Goal: Task Accomplishment & Management: Manage account settings

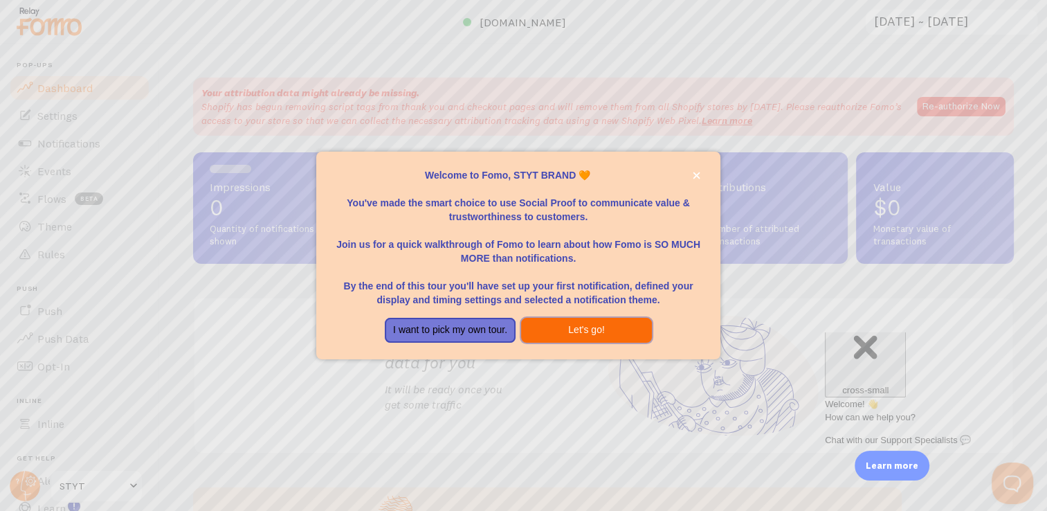
click at [612, 325] on button "Let's go!" at bounding box center [586, 330] width 131 height 25
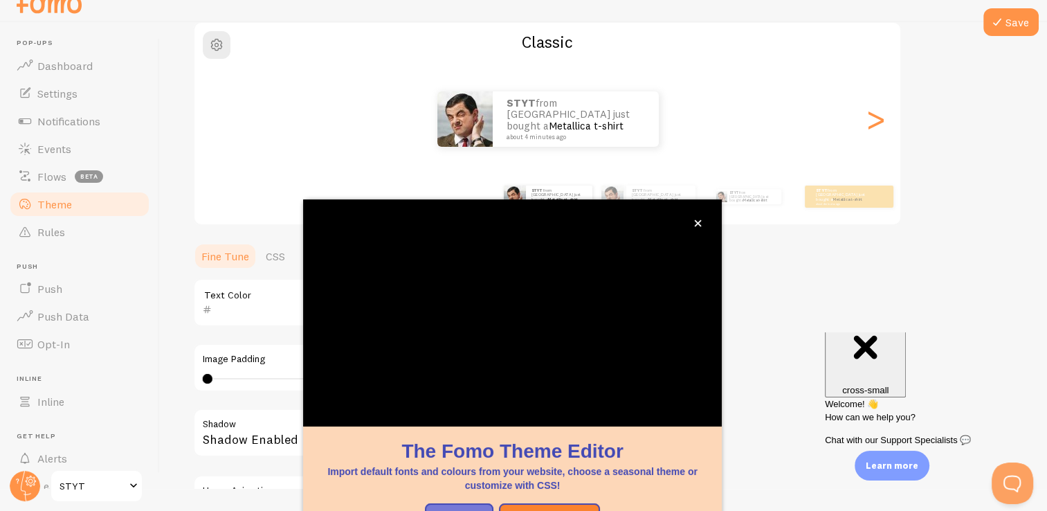
scroll to position [116, 0]
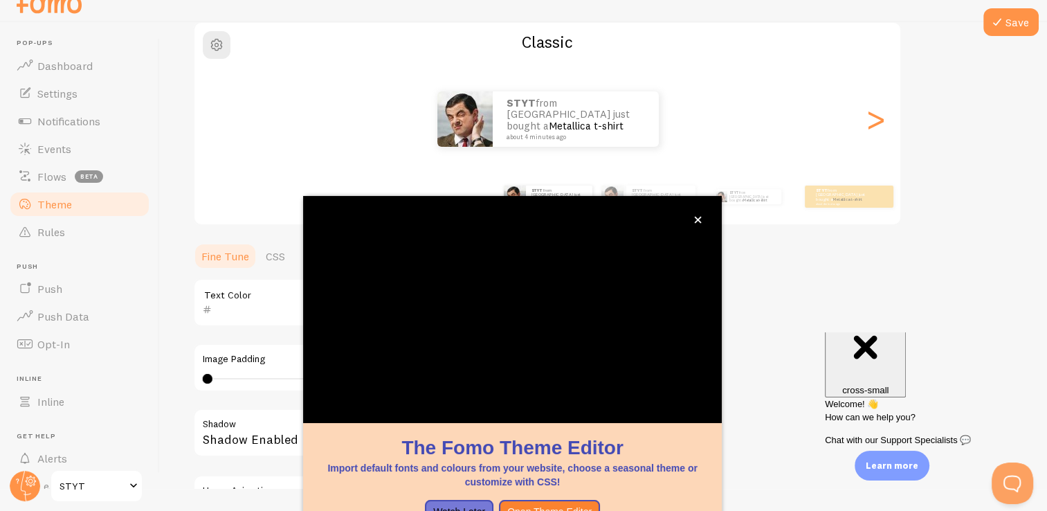
click at [775, 328] on div "Theme Choose a theme for your notifications Classic STYT from [GEOGRAPHIC_DATA]…" at bounding box center [603, 268] width 821 height 657
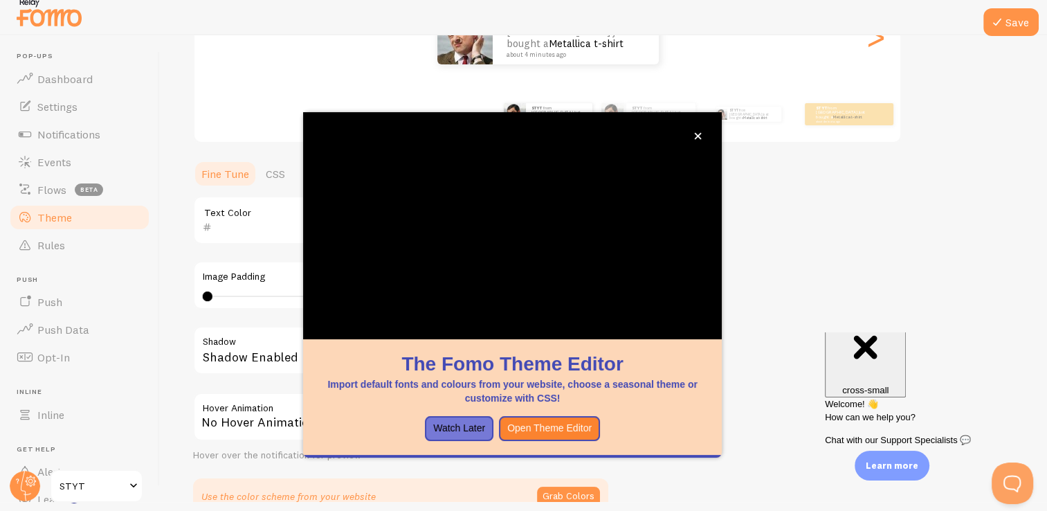
scroll to position [213, 0]
click at [700, 136] on icon "close," at bounding box center [698, 136] width 8 height 8
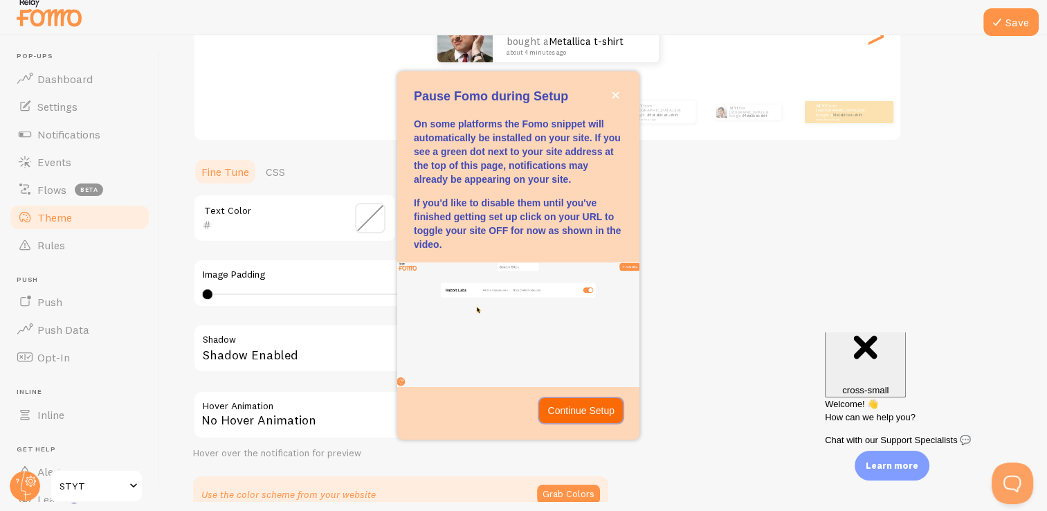
click at [581, 419] on button "Continue Setup" at bounding box center [581, 410] width 84 height 25
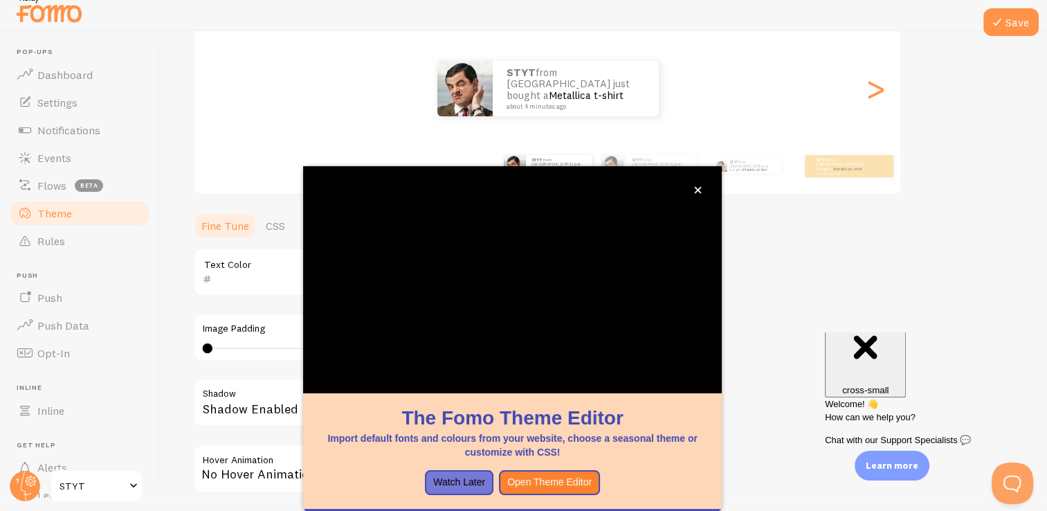
scroll to position [155, 0]
click at [701, 187] on icon "close," at bounding box center [698, 190] width 8 height 8
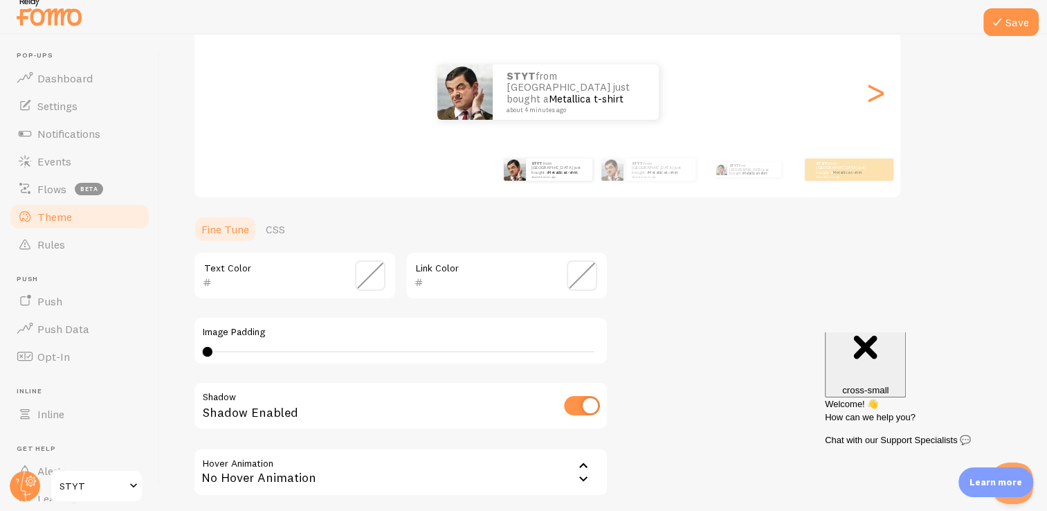
scroll to position [9, 0]
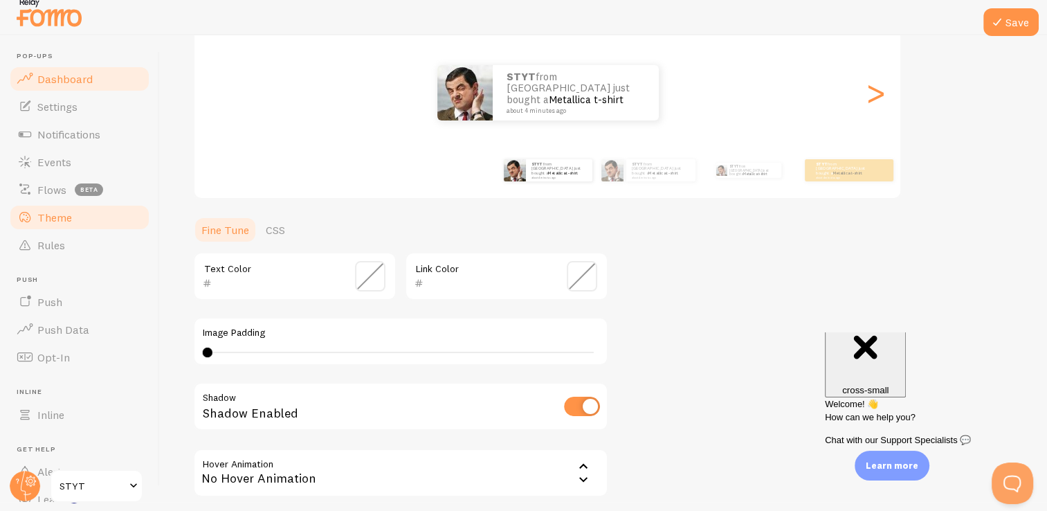
click at [86, 86] on link "Dashboard" at bounding box center [79, 79] width 143 height 28
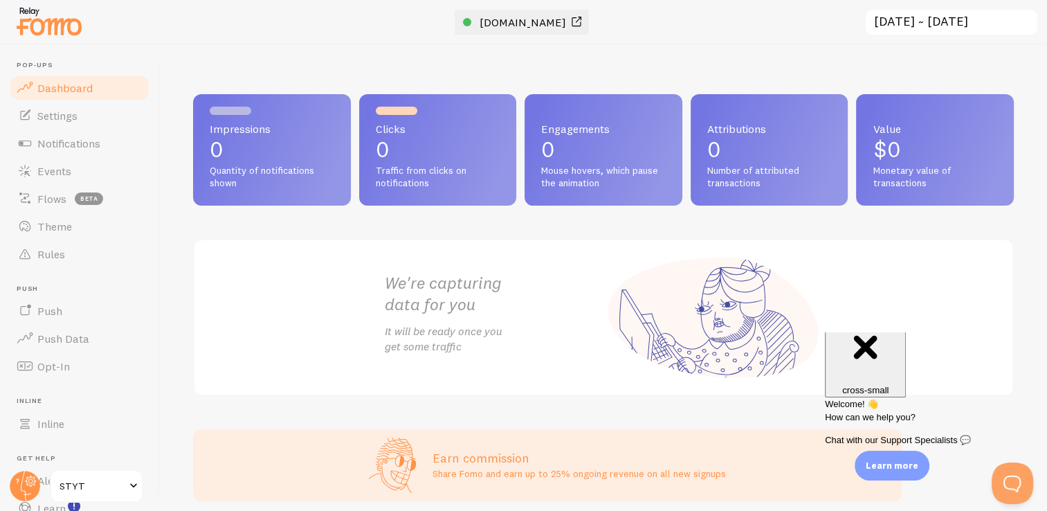
click at [471, 24] on div at bounding box center [467, 22] width 8 height 8
click at [71, 147] on span "Notifications" at bounding box center [68, 143] width 63 height 14
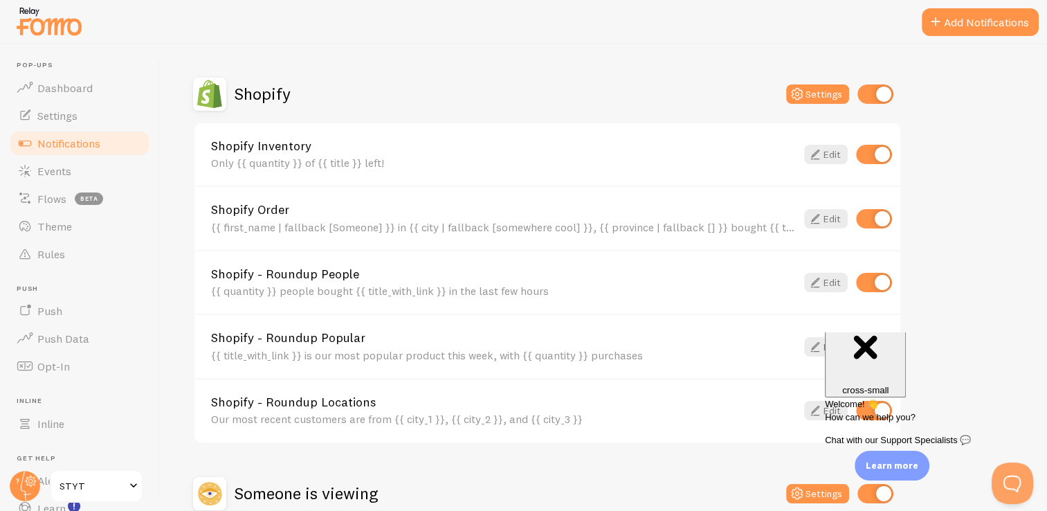
scroll to position [600, 0]
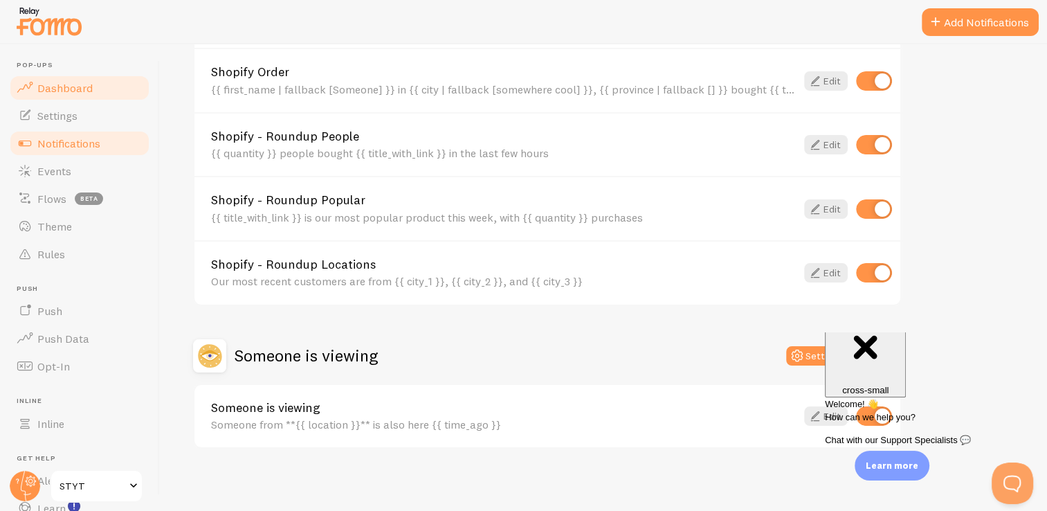
click at [87, 88] on span "Dashboard" at bounding box center [64, 88] width 55 height 14
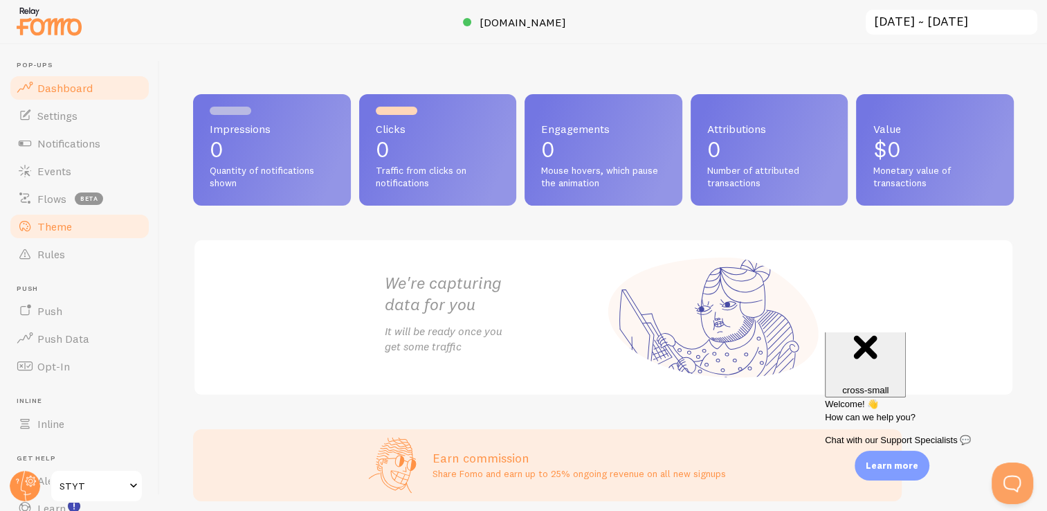
click at [98, 227] on link "Theme" at bounding box center [79, 226] width 143 height 28
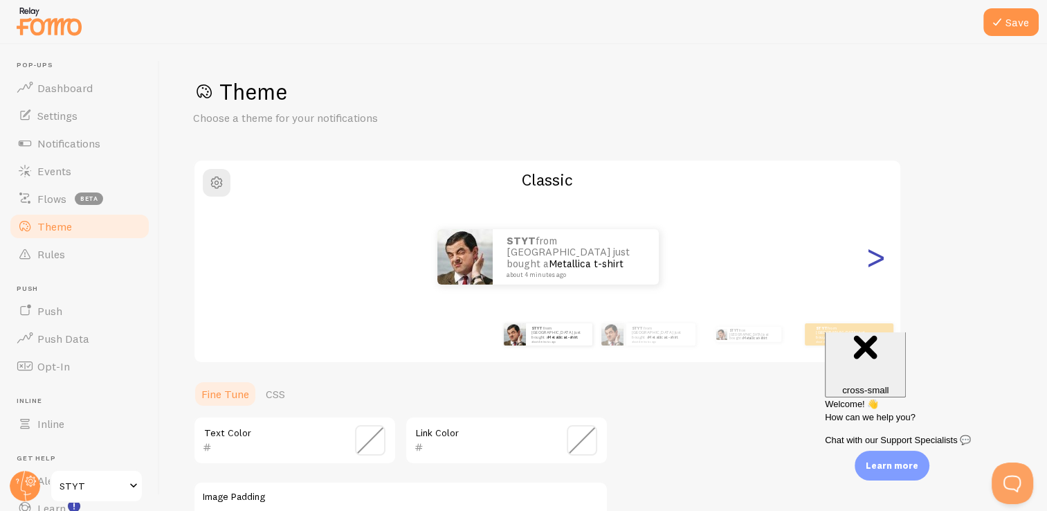
click at [883, 259] on div ">" at bounding box center [875, 257] width 17 height 100
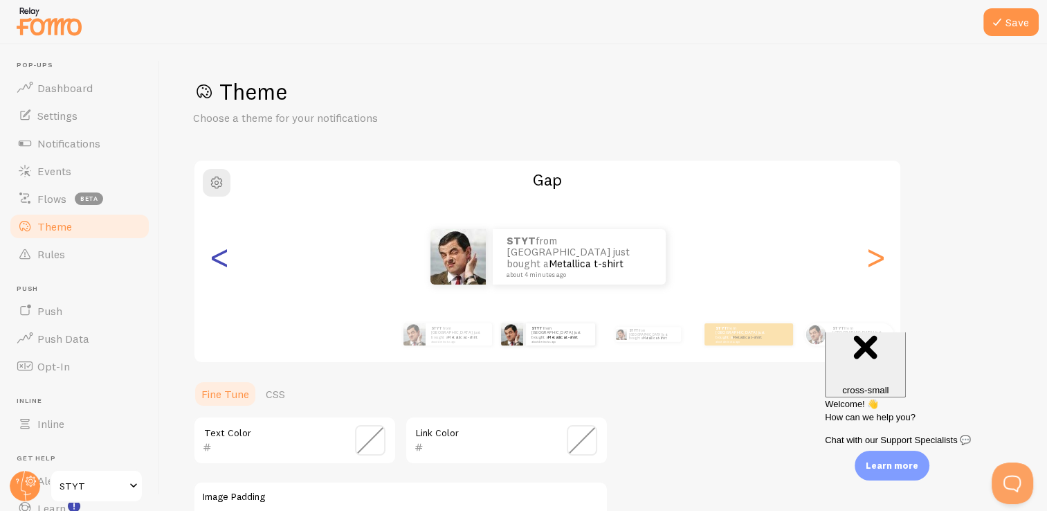
click at [213, 266] on div "<" at bounding box center [219, 257] width 17 height 100
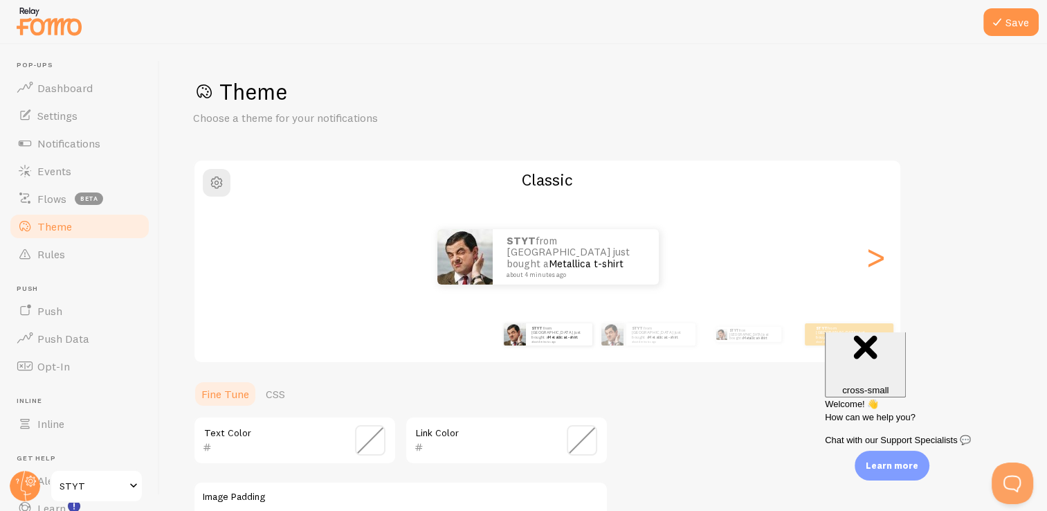
click at [887, 256] on div "STYT from [GEOGRAPHIC_DATA] just bought a Metallica t-shirt about 4 minutes ago" at bounding box center [547, 256] width 707 height 55
click at [883, 263] on div ">" at bounding box center [875, 257] width 17 height 100
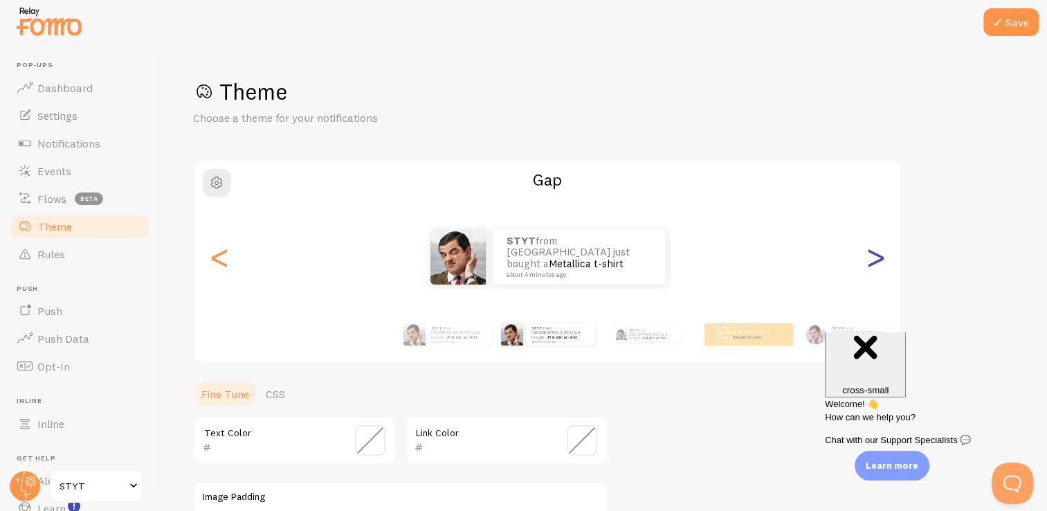
click at [883, 263] on div ">" at bounding box center [875, 257] width 17 height 100
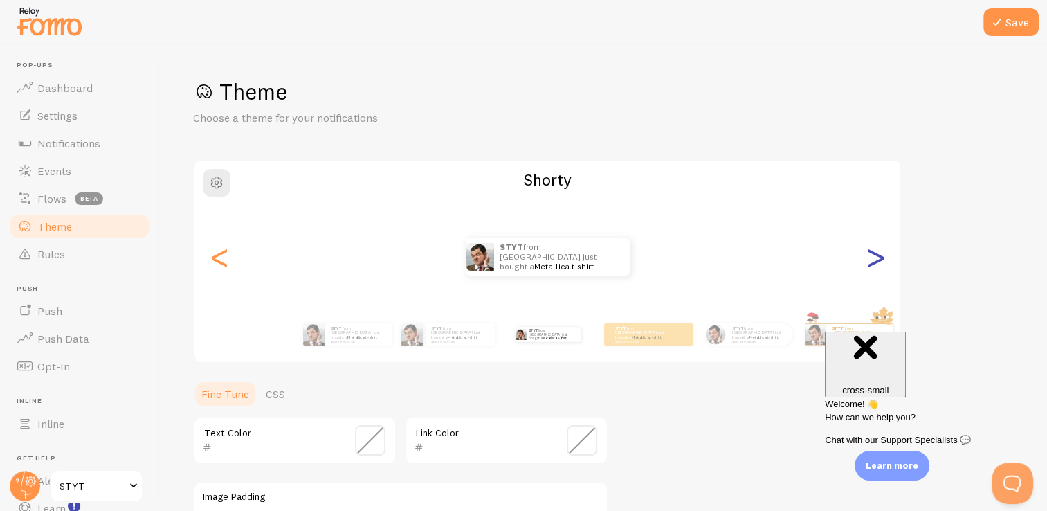
click at [883, 263] on div ">" at bounding box center [875, 257] width 17 height 100
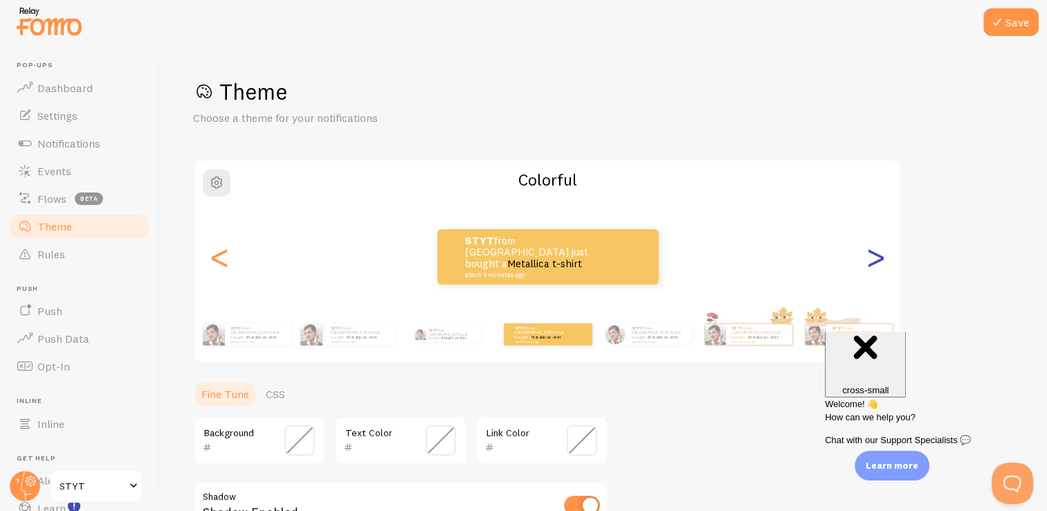
click at [883, 263] on div ">" at bounding box center [875, 257] width 17 height 100
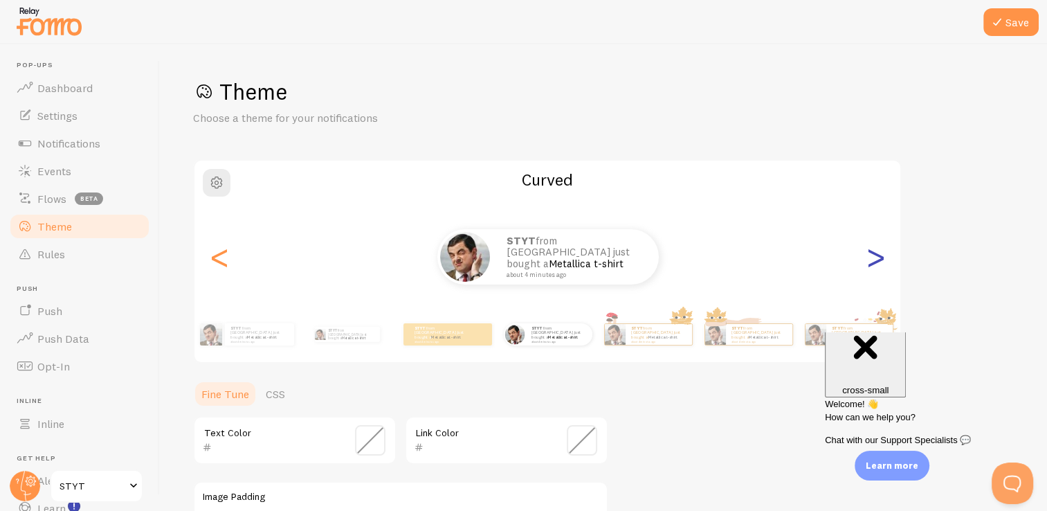
click at [879, 258] on div ">" at bounding box center [875, 257] width 17 height 100
type input "0"
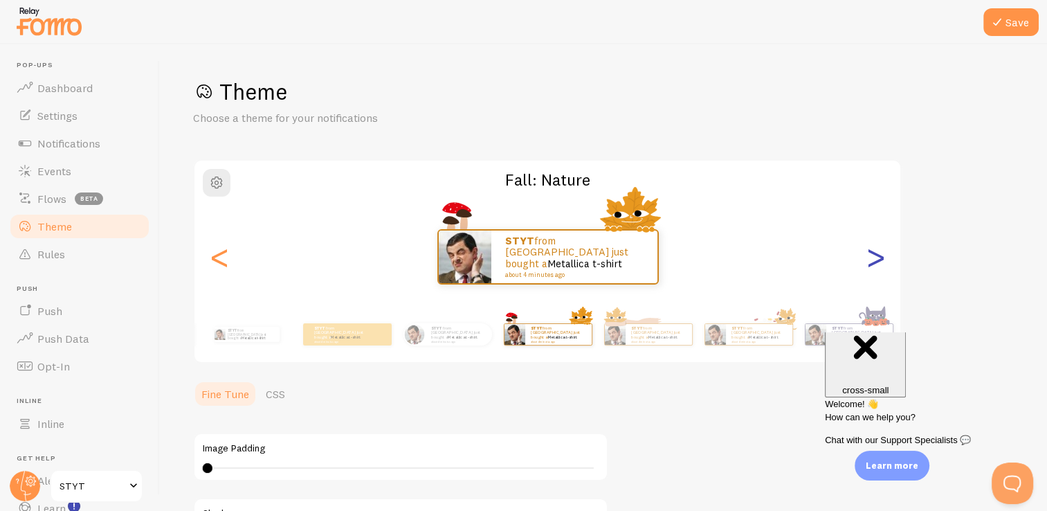
click at [879, 258] on div ">" at bounding box center [875, 257] width 17 height 100
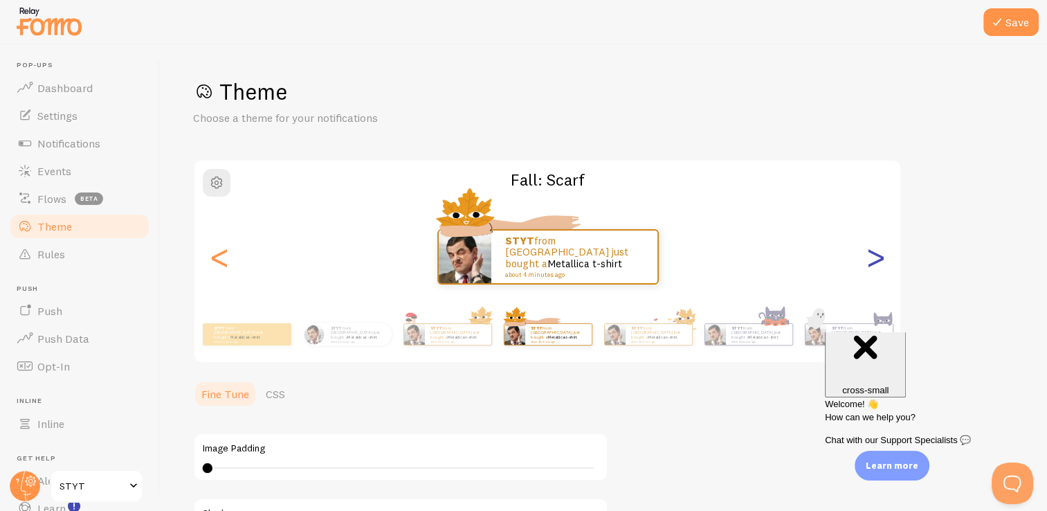
click at [879, 258] on div ">" at bounding box center [875, 257] width 17 height 100
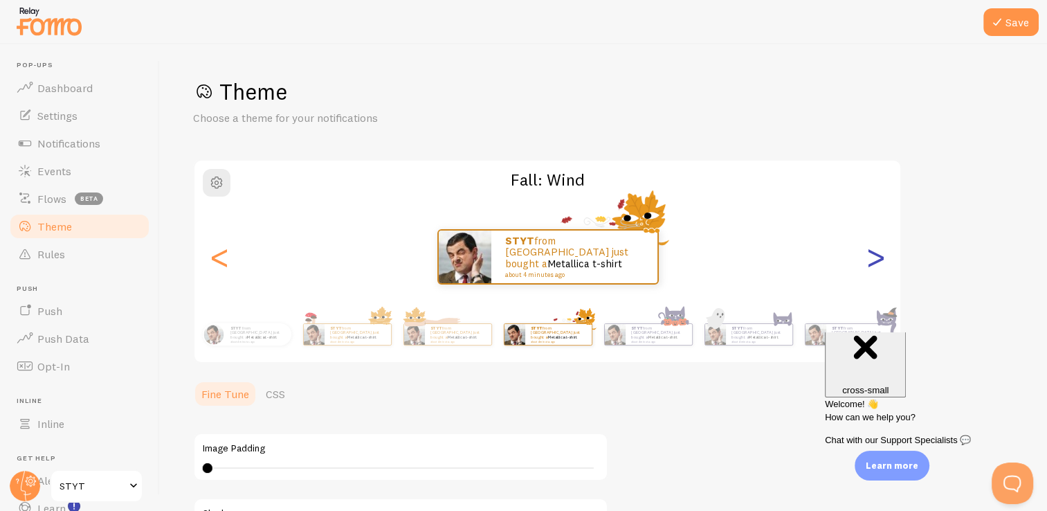
click at [879, 258] on div ">" at bounding box center [875, 257] width 17 height 100
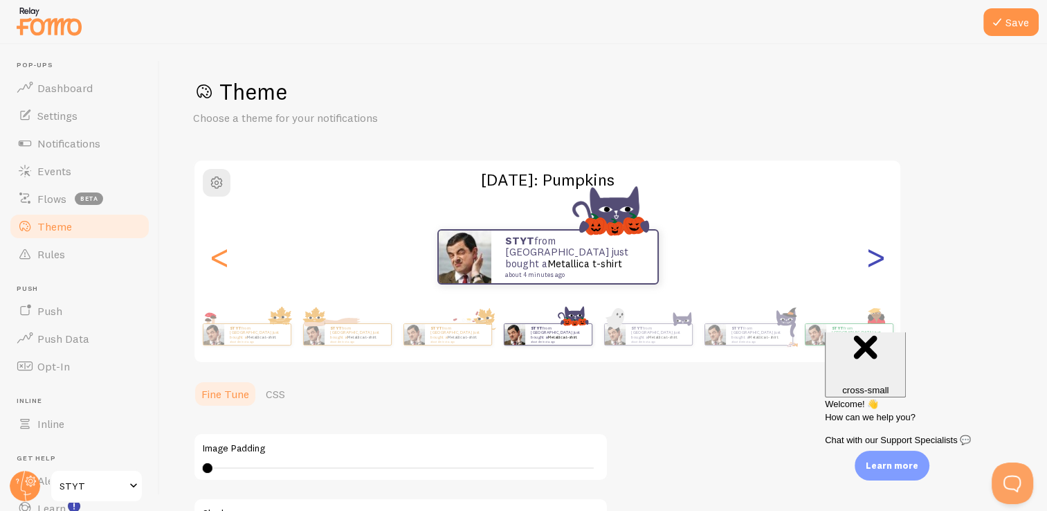
click at [879, 258] on div ">" at bounding box center [875, 257] width 17 height 100
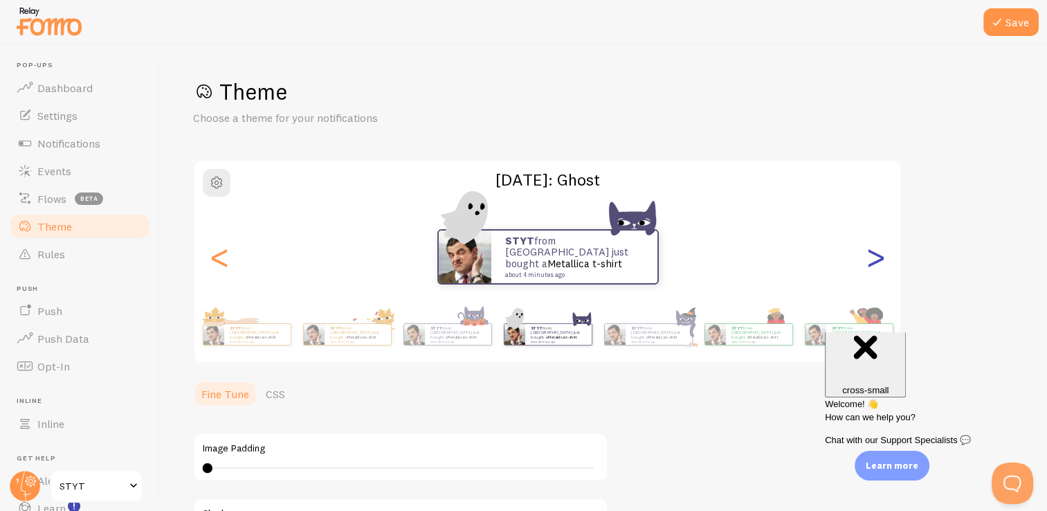
click at [879, 258] on div ">" at bounding box center [875, 257] width 17 height 100
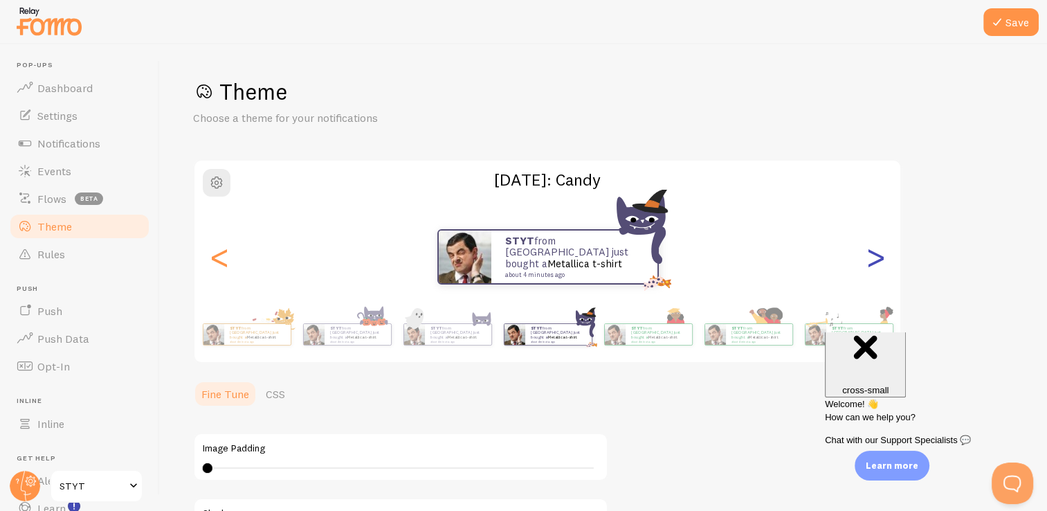
click at [879, 258] on div ">" at bounding box center [875, 257] width 17 height 100
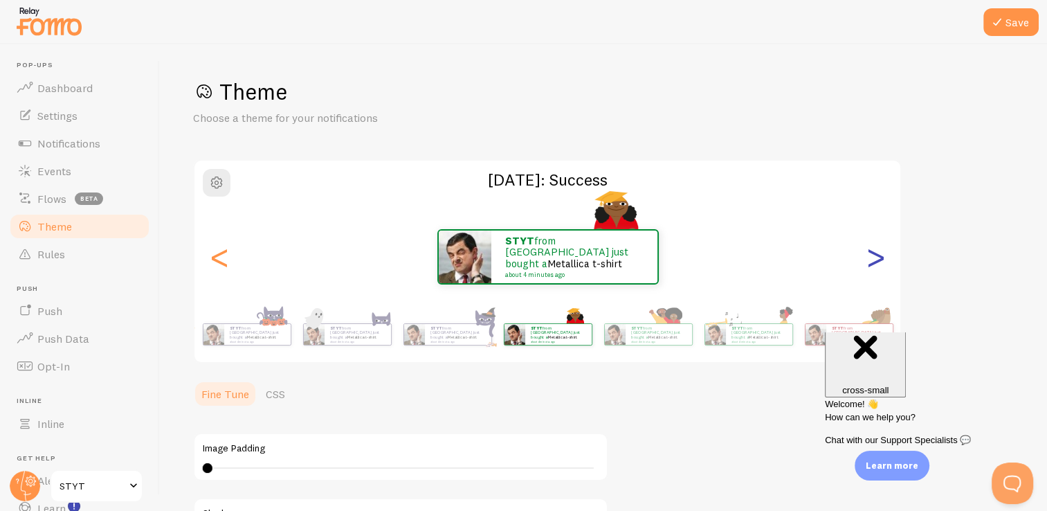
click at [879, 258] on div ">" at bounding box center [875, 257] width 17 height 100
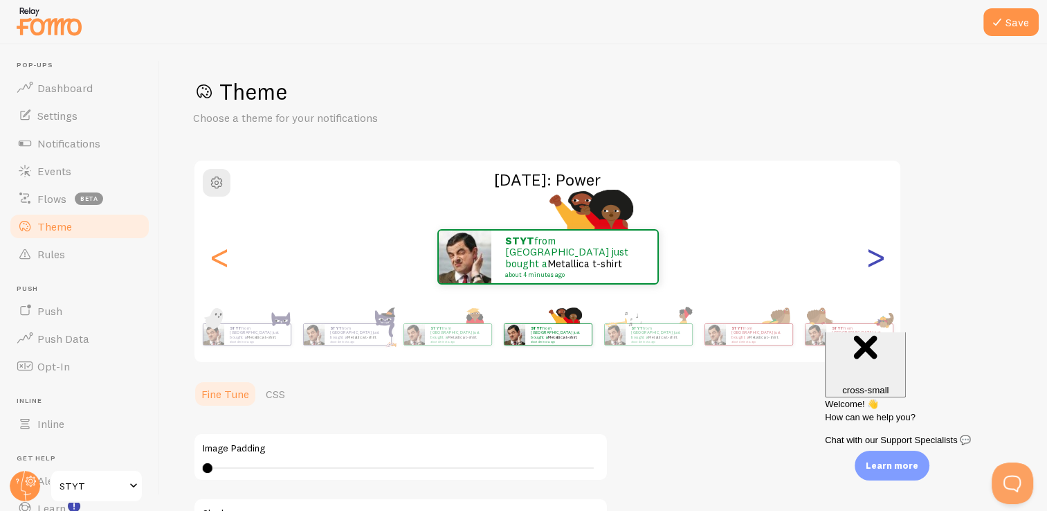
click at [879, 258] on div ">" at bounding box center [875, 257] width 17 height 100
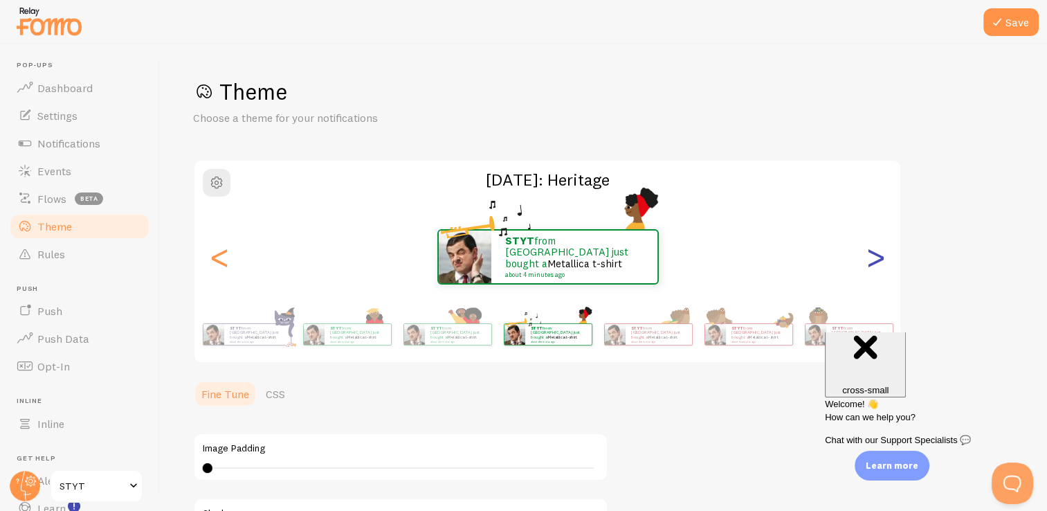
click at [879, 258] on div ">" at bounding box center [875, 257] width 17 height 100
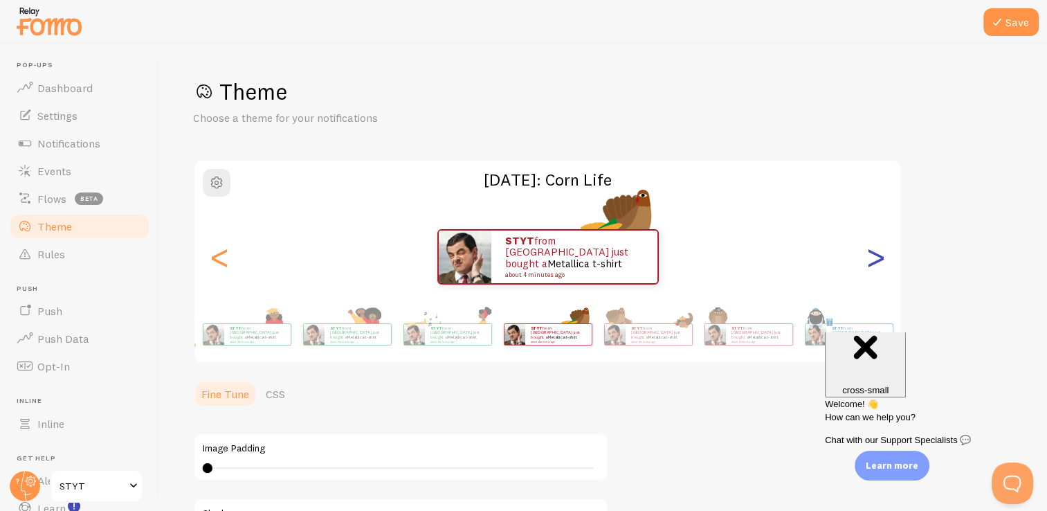
click at [879, 258] on div ">" at bounding box center [875, 257] width 17 height 100
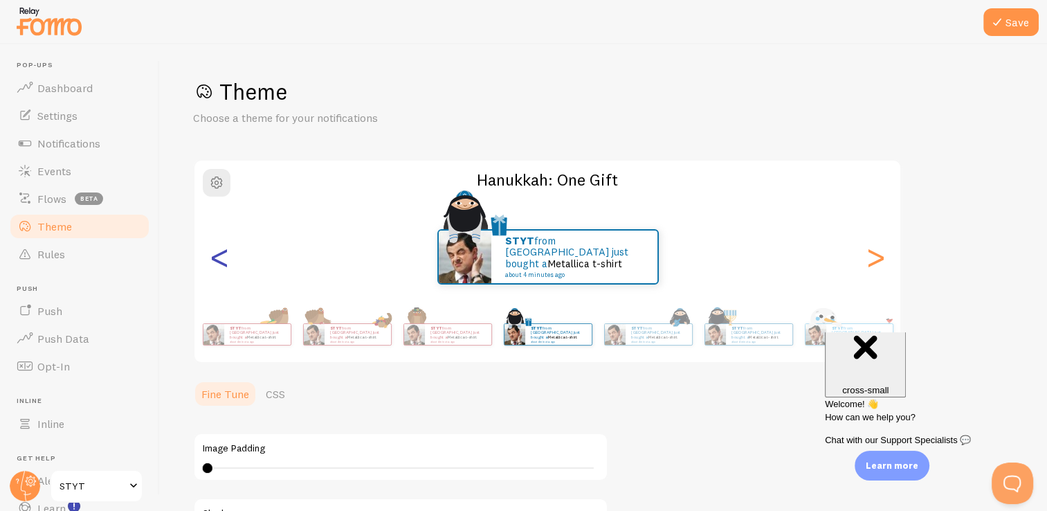
click at [215, 256] on div "<" at bounding box center [219, 257] width 17 height 100
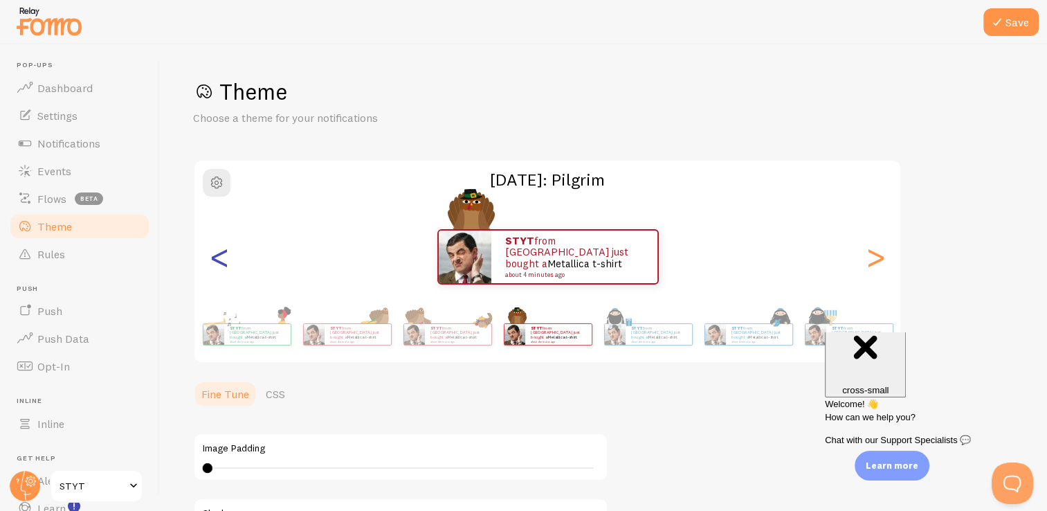
click at [215, 256] on div "<" at bounding box center [219, 257] width 17 height 100
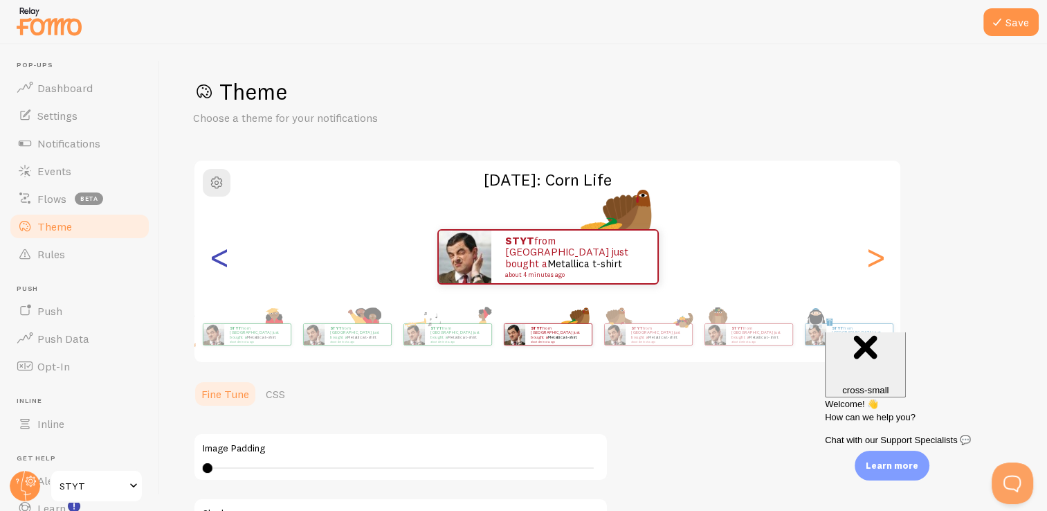
click at [215, 256] on div "<" at bounding box center [219, 257] width 17 height 100
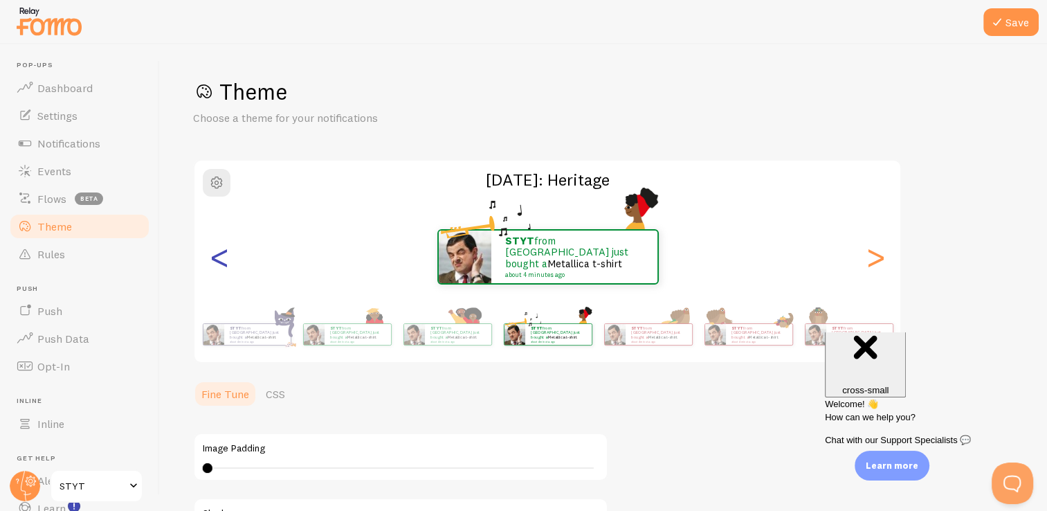
click at [215, 256] on div "<" at bounding box center [219, 257] width 17 height 100
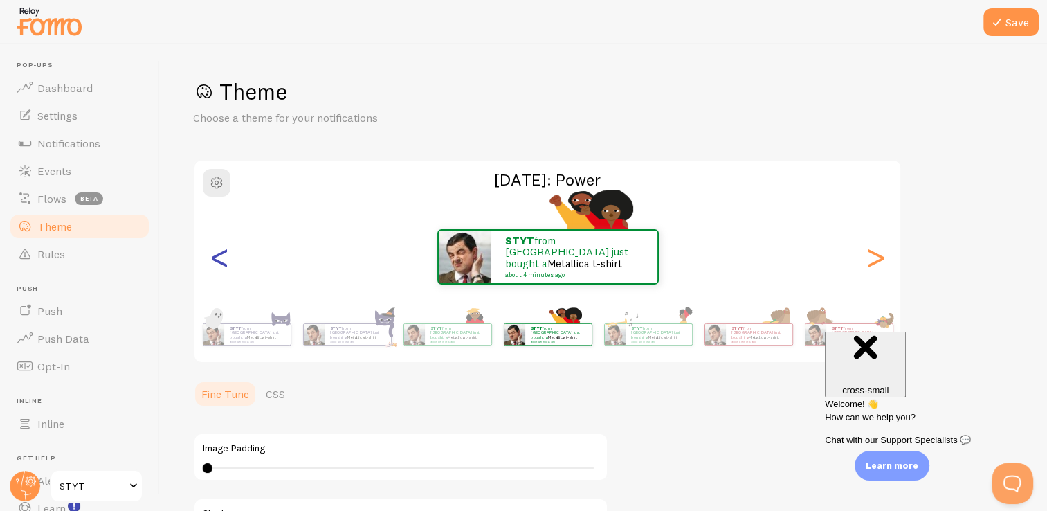
click at [215, 256] on div "<" at bounding box center [219, 257] width 17 height 100
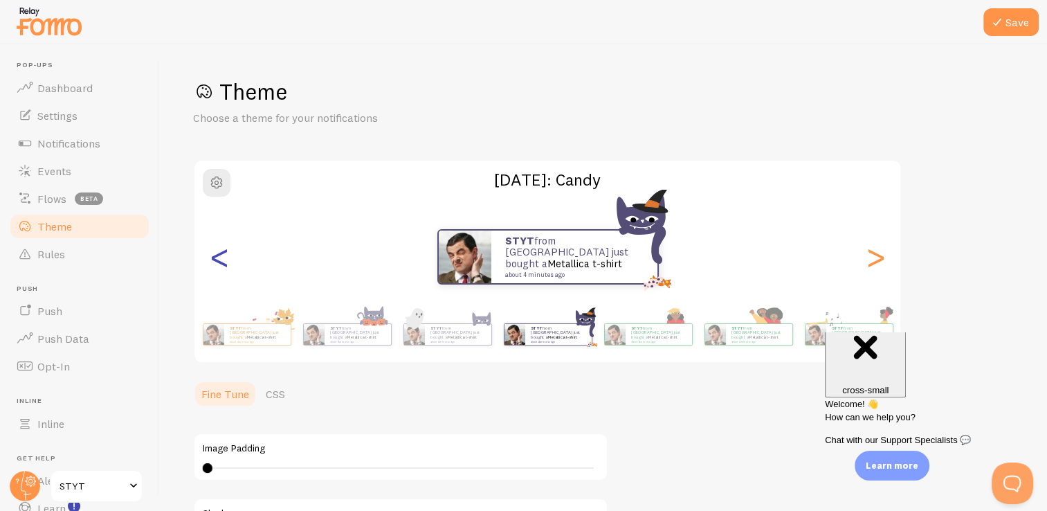
click at [215, 256] on div "<" at bounding box center [219, 257] width 17 height 100
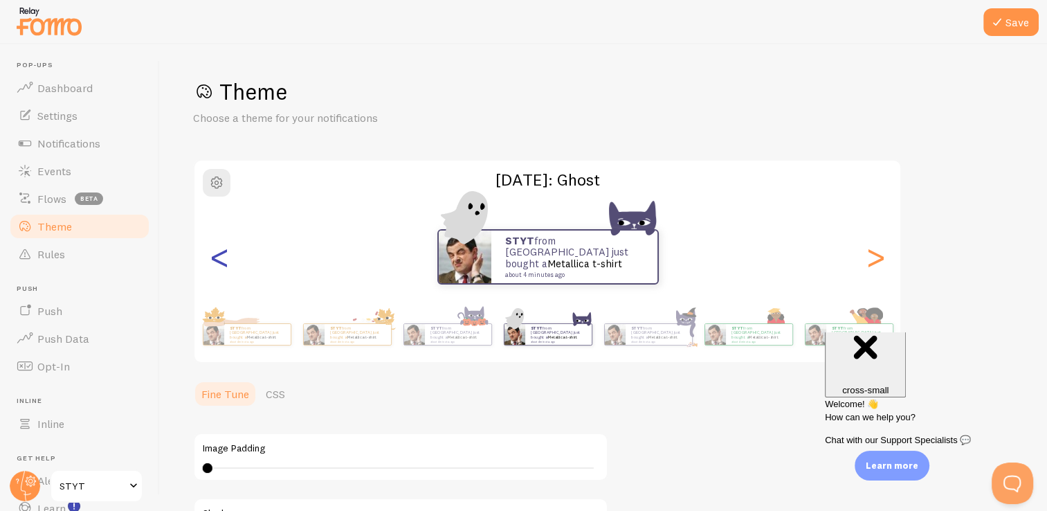
click at [215, 256] on div "<" at bounding box center [219, 257] width 17 height 100
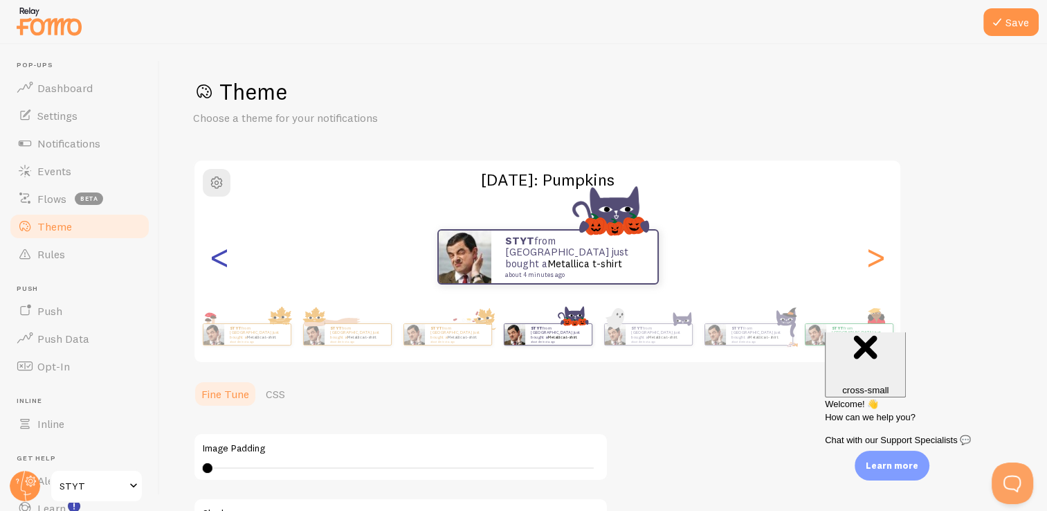
click at [215, 256] on div "<" at bounding box center [219, 257] width 17 height 100
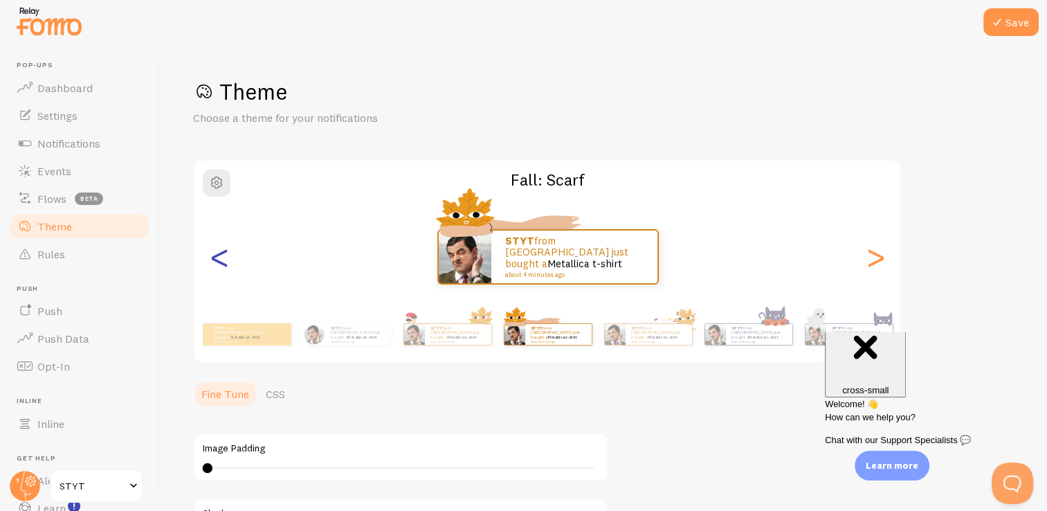
click at [215, 256] on div "<" at bounding box center [219, 257] width 17 height 100
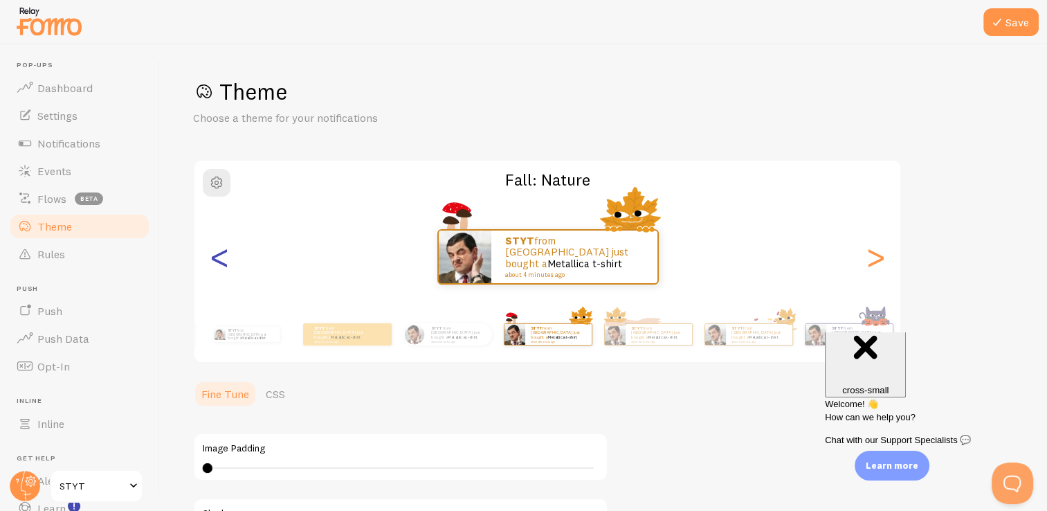
click at [215, 256] on div "<" at bounding box center [219, 257] width 17 height 100
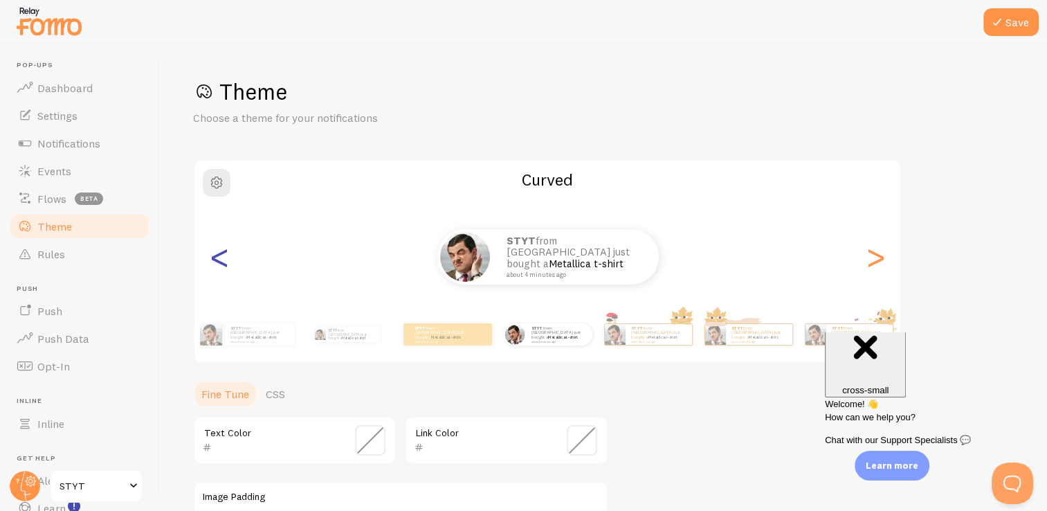
click at [215, 256] on div "<" at bounding box center [219, 257] width 17 height 100
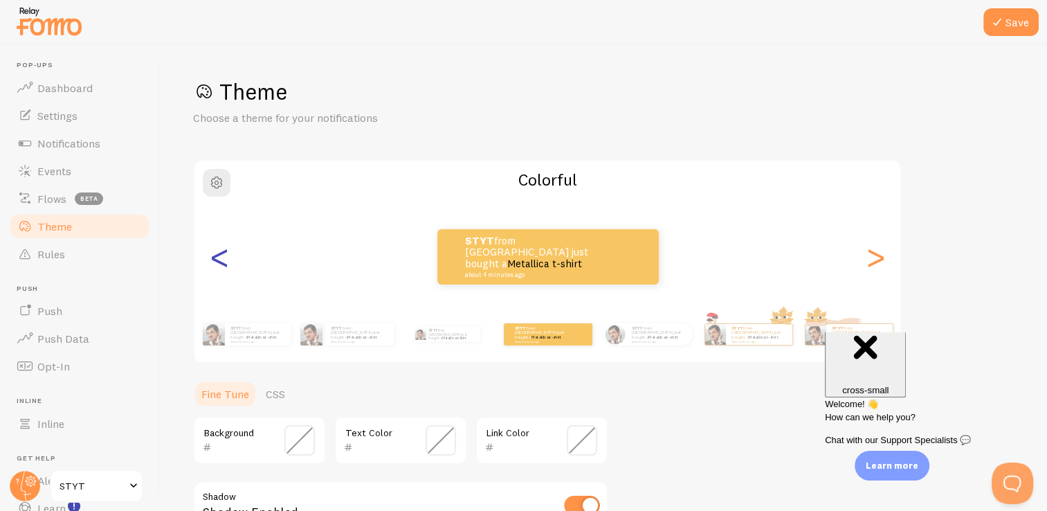
click at [215, 256] on div "<" at bounding box center [219, 257] width 17 height 100
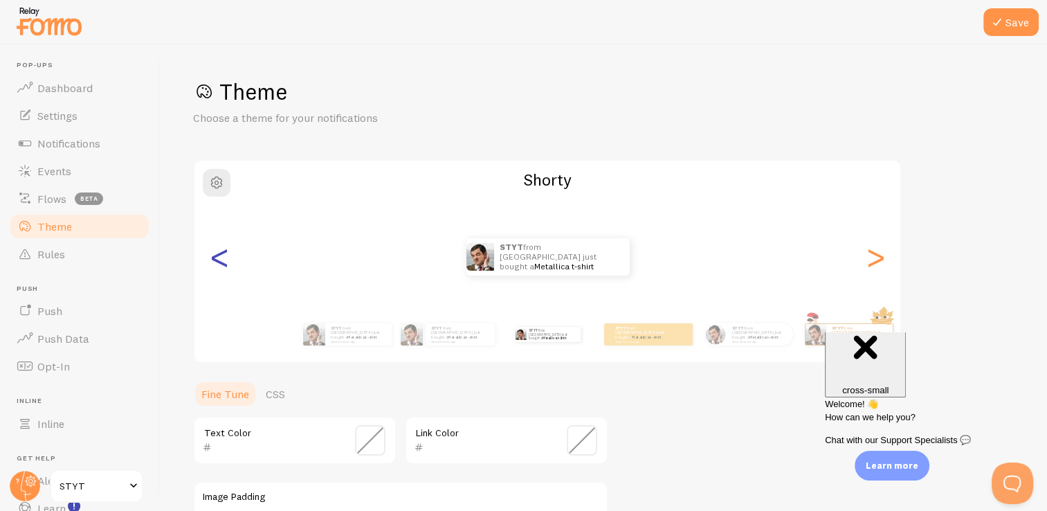
click at [215, 256] on div "<" at bounding box center [219, 257] width 17 height 100
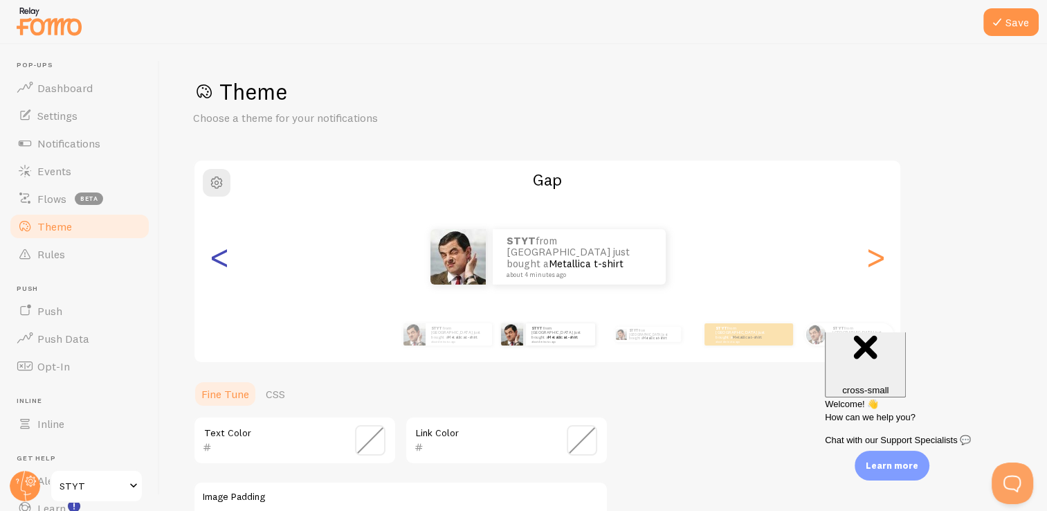
click at [215, 256] on div "<" at bounding box center [219, 257] width 17 height 100
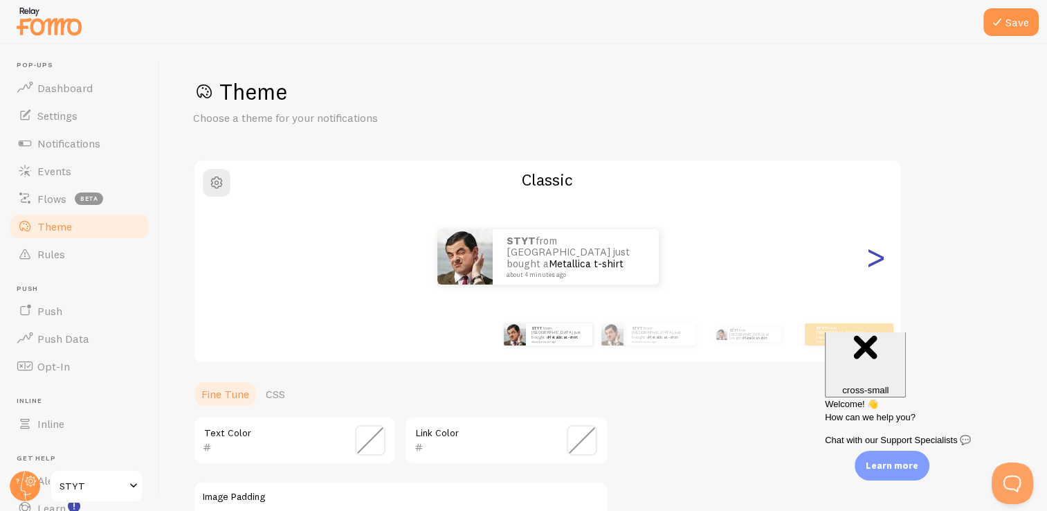
click at [880, 256] on div ">" at bounding box center [875, 257] width 17 height 100
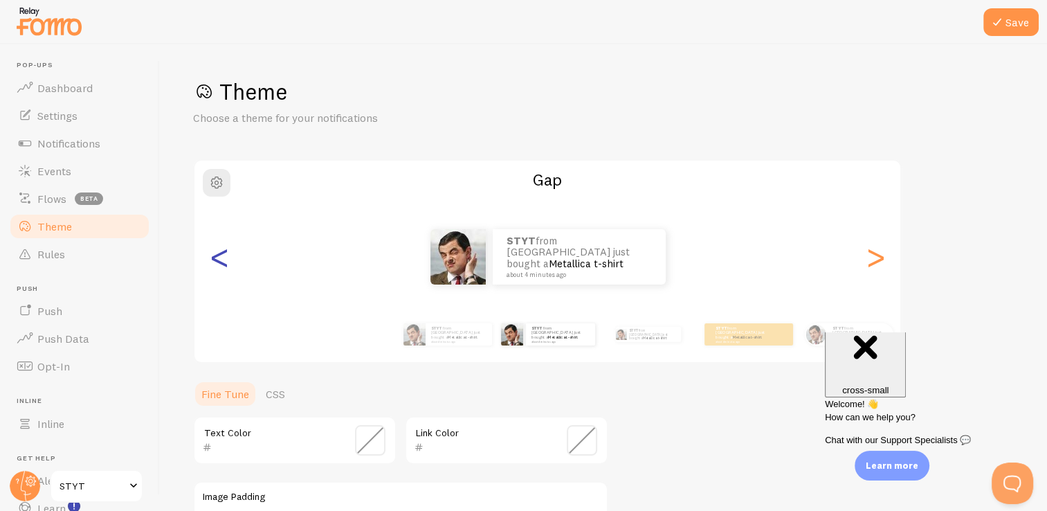
click at [226, 258] on div "<" at bounding box center [219, 257] width 17 height 100
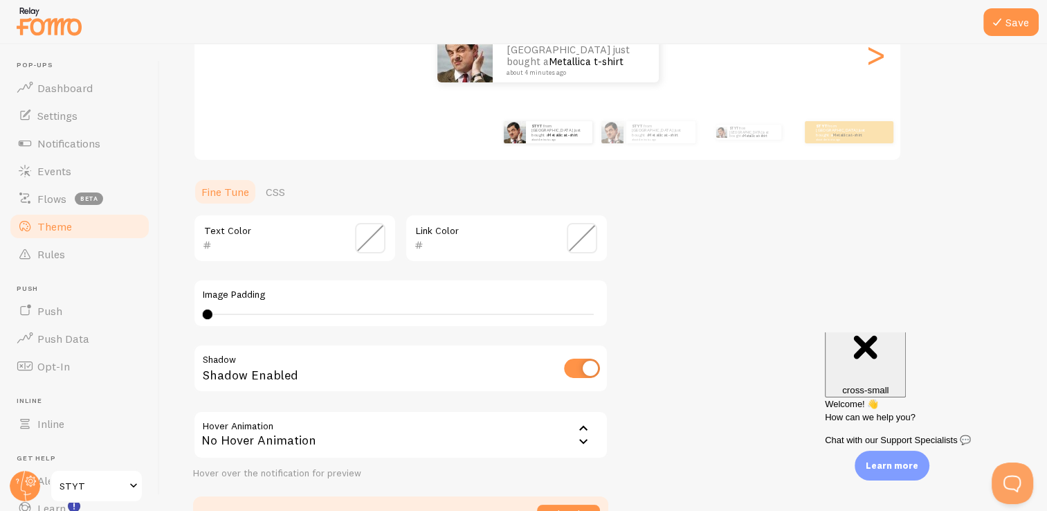
scroll to position [288, 0]
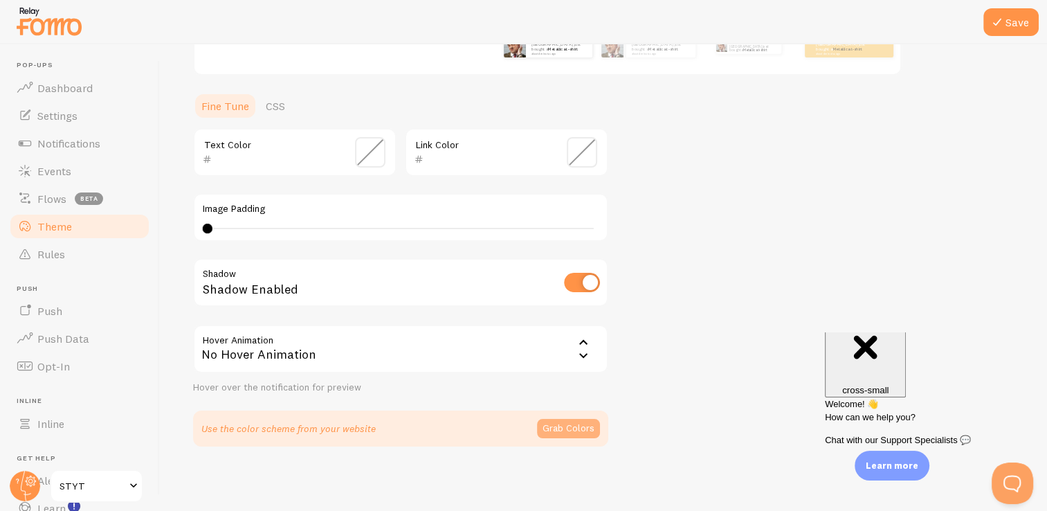
click at [569, 423] on button "Grab Colors" at bounding box center [568, 428] width 63 height 19
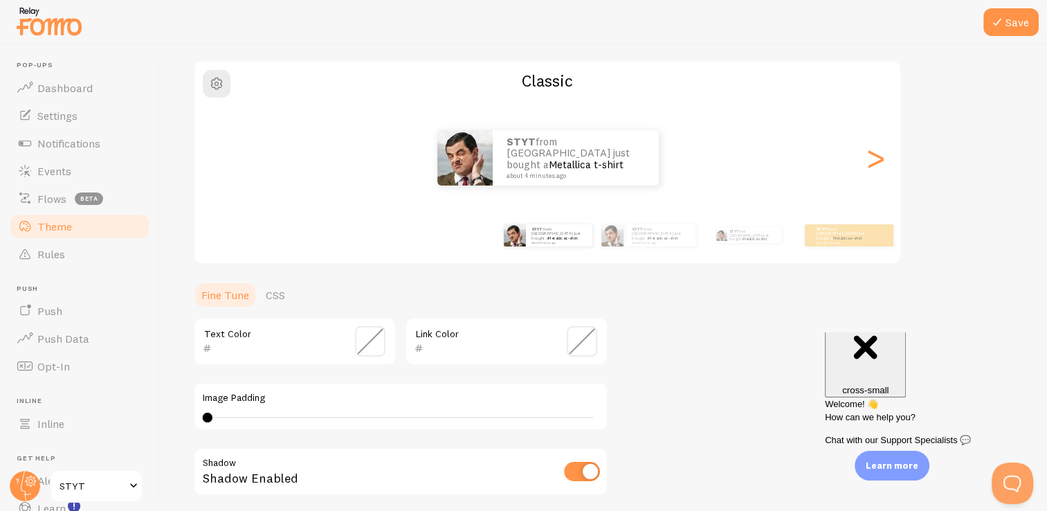
scroll to position [63, 0]
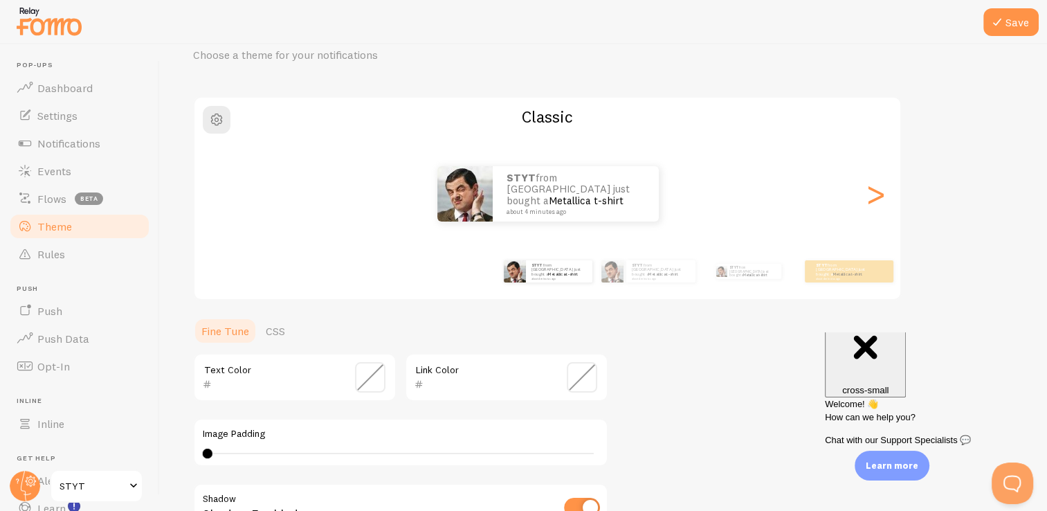
click at [360, 375] on span at bounding box center [370, 377] width 30 height 30
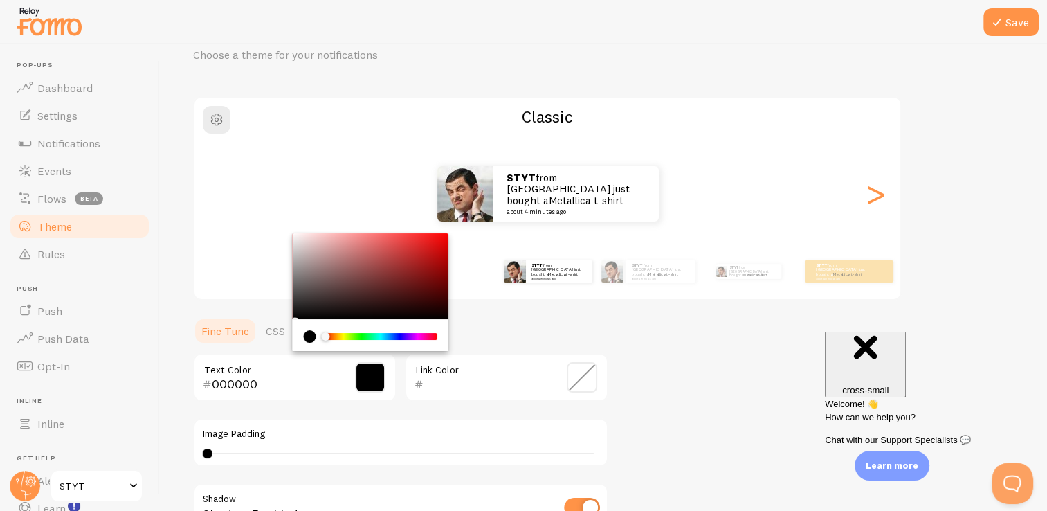
click at [296, 318] on div "Chrome color picker" at bounding box center [371, 292] width 156 height 118
type input "2D2C2C"
click at [297, 303] on div "Chrome color picker" at bounding box center [300, 307] width 8 height 8
click at [694, 367] on div "Theme Choose a theme for your notifications Classic STYT from [GEOGRAPHIC_DATA]…" at bounding box center [603, 340] width 821 height 651
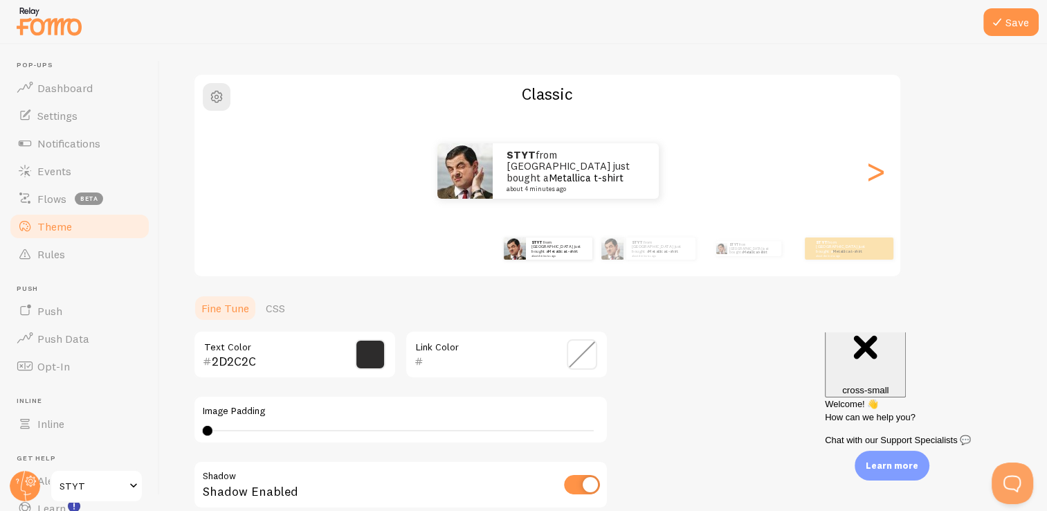
scroll to position [85, 0]
drag, startPoint x: 210, startPoint y: 433, endPoint x: 236, endPoint y: 432, distance: 25.6
click at [236, 432] on div at bounding box center [236, 431] width 10 height 10
type input "0"
drag, startPoint x: 237, startPoint y: 431, endPoint x: 148, endPoint y: 435, distance: 89.4
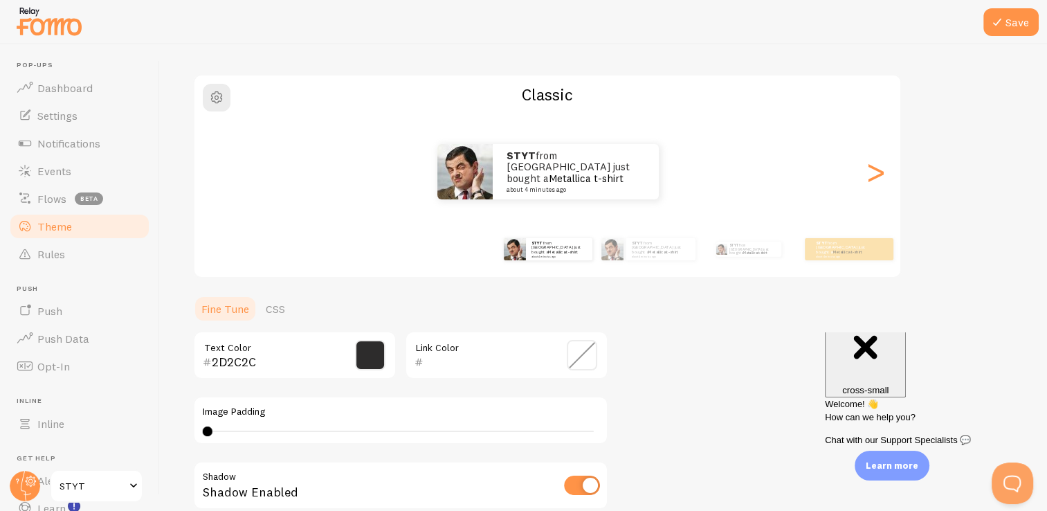
click at [148, 435] on main "Pop-ups Dashboard Settings Notifications Events Flows beta Theme Rules [GEOGRAP…" at bounding box center [523, 277] width 1047 height 467
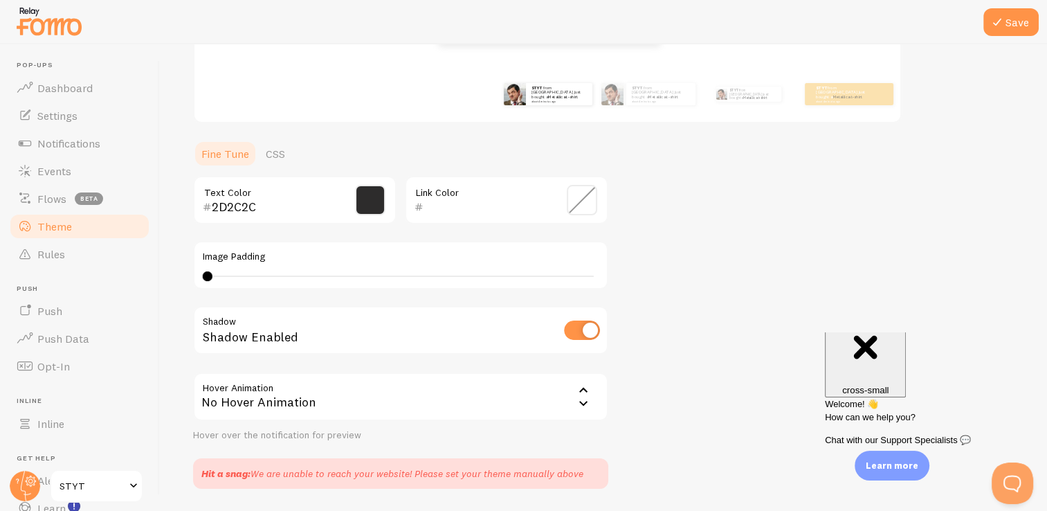
scroll to position [239, 0]
click at [553, 404] on div "No Hover Animation" at bounding box center [400, 398] width 415 height 48
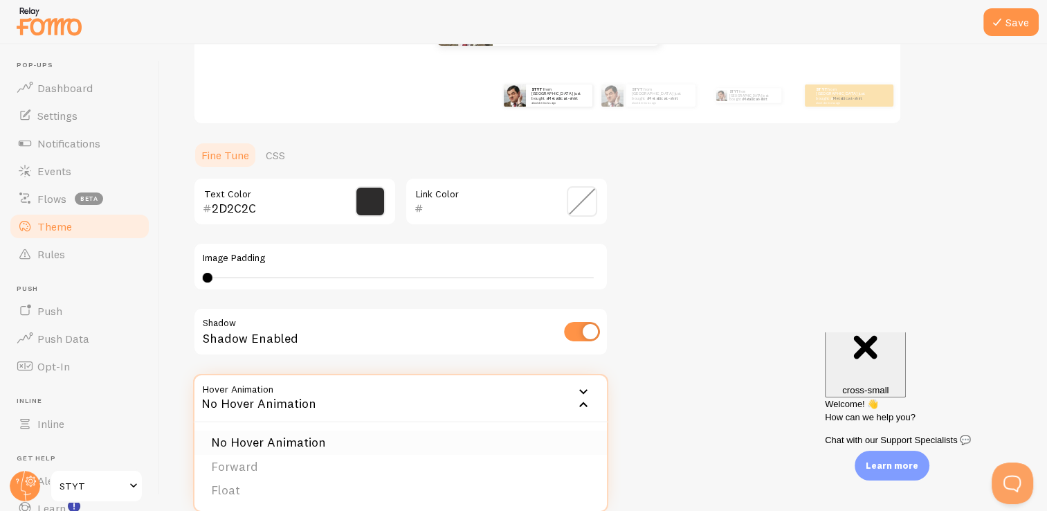
click at [465, 441] on li "No Hover Animation" at bounding box center [400, 443] width 413 height 24
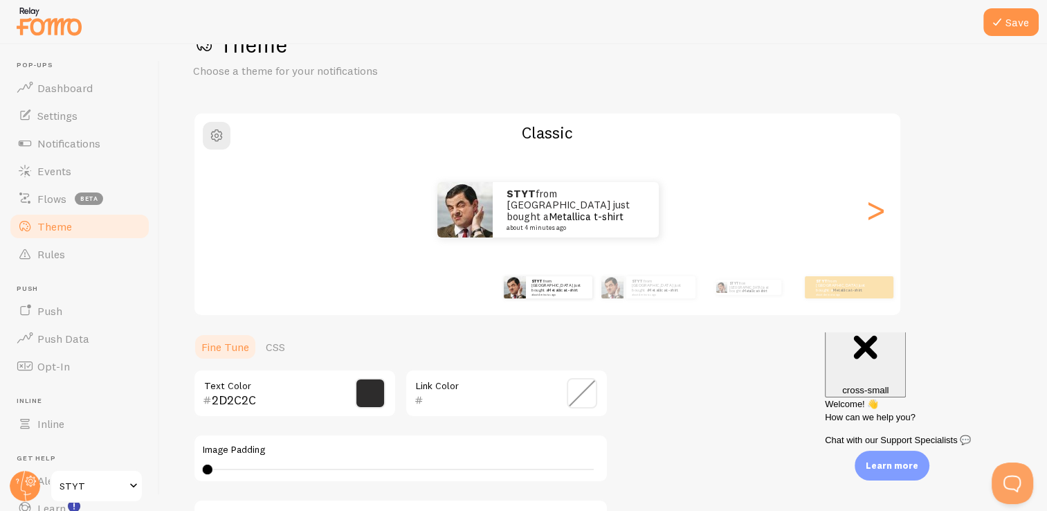
scroll to position [0, 0]
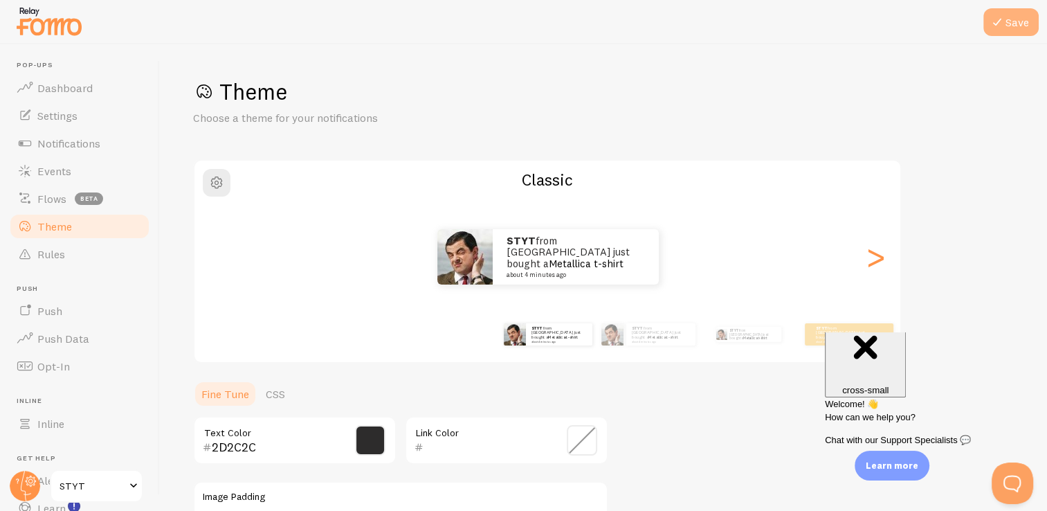
click at [1009, 17] on button "Save" at bounding box center [1011, 22] width 55 height 28
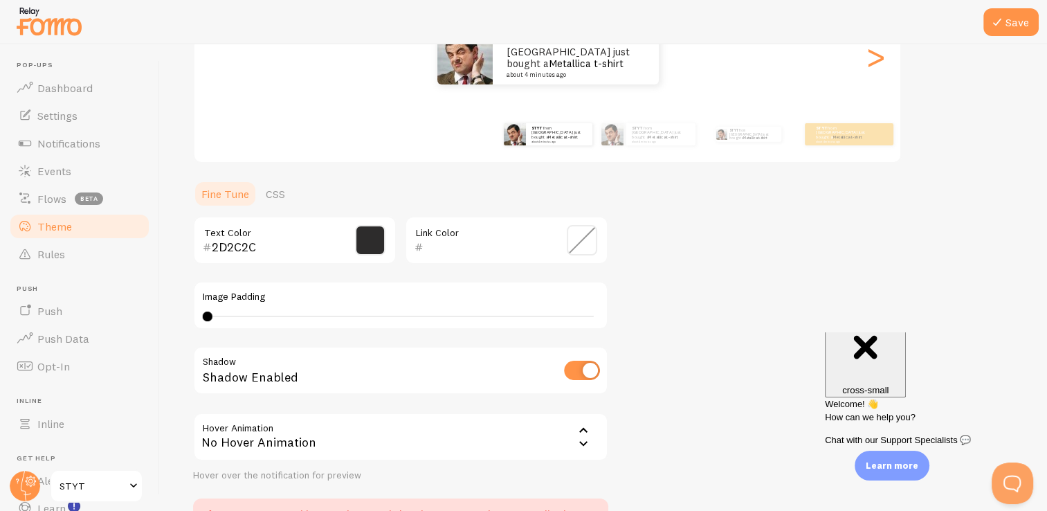
scroll to position [193, 0]
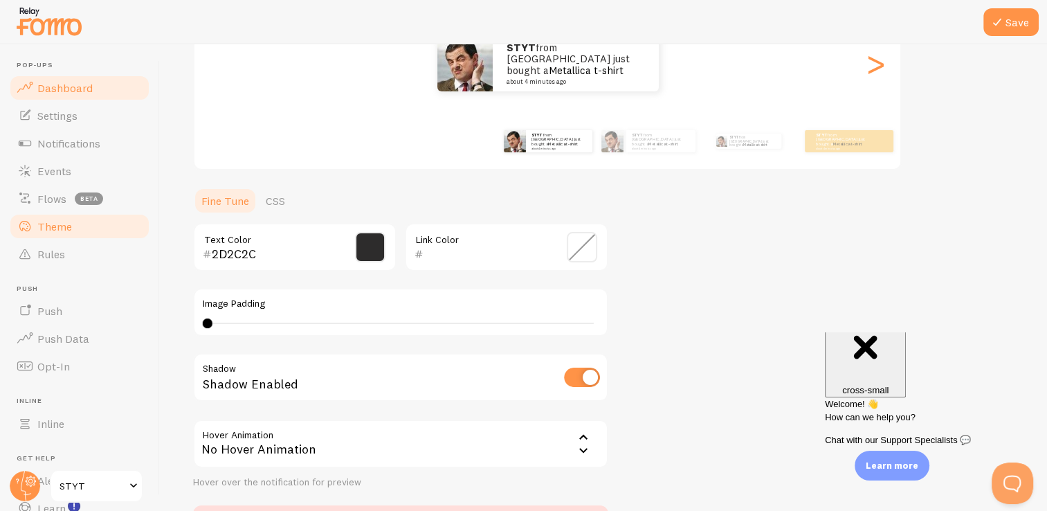
click at [95, 87] on link "Dashboard" at bounding box center [79, 88] width 143 height 28
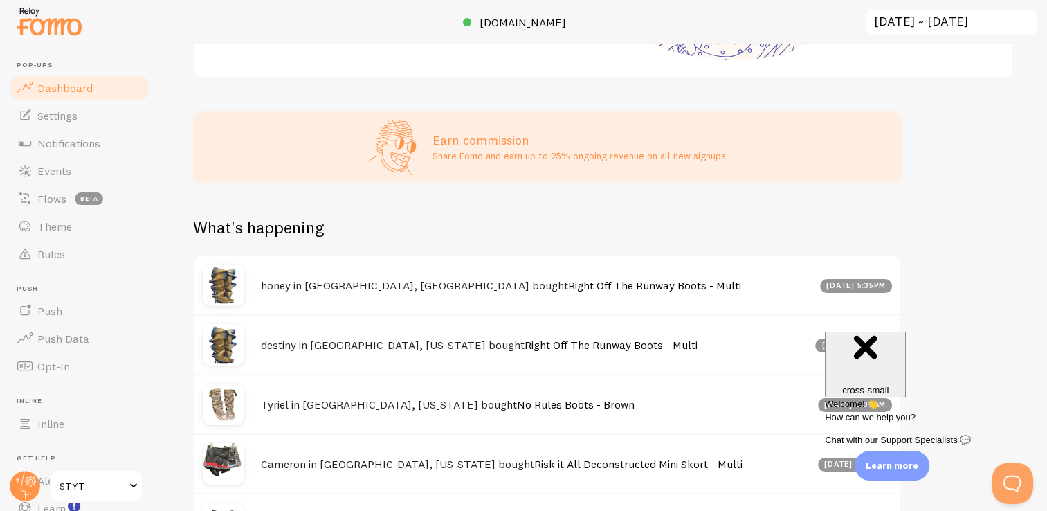
scroll to position [316, 0]
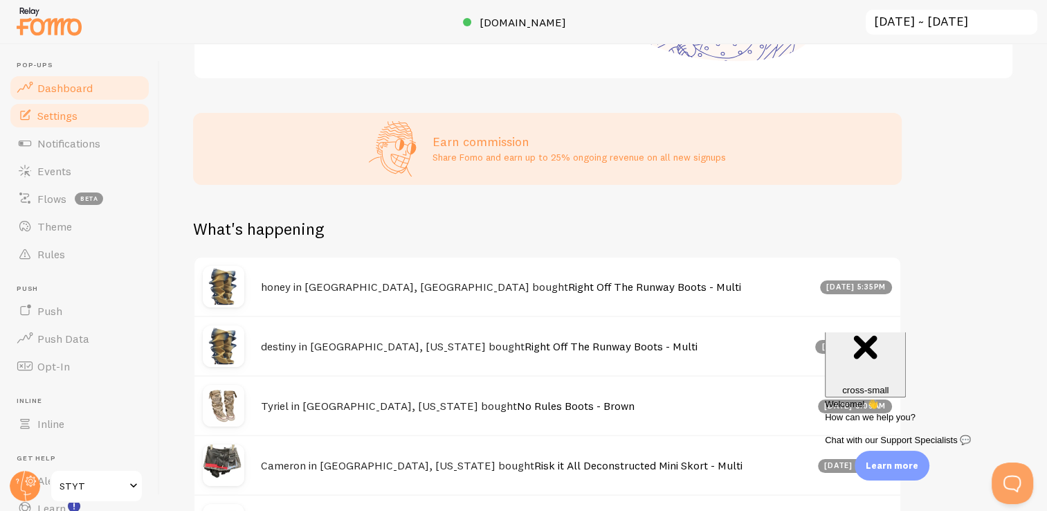
click at [84, 117] on link "Settings" at bounding box center [79, 116] width 143 height 28
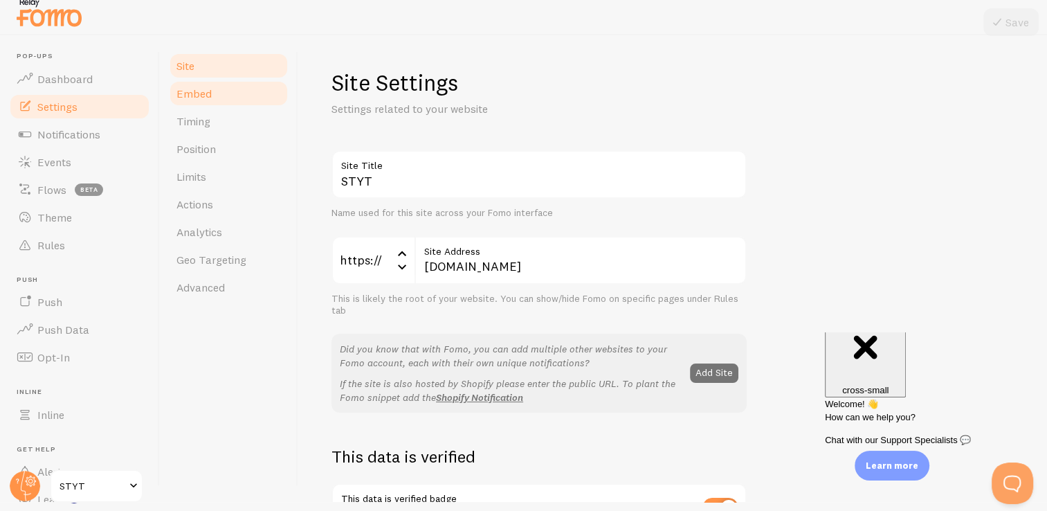
click at [233, 100] on link "Embed" at bounding box center [228, 94] width 121 height 28
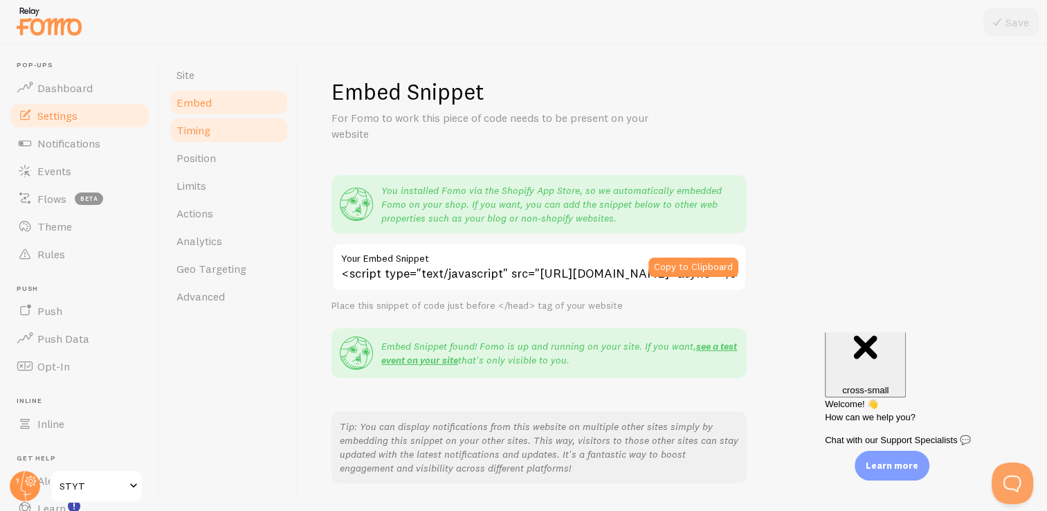
click at [226, 125] on link "Timing" at bounding box center [228, 130] width 121 height 28
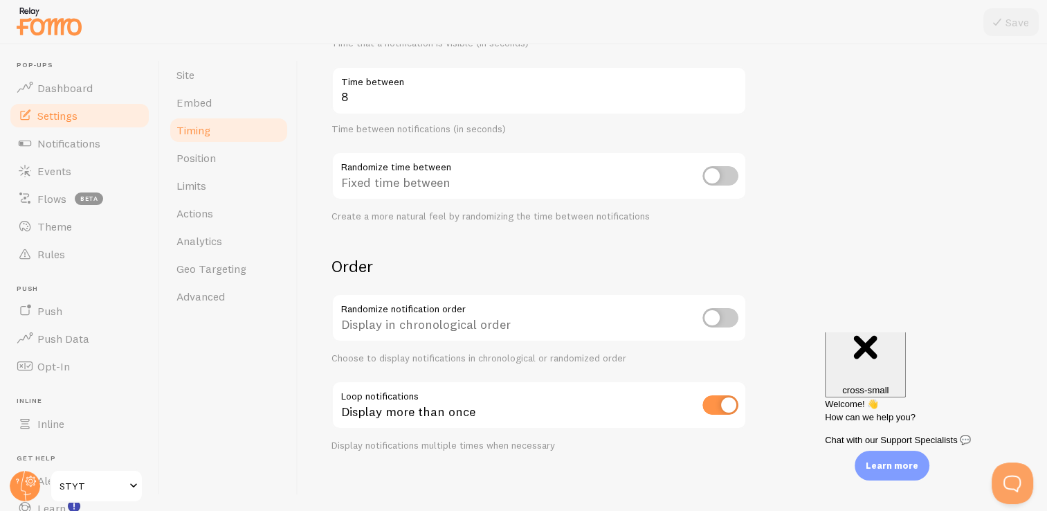
scroll to position [307, 0]
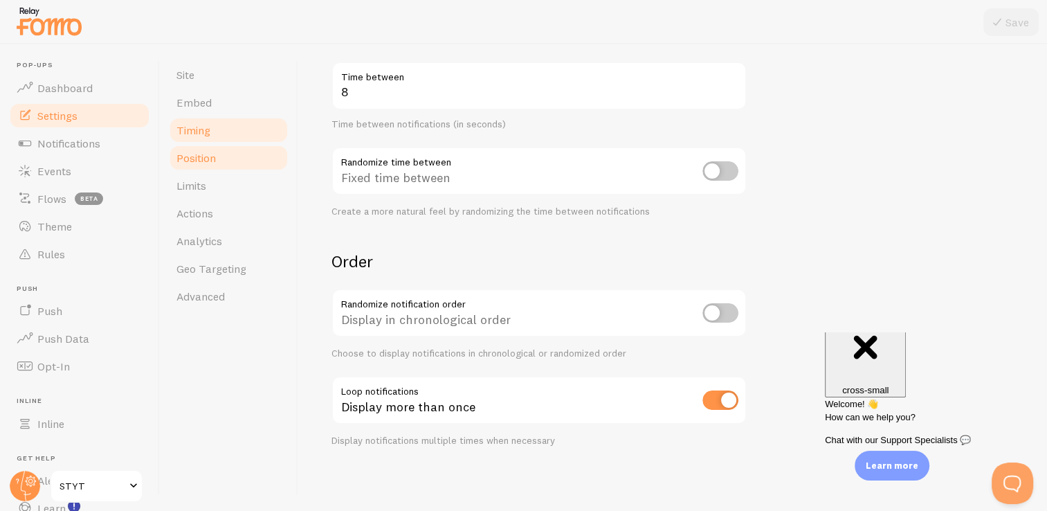
click at [212, 161] on span "Position" at bounding box center [196, 158] width 39 height 14
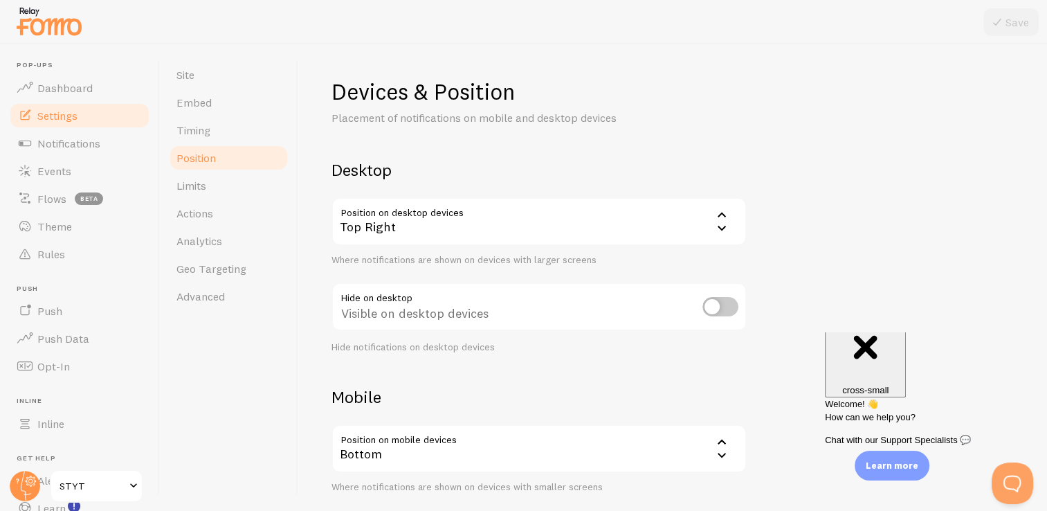
scroll to position [134, 0]
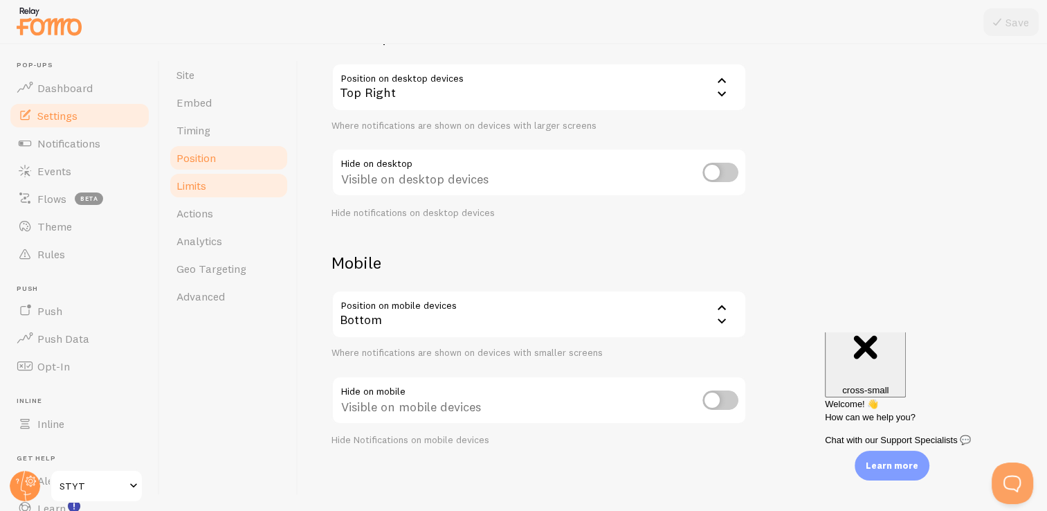
click at [206, 179] on span "Limits" at bounding box center [192, 186] width 30 height 14
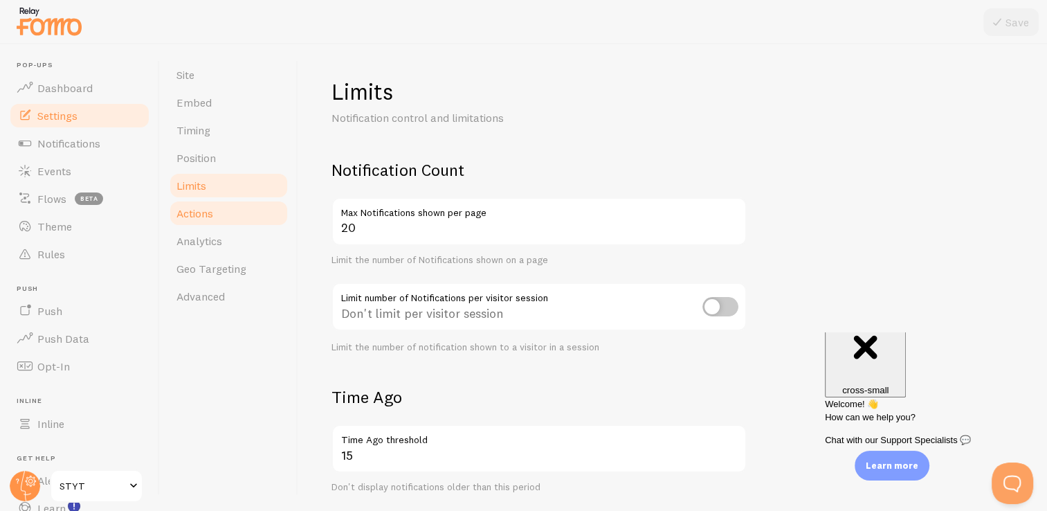
click at [209, 210] on span "Actions" at bounding box center [195, 213] width 37 height 14
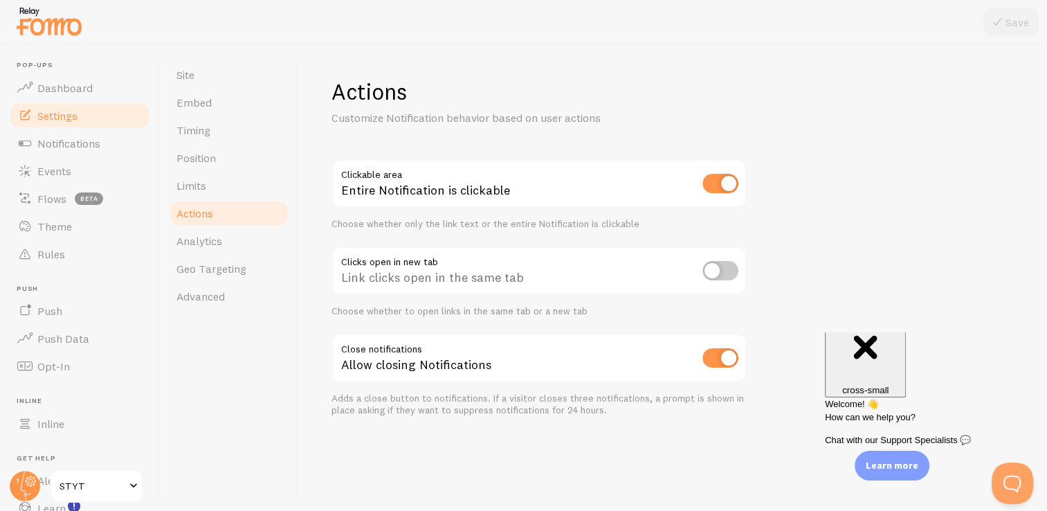
click at [723, 269] on input "checkbox" at bounding box center [721, 270] width 36 height 19
checkbox input "true"
click at [1029, 24] on button "Save" at bounding box center [1011, 22] width 55 height 28
click at [200, 242] on span "Analytics" at bounding box center [200, 241] width 46 height 14
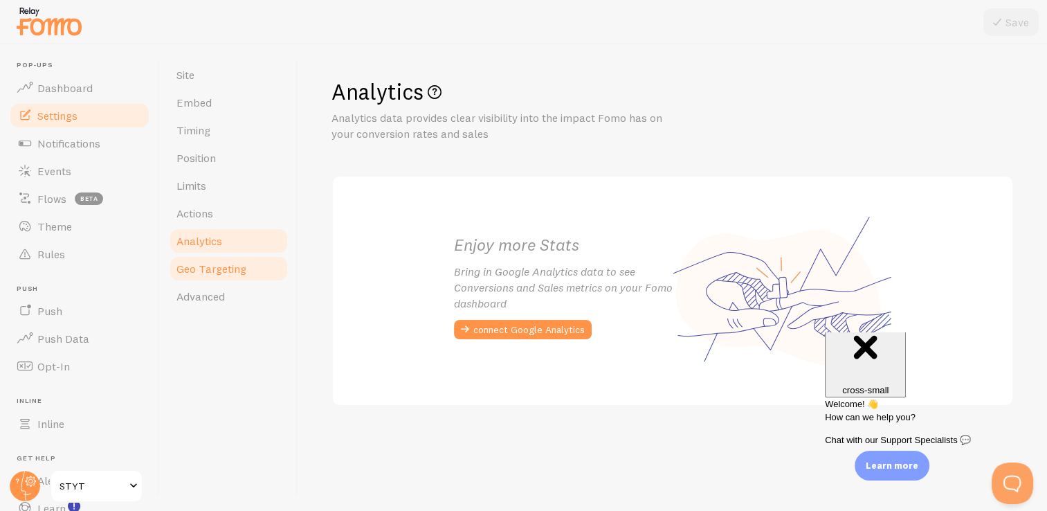
click at [224, 264] on span "Geo Targeting" at bounding box center [212, 269] width 70 height 14
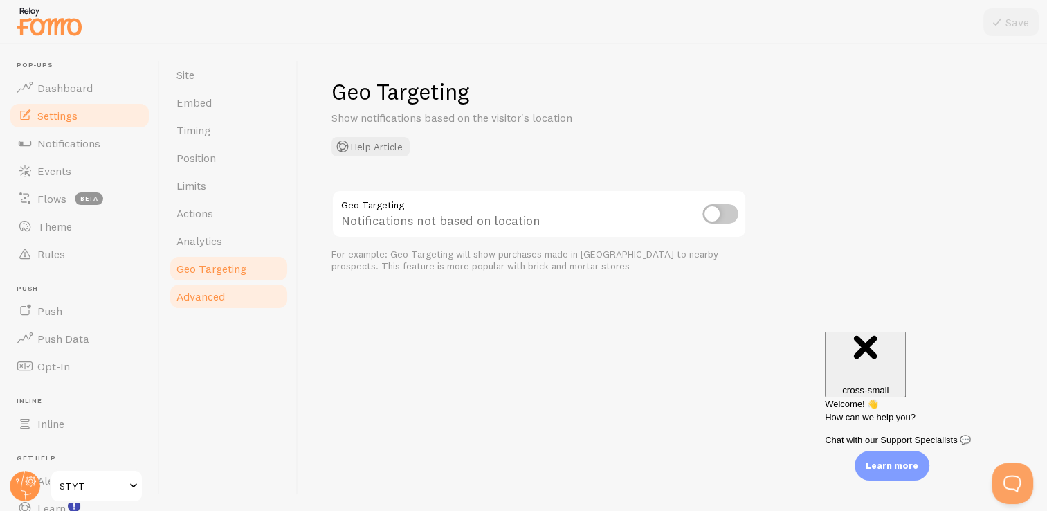
click at [223, 296] on span "Advanced" at bounding box center [201, 296] width 48 height 14
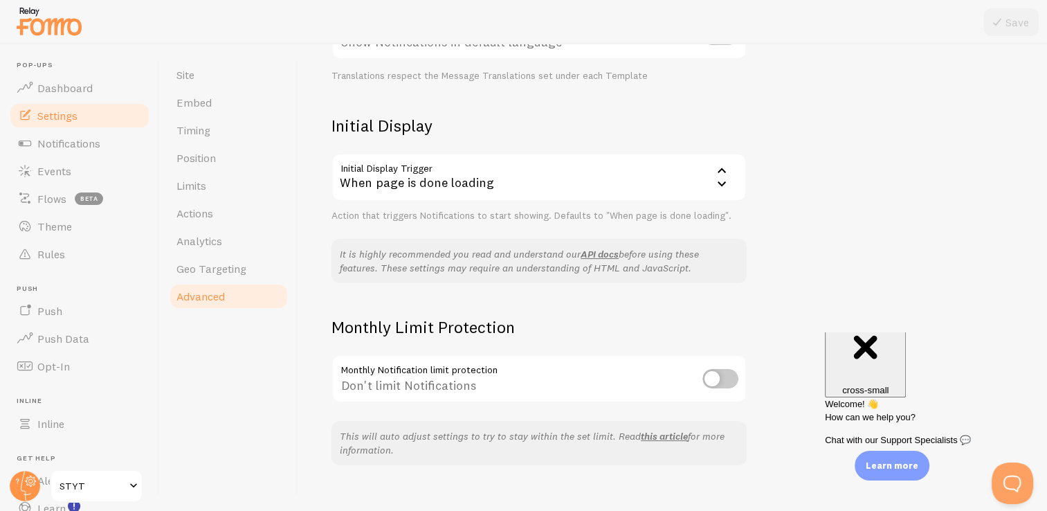
scroll to position [291, 0]
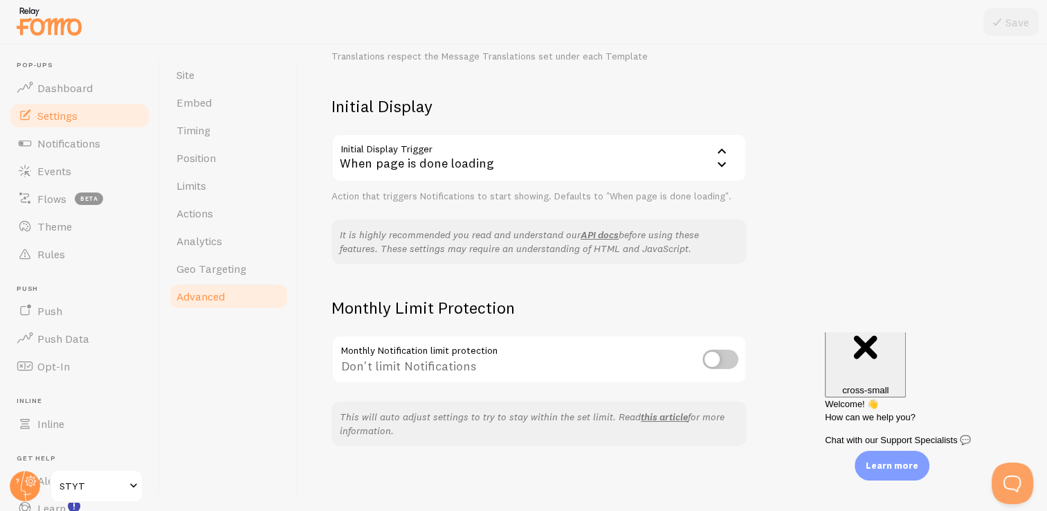
click at [714, 357] on input "checkbox" at bounding box center [721, 359] width 36 height 19
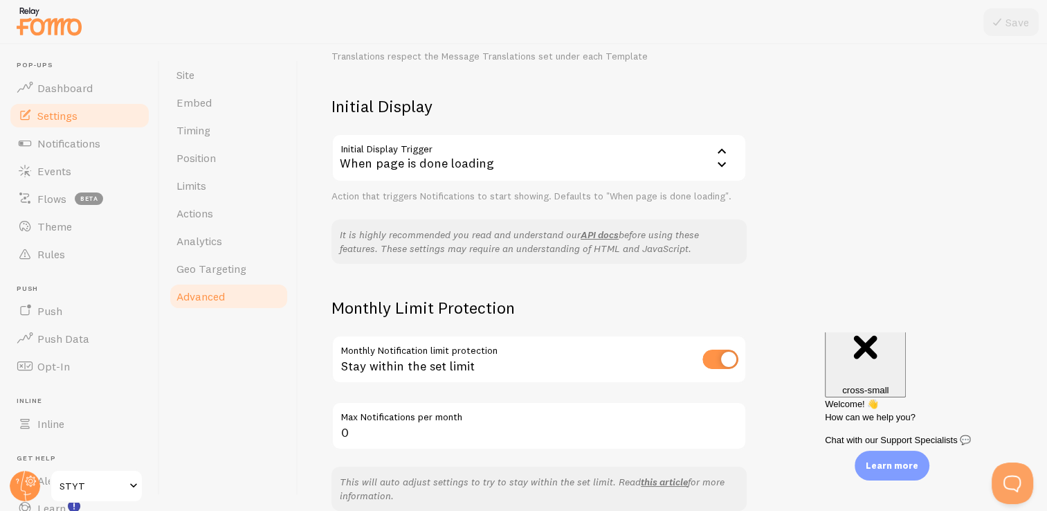
click at [714, 357] on input "checkbox" at bounding box center [721, 359] width 36 height 19
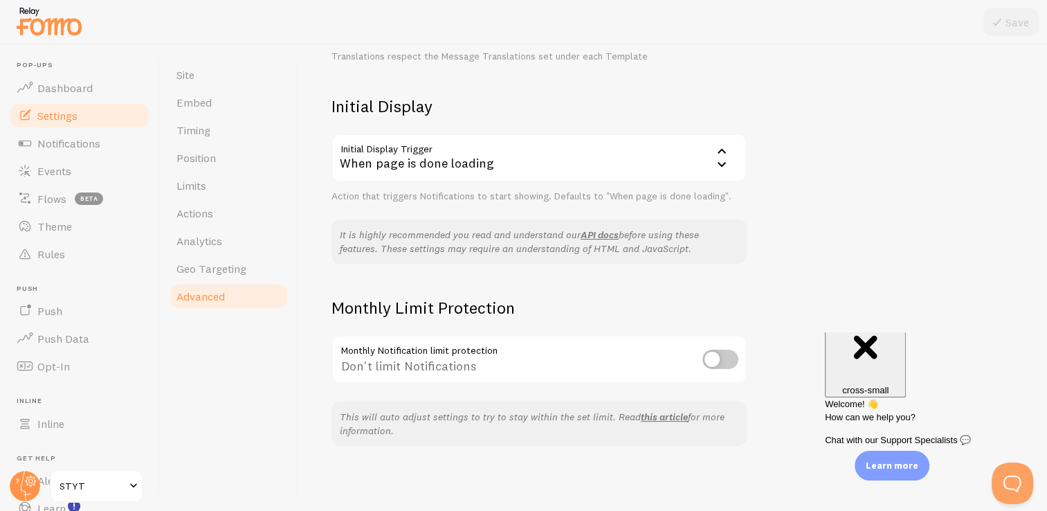
click at [721, 360] on input "checkbox" at bounding box center [721, 359] width 36 height 19
checkbox input "true"
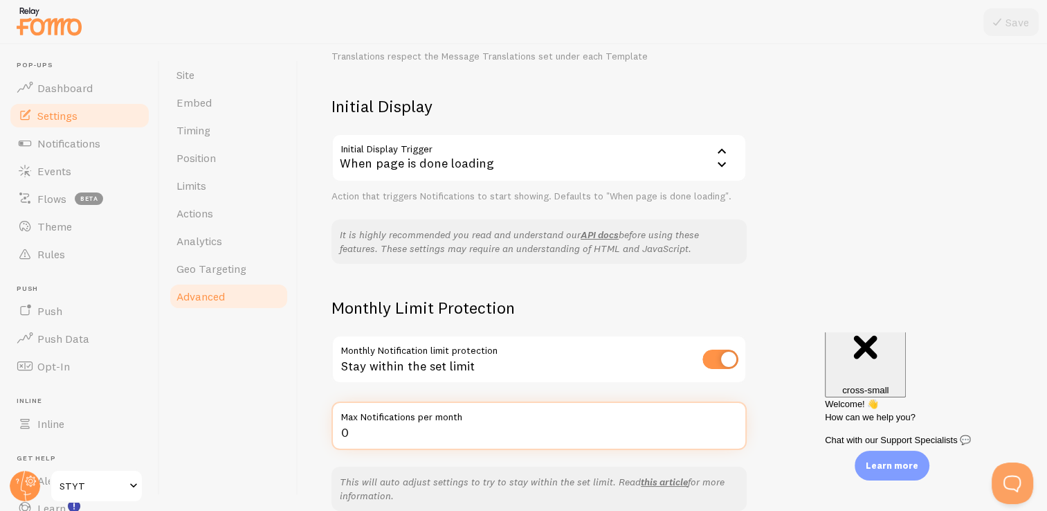
click at [489, 430] on input "0" at bounding box center [539, 425] width 415 height 48
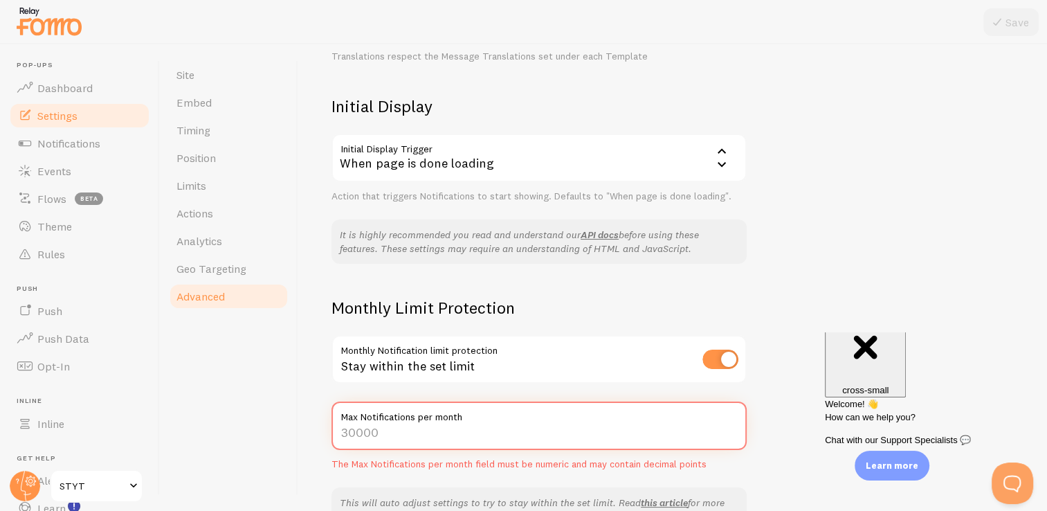
type input "1"
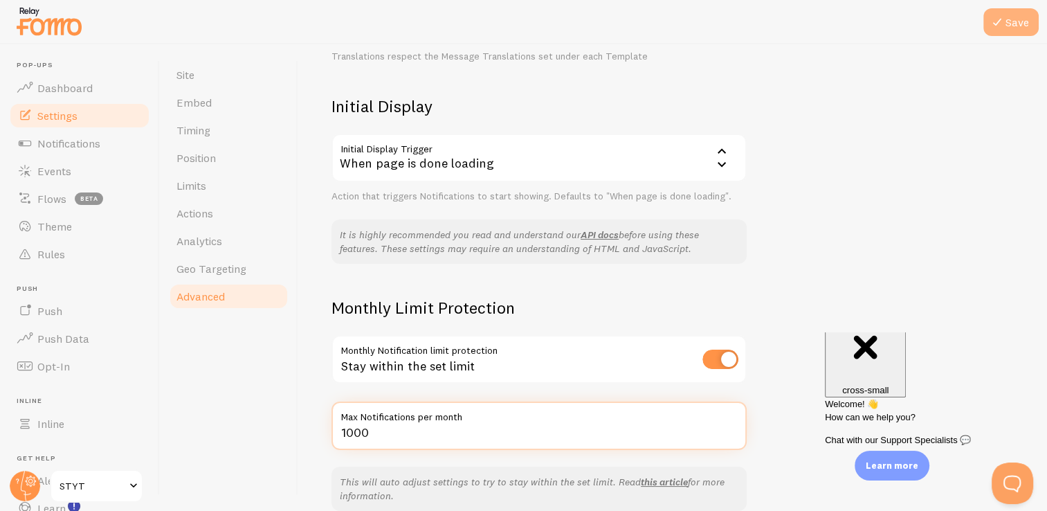
type input "1000"
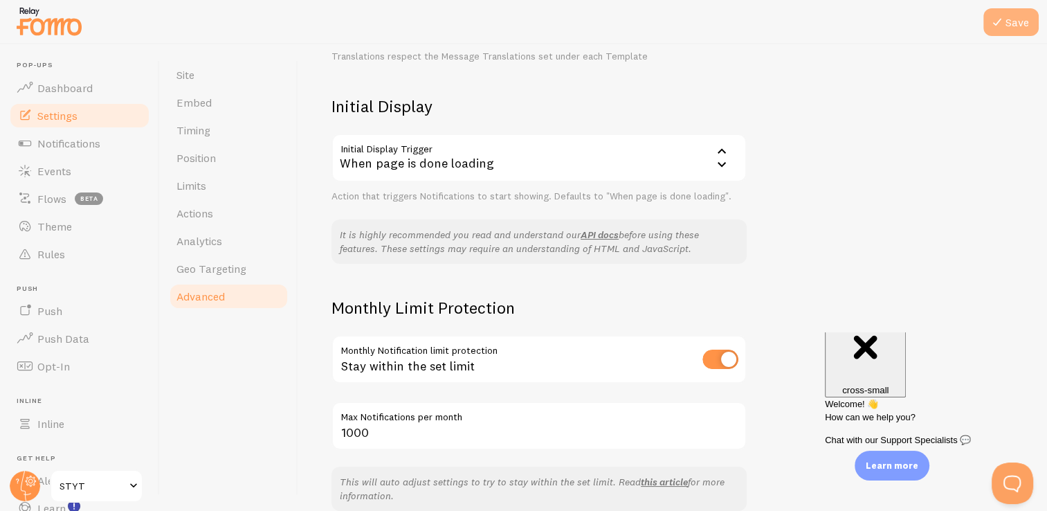
click at [1022, 21] on button "Save" at bounding box center [1011, 22] width 55 height 28
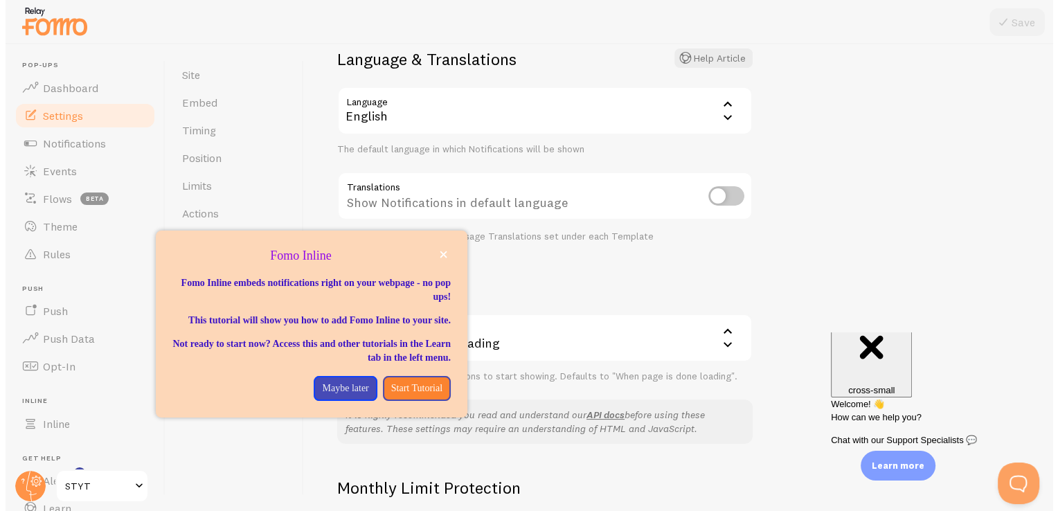
scroll to position [89, 0]
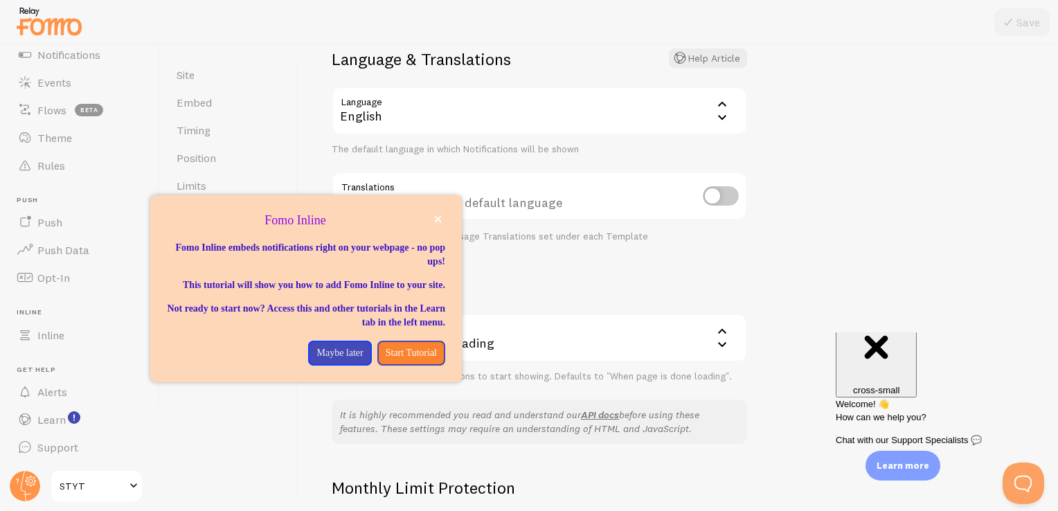
click at [444, 211] on div "Fomo Inline" at bounding box center [305, 203] width 311 height 17
click at [438, 218] on icon "close," at bounding box center [438, 219] width 7 height 7
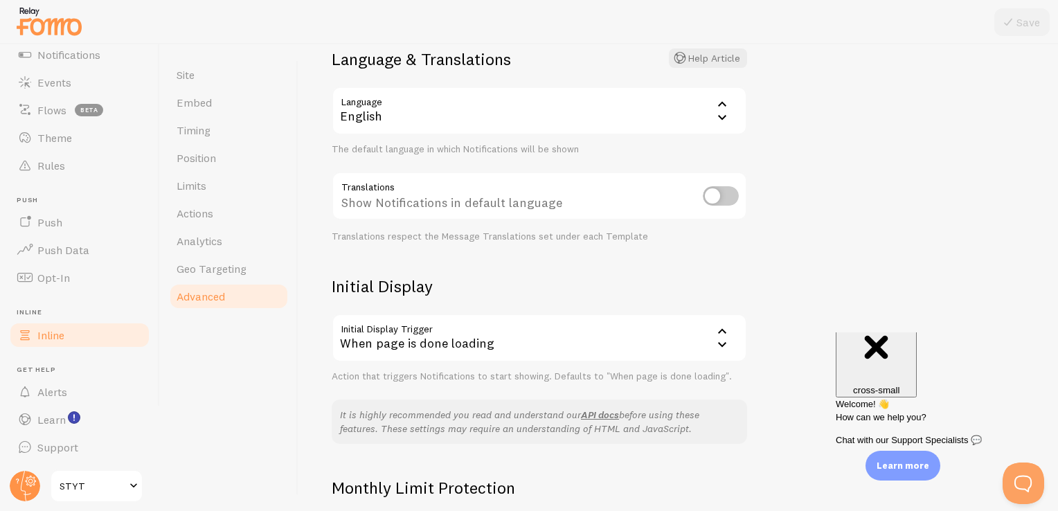
click at [66, 336] on link "Inline" at bounding box center [79, 335] width 143 height 28
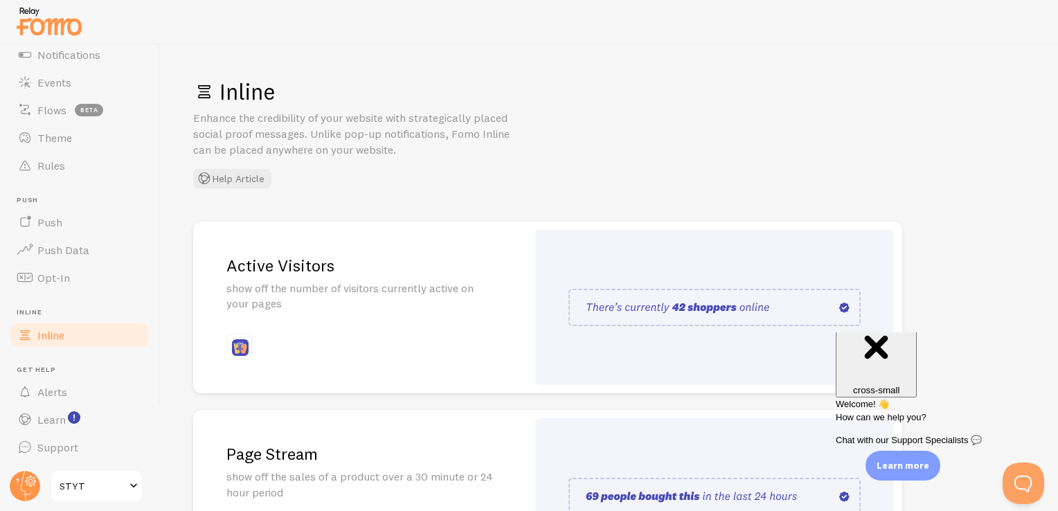
click at [289, 338] on div "Active Visitors show off the number of visitors currently active on your pages" at bounding box center [360, 307] width 334 height 172
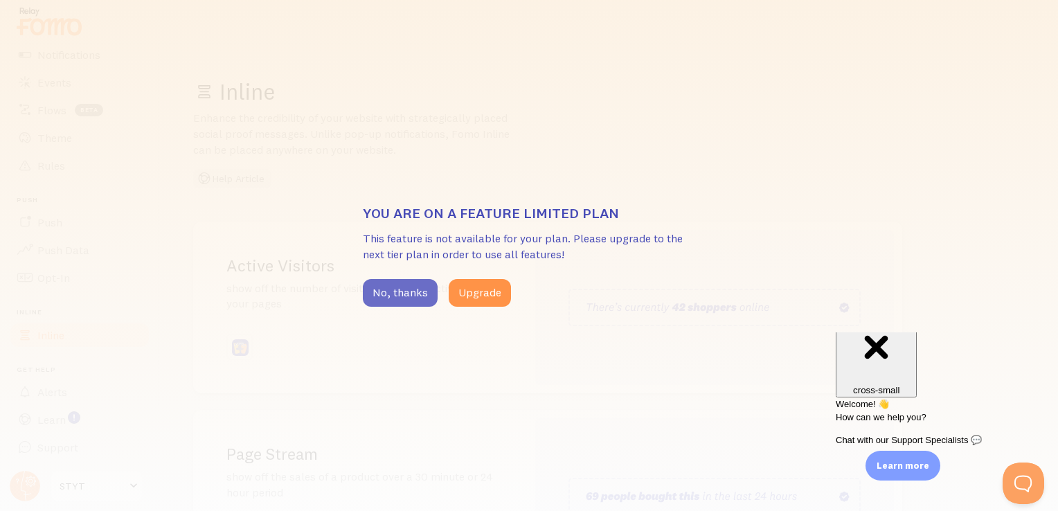
click at [404, 294] on button "No, thanks" at bounding box center [400, 293] width 75 height 28
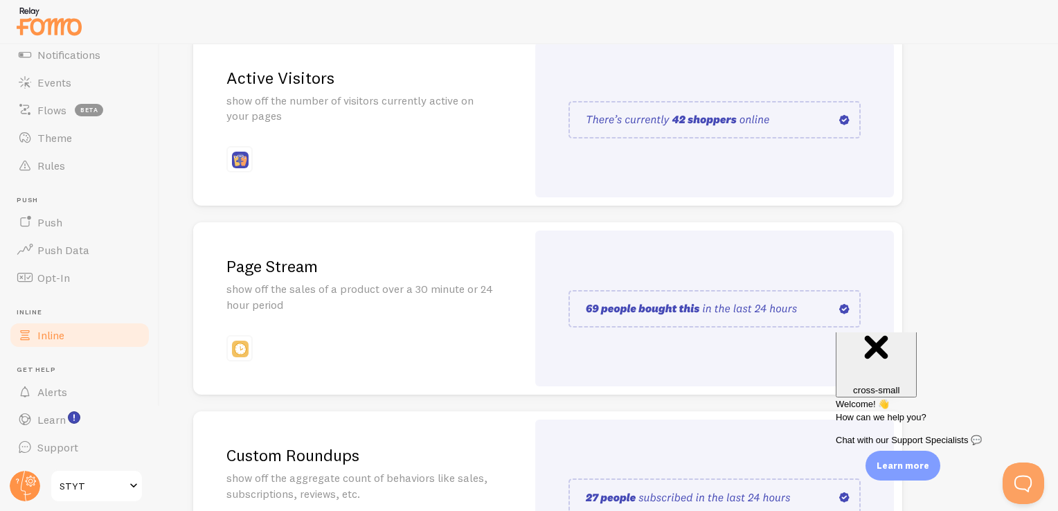
scroll to position [191, 0]
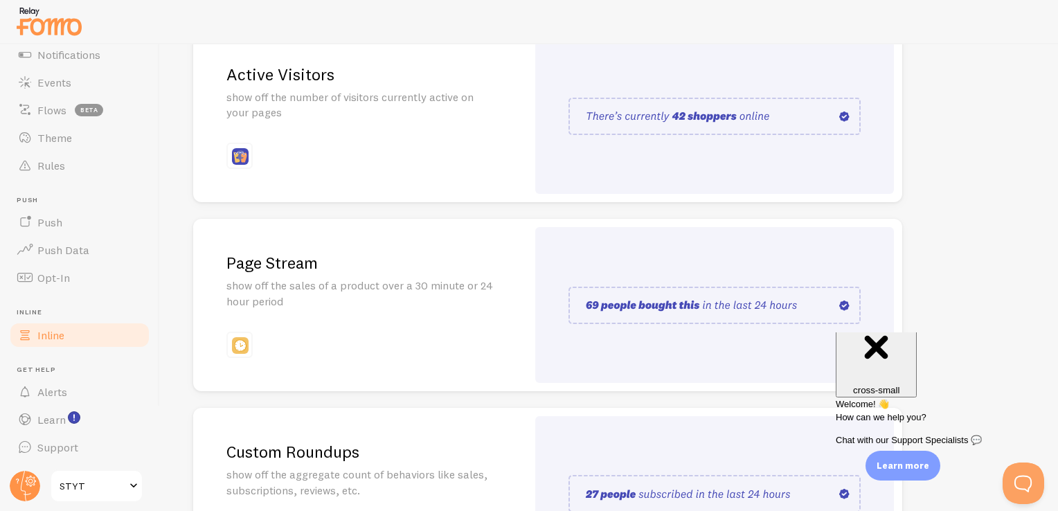
click at [429, 294] on p "show off the sales of a product over a 30 minute or 24 hour period" at bounding box center [359, 294] width 267 height 32
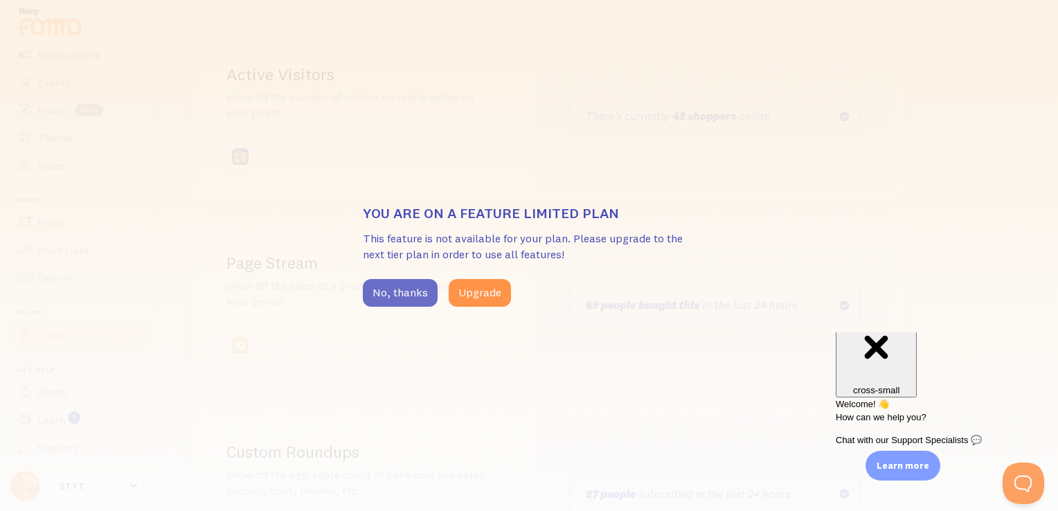
click at [405, 292] on button "No, thanks" at bounding box center [400, 293] width 75 height 28
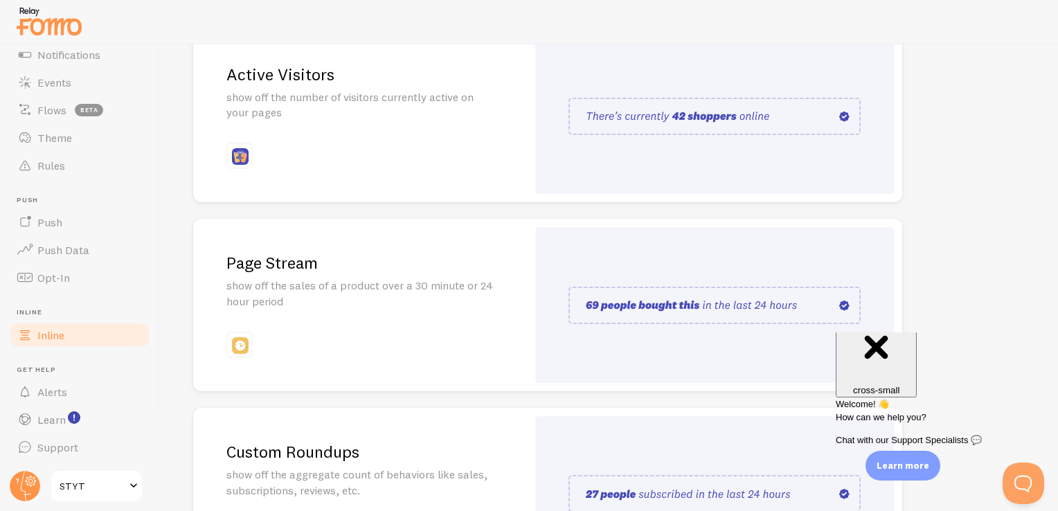
scroll to position [326, 0]
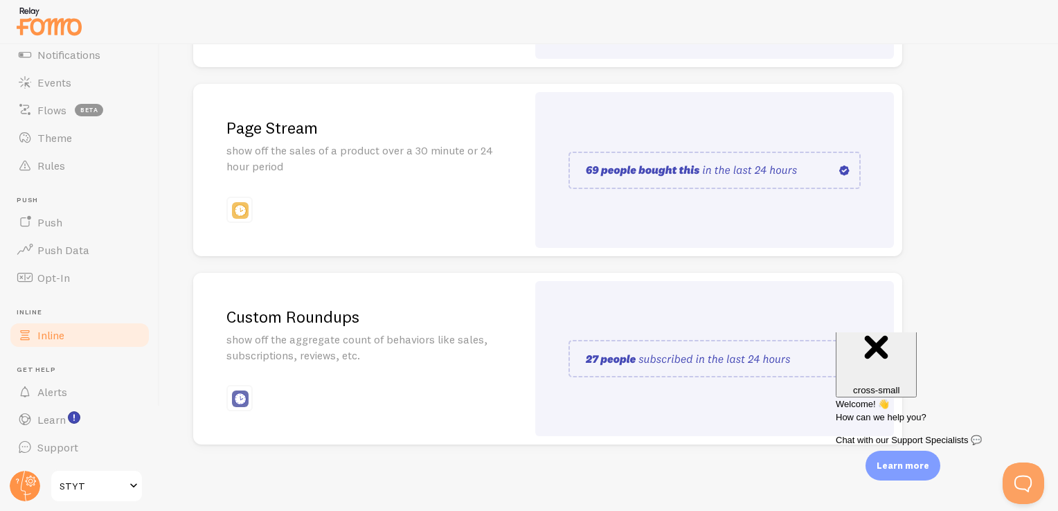
click at [412, 368] on div "Custom Roundups show off the aggregate count of behaviors like sales, subscript…" at bounding box center [360, 359] width 334 height 172
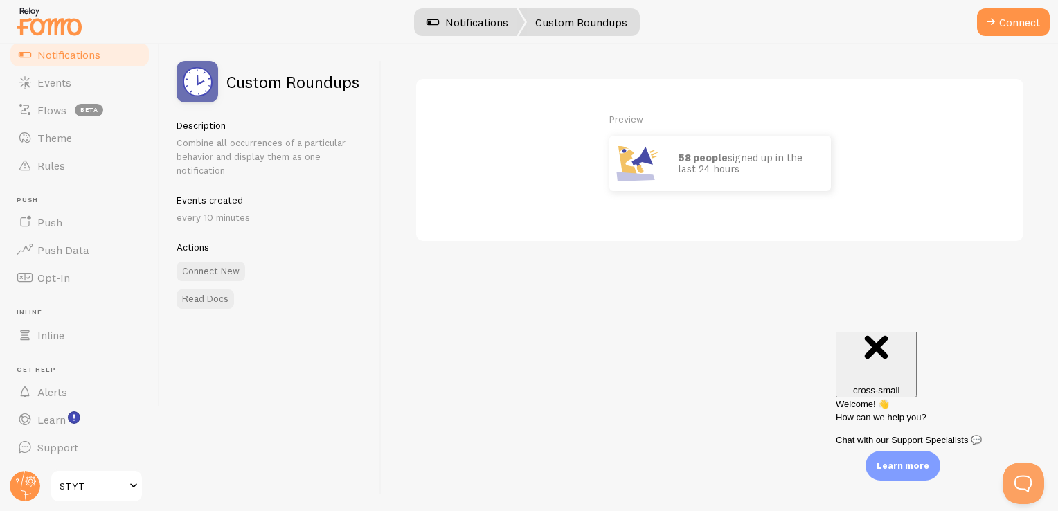
click at [460, 26] on link "Notifications" at bounding box center [467, 22] width 115 height 28
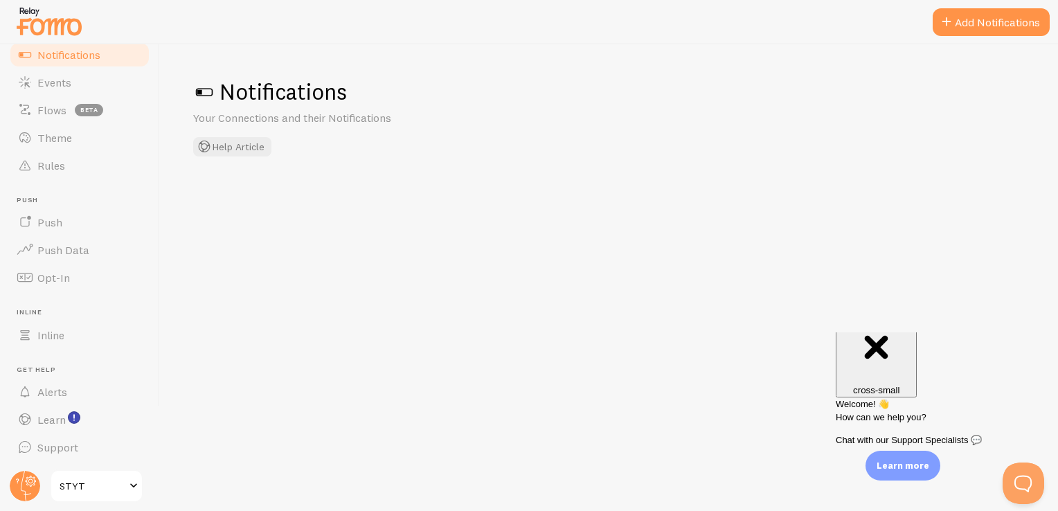
checkbox input "false"
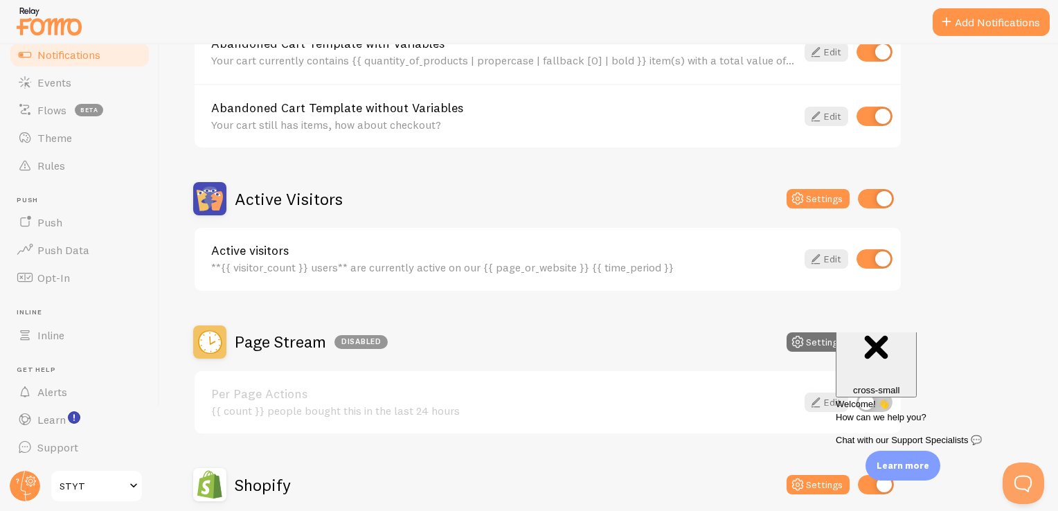
scroll to position [216, 0]
click at [820, 251] on icon at bounding box center [815, 257] width 17 height 17
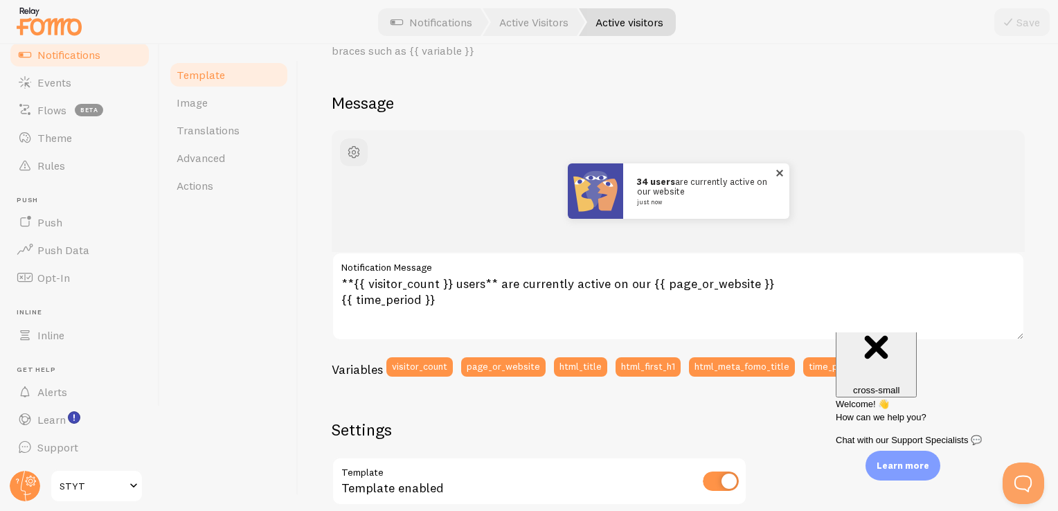
scroll to position [91, 0]
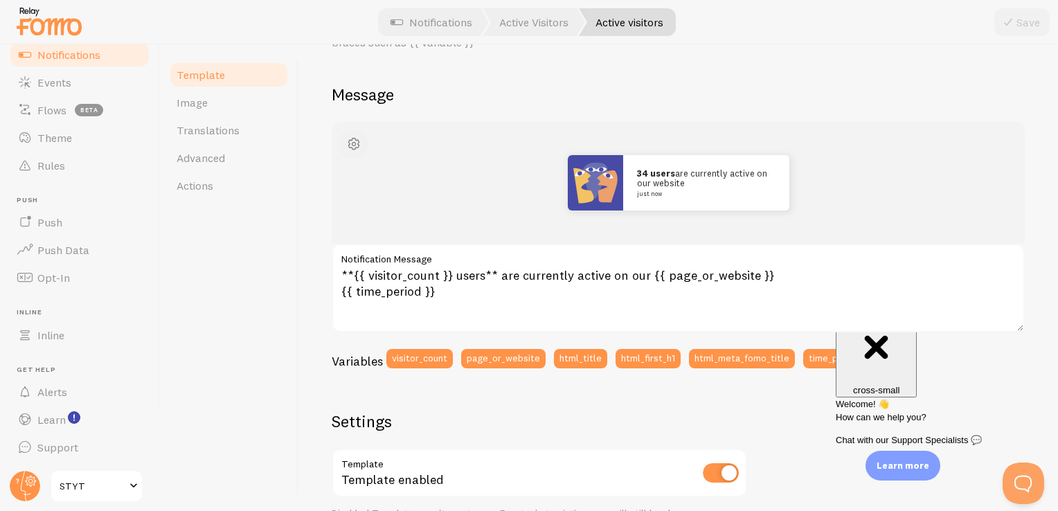
click at [350, 138] on span "button" at bounding box center [353, 144] width 17 height 17
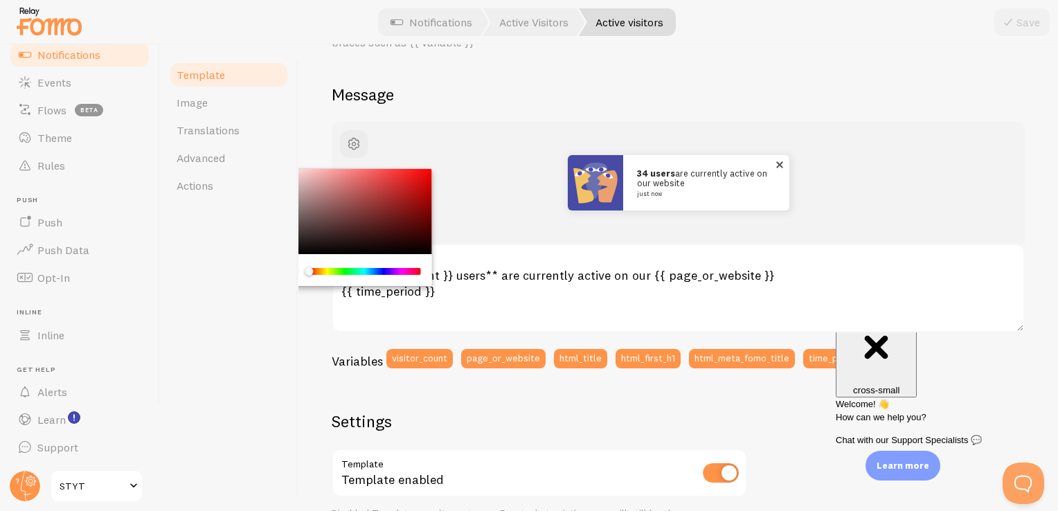
click at [592, 186] on img at bounding box center [595, 182] width 55 height 55
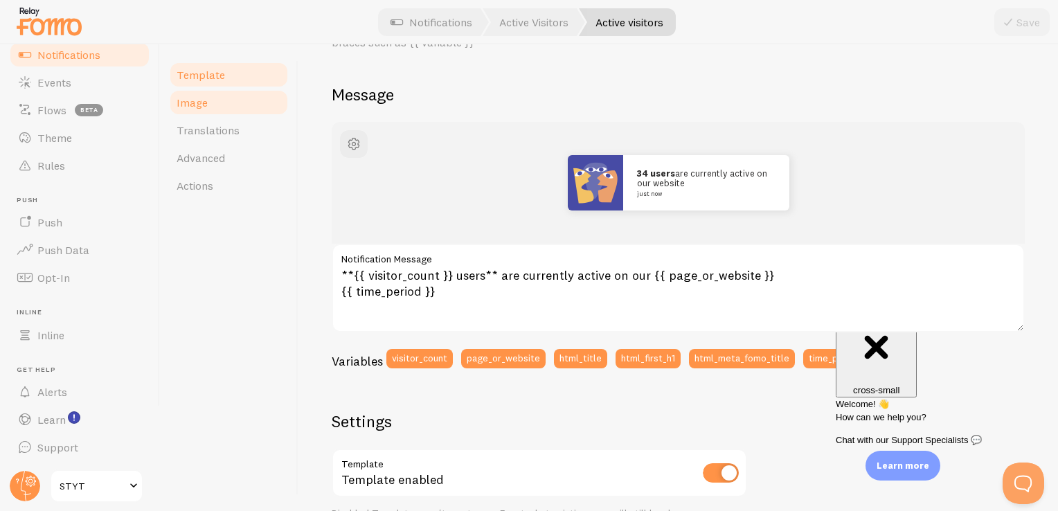
click at [206, 105] on span "Image" at bounding box center [192, 103] width 31 height 14
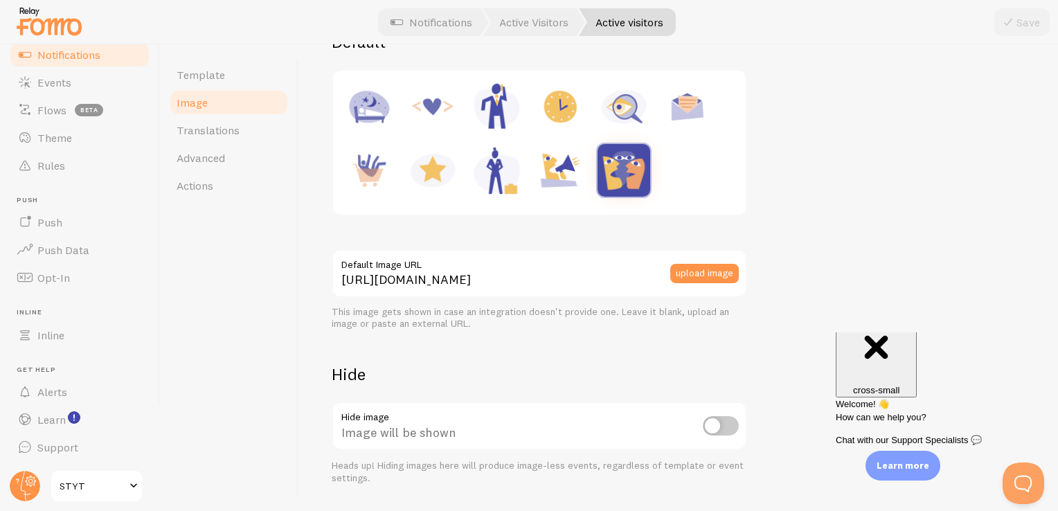
scroll to position [224, 0]
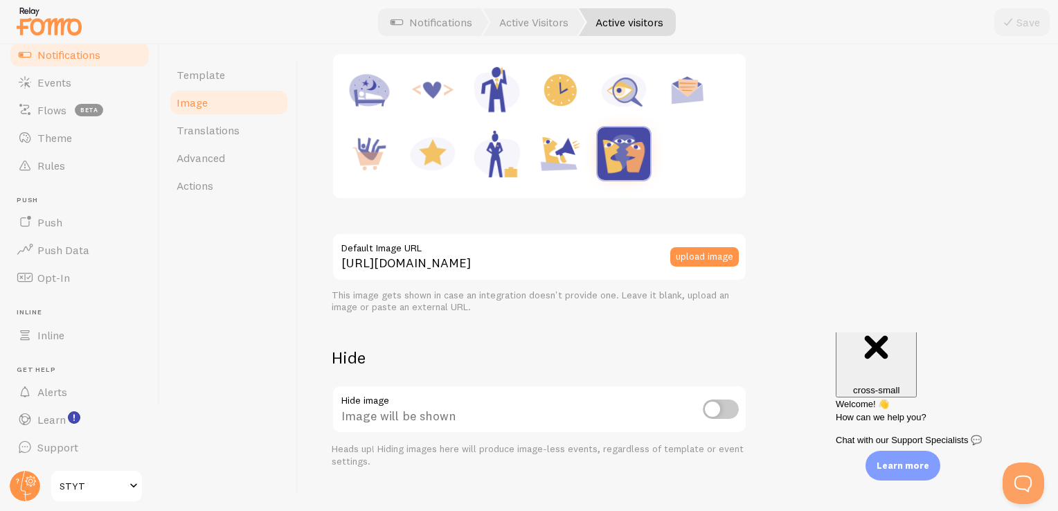
click at [727, 401] on input "checkbox" at bounding box center [721, 408] width 36 height 19
checkbox input "true"
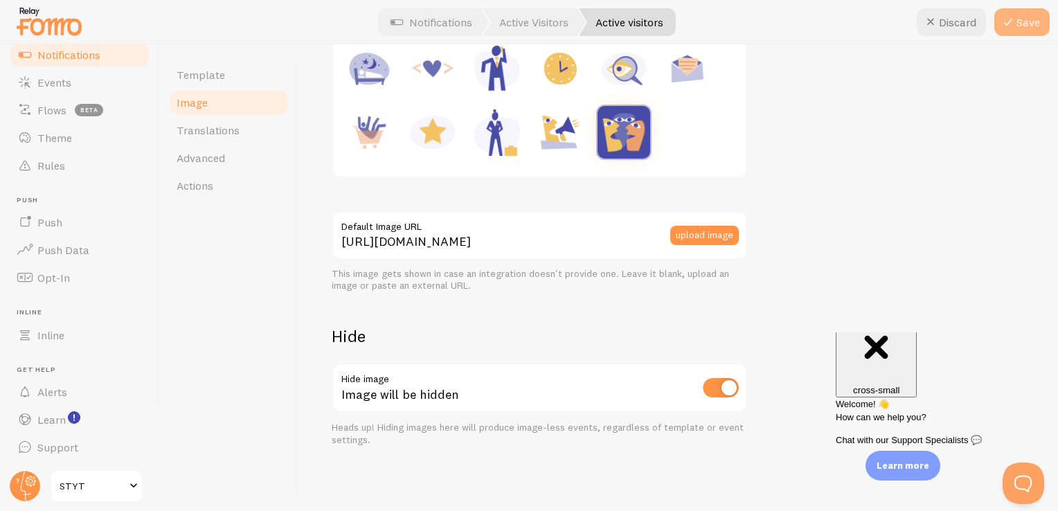
click at [1022, 25] on button "Save" at bounding box center [1021, 22] width 55 height 28
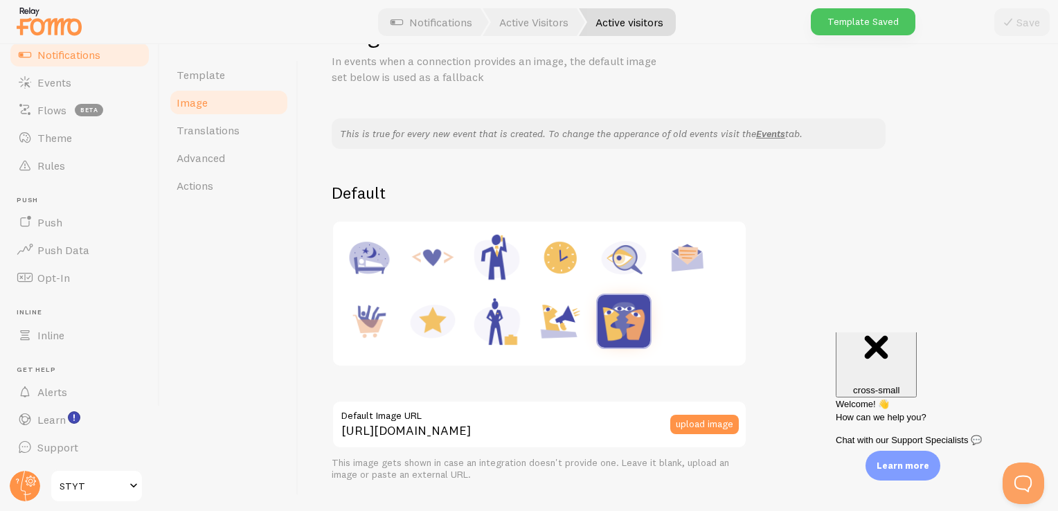
scroll to position [0, 0]
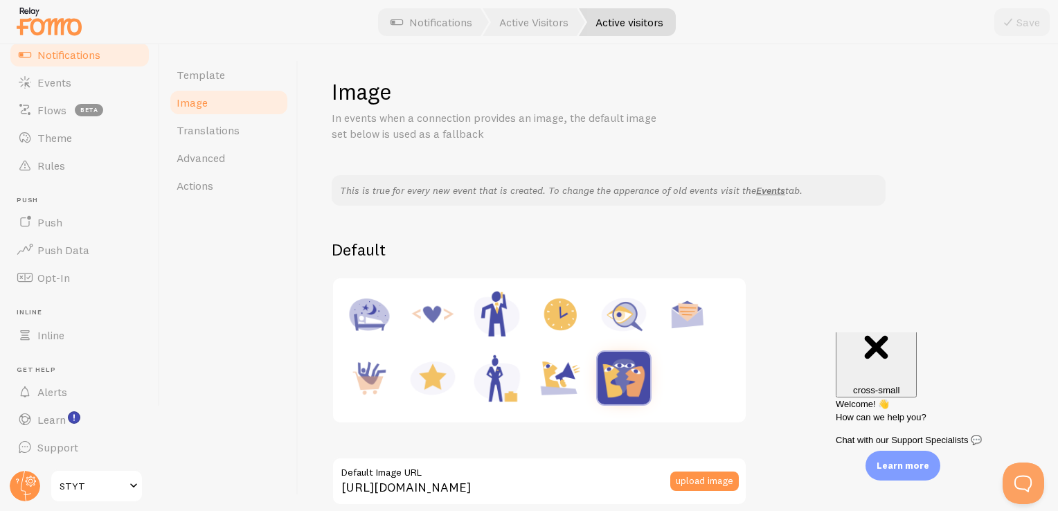
click at [637, 21] on link "Active visitors" at bounding box center [627, 22] width 97 height 28
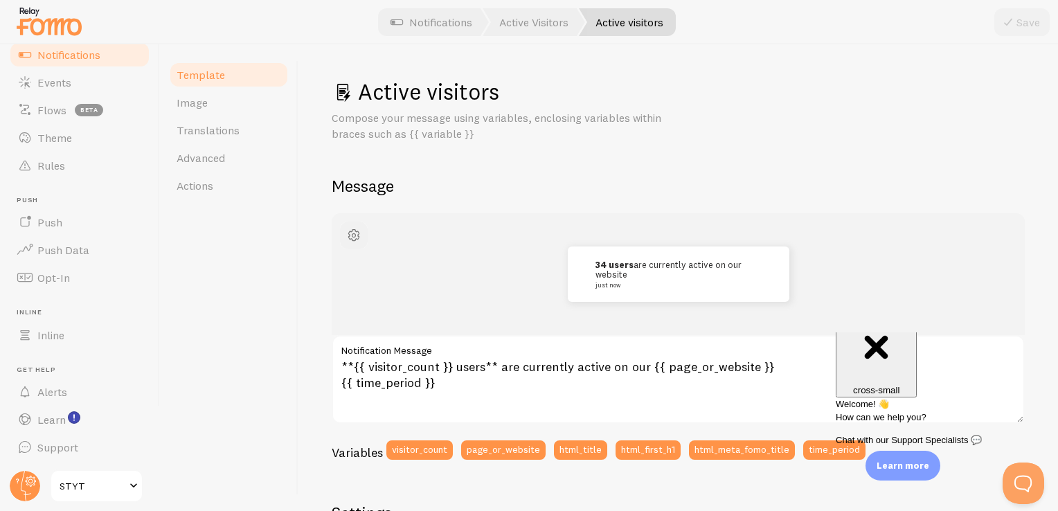
click at [355, 233] on span "button" at bounding box center [353, 235] width 17 height 17
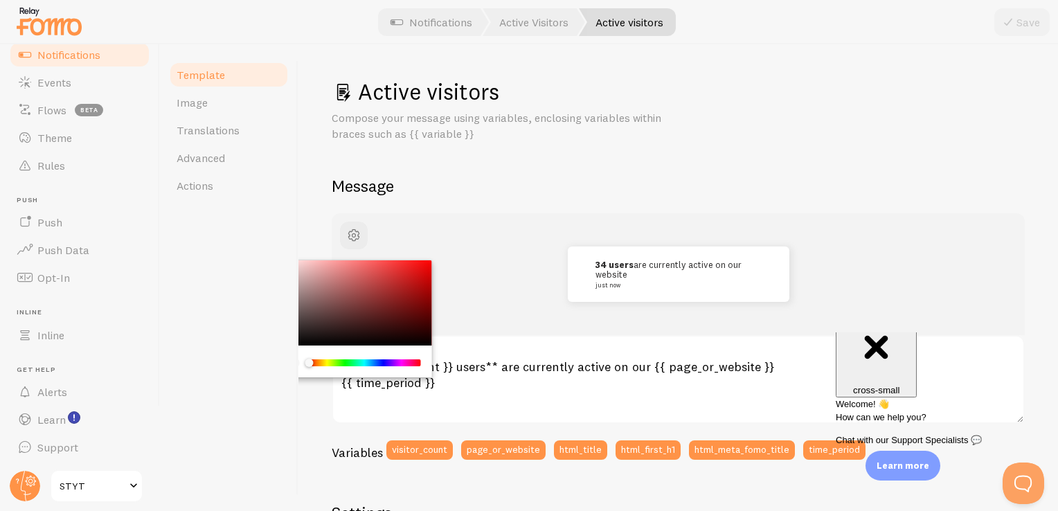
click at [303, 332] on div "Chrome color picker" at bounding box center [354, 303] width 156 height 86
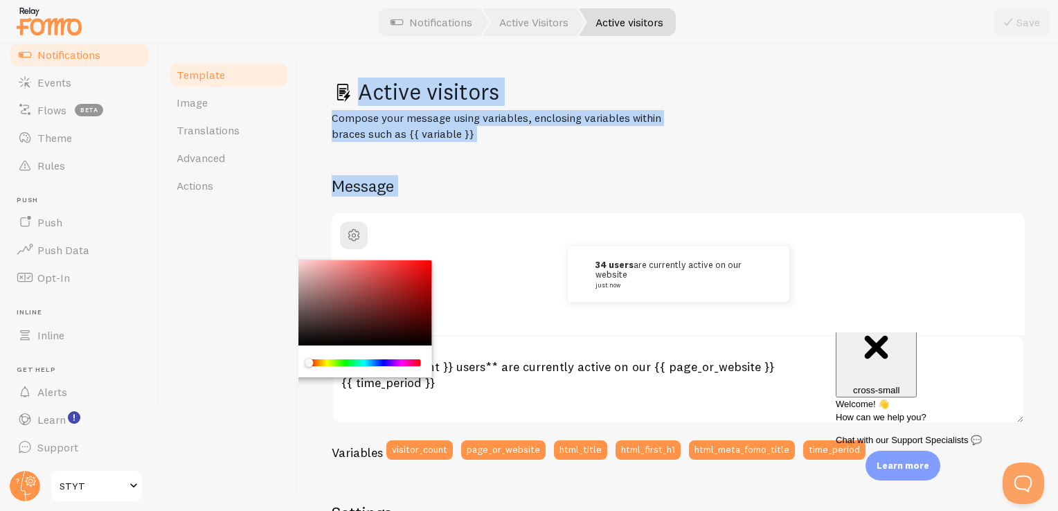
drag, startPoint x: 307, startPoint y: 332, endPoint x: 269, endPoint y: 242, distance: 98.1
click at [269, 242] on div "Template Image Translations Advanced Actions Active visitors Compose your messa…" at bounding box center [609, 277] width 898 height 467
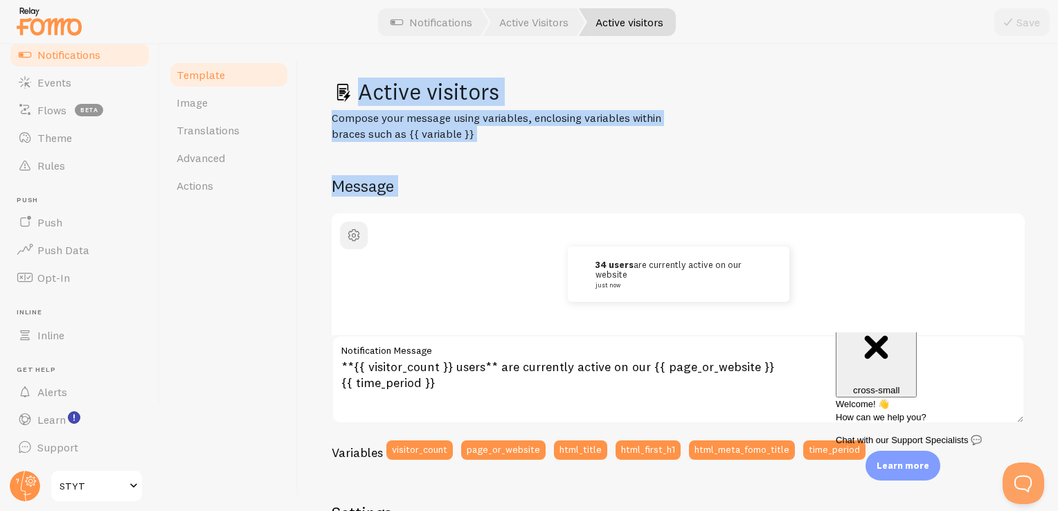
click at [356, 239] on span "button" at bounding box center [353, 235] width 17 height 17
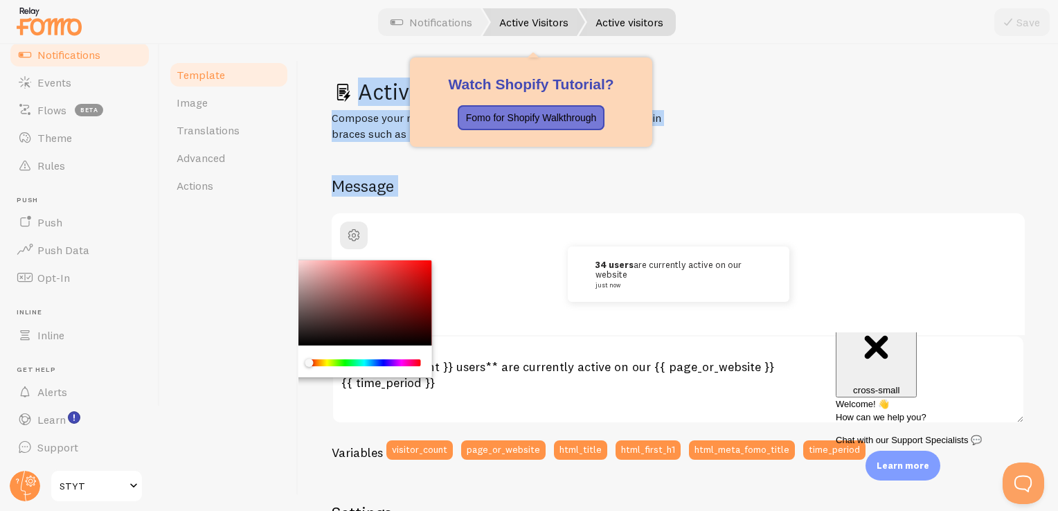
click at [559, 22] on link "Active Visitors" at bounding box center [533, 22] width 102 height 28
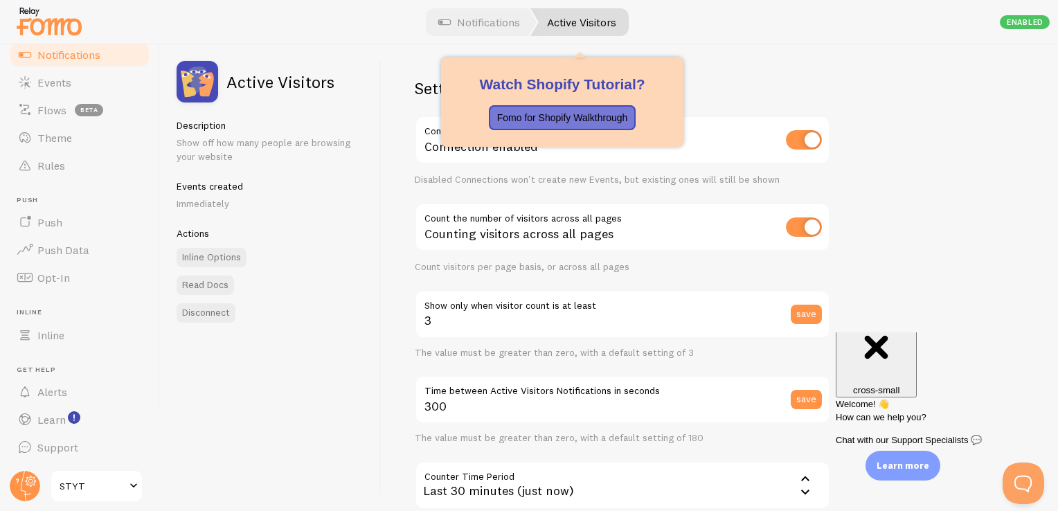
click at [585, 28] on link "Active Visitors" at bounding box center [579, 22] width 98 height 28
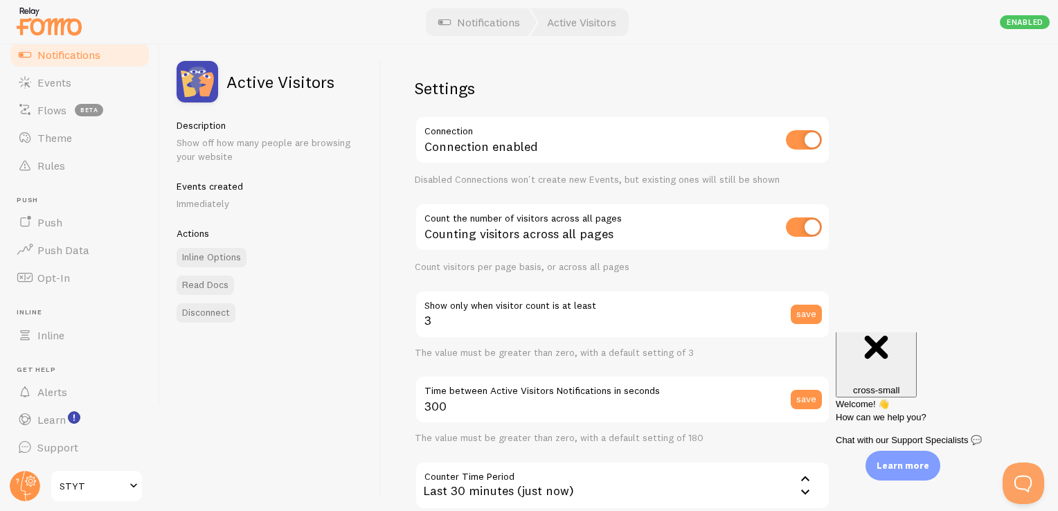
click at [867, 186] on div "Settings Connection Connection enabled Disabled Connections won't create new Ev…" at bounding box center [719, 277] width 676 height 467
click at [695, 324] on input "3" at bounding box center [622, 314] width 415 height 48
click at [914, 303] on div "Settings Connection Connection enabled Disabled Connections won't create new Ev…" at bounding box center [719, 277] width 676 height 467
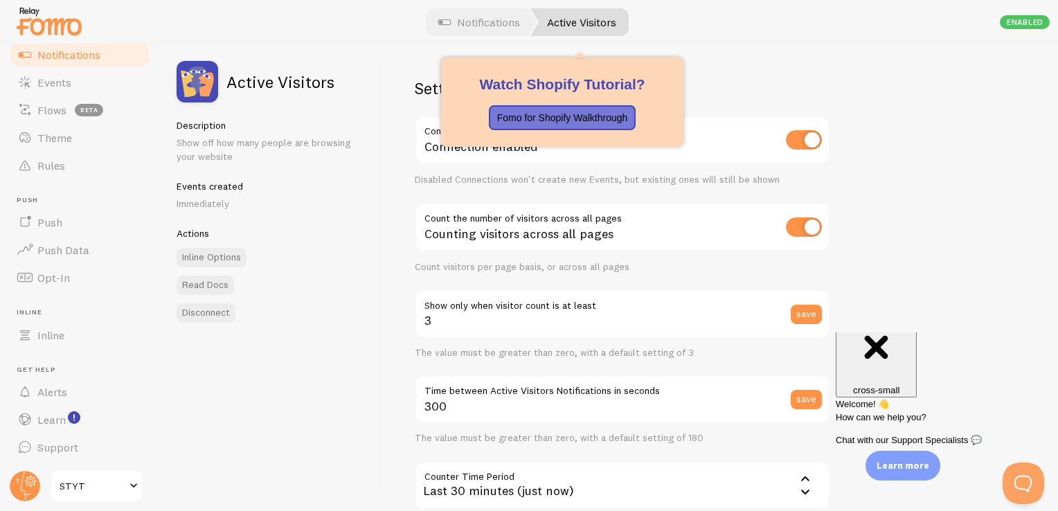
click at [581, 21] on link "Active Visitors" at bounding box center [579, 22] width 98 height 28
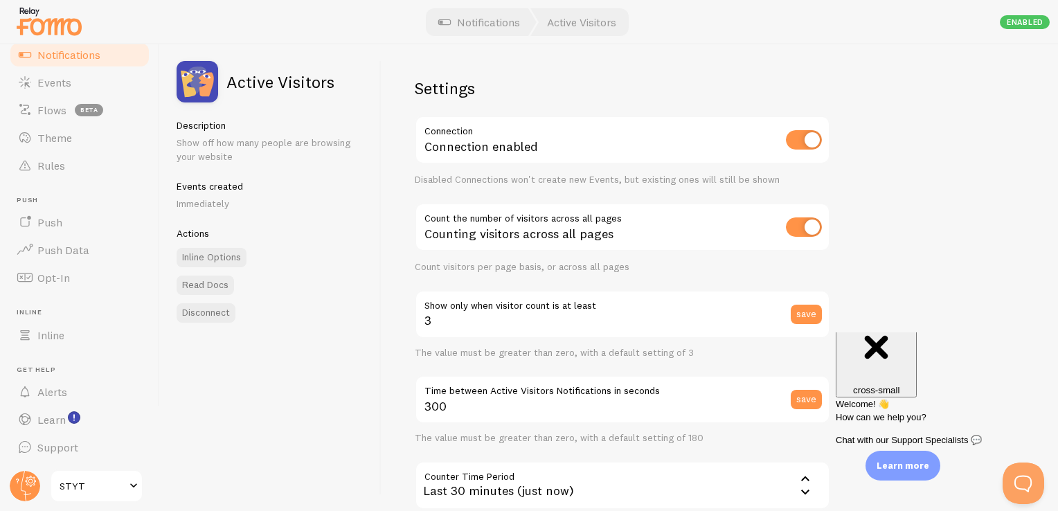
click at [931, 232] on div "Settings Connection Connection enabled Disabled Connections won't create new Ev…" at bounding box center [719, 277] width 676 height 467
click at [208, 87] on img at bounding box center [198, 82] width 42 height 42
click at [227, 157] on p "Show off how many people are browsing your website" at bounding box center [271, 150] width 188 height 28
click at [91, 328] on link "Inline" at bounding box center [79, 335] width 143 height 28
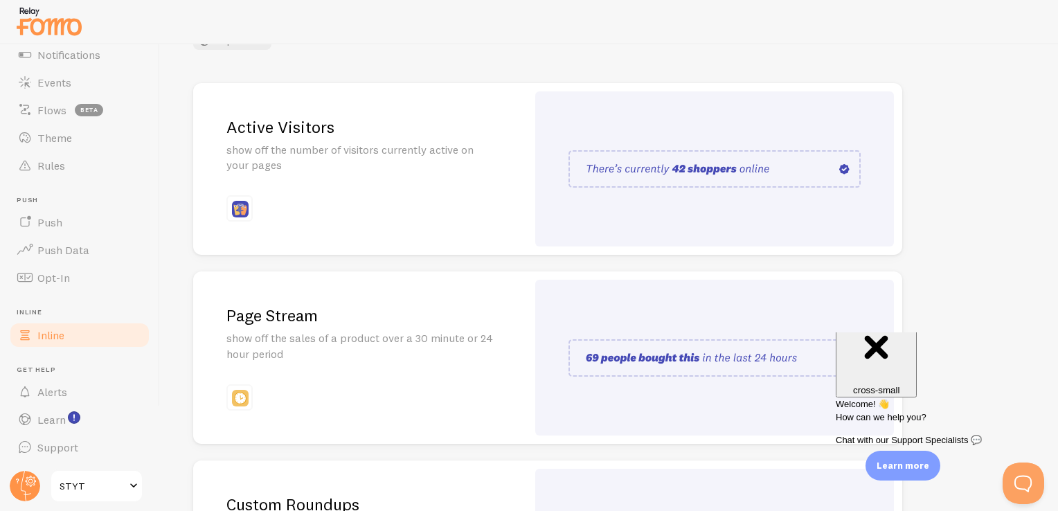
scroll to position [140, 0]
click at [451, 174] on div "Active Visitors show off the number of visitors currently active on your pages" at bounding box center [360, 168] width 334 height 172
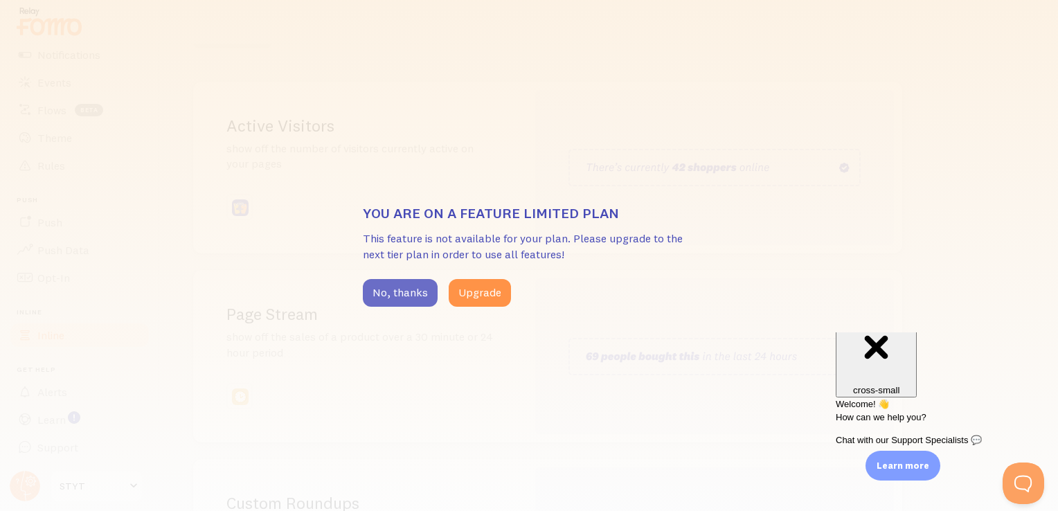
click at [410, 295] on button "No, thanks" at bounding box center [400, 293] width 75 height 28
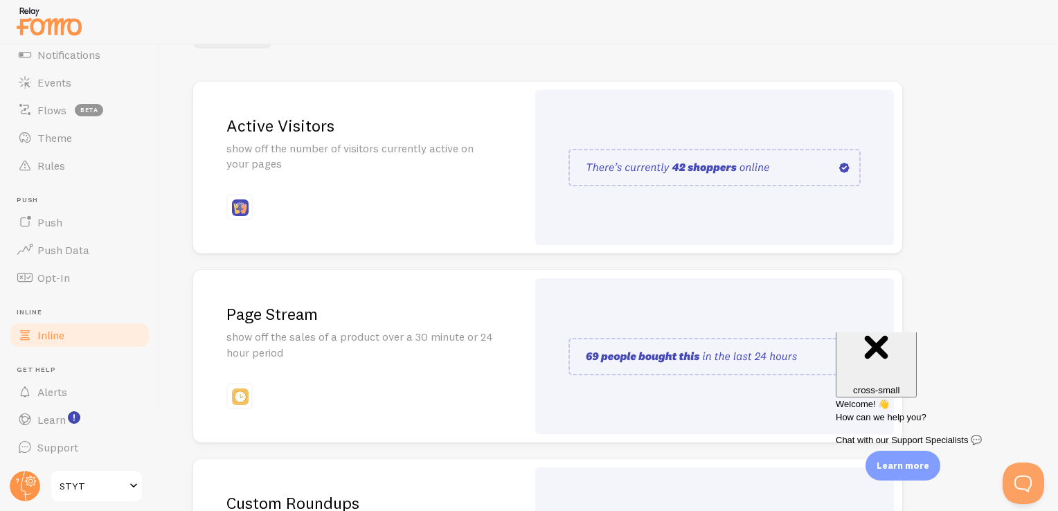
scroll to position [326, 0]
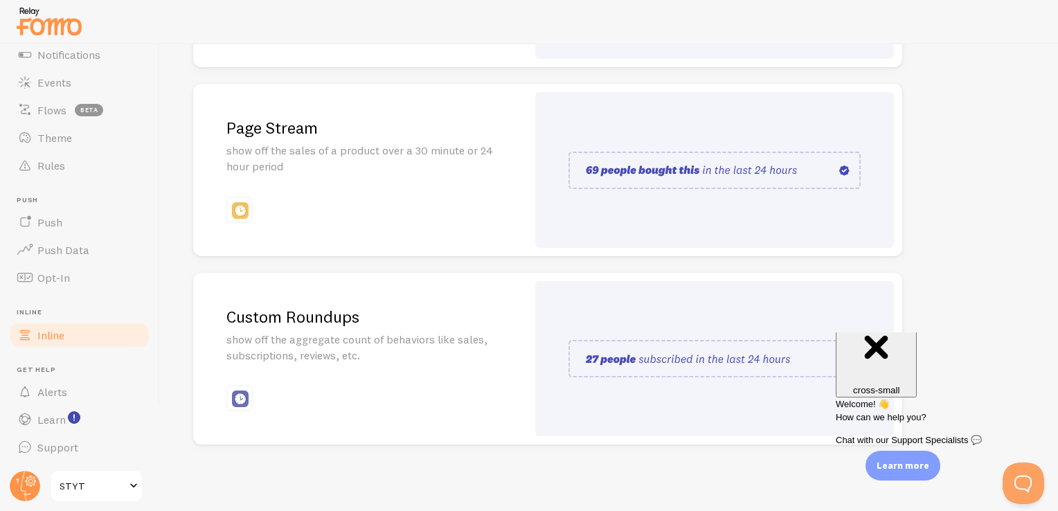
click at [413, 388] on div "Custom Roundups show off the aggregate count of behaviors like sales, subscript…" at bounding box center [360, 359] width 334 height 172
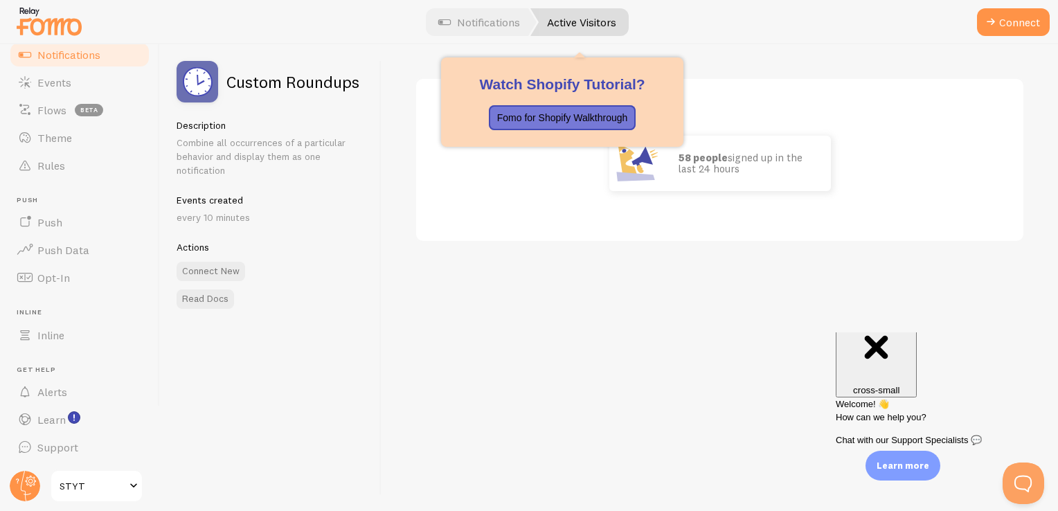
click at [599, 28] on link "Active Visitors" at bounding box center [579, 22] width 98 height 28
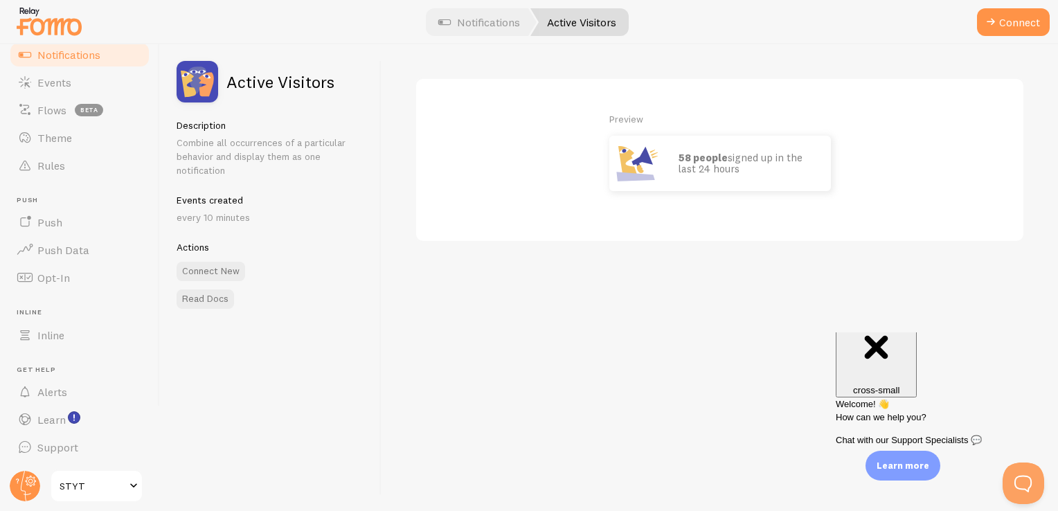
click at [679, 172] on p "58 people signed up in the last 24 hours" at bounding box center [747, 163] width 138 height 23
click at [551, 187] on div "Preview 58 people signed up in the last 24 hours" at bounding box center [719, 151] width 541 height 79
click at [200, 100] on img at bounding box center [198, 82] width 42 height 42
click at [681, 151] on strong "58 people" at bounding box center [702, 157] width 49 height 13
click at [515, 21] on link "Notifications" at bounding box center [479, 22] width 115 height 28
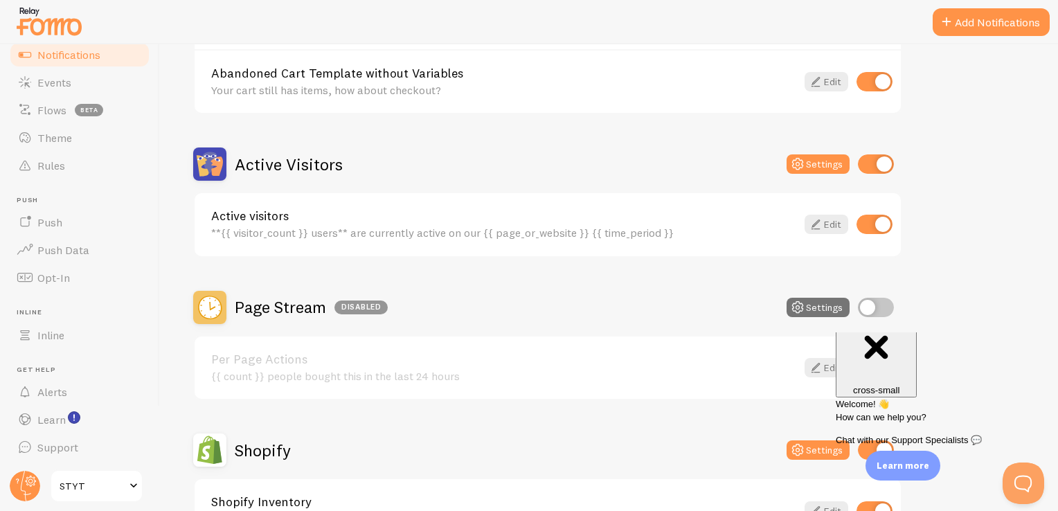
scroll to position [246, 0]
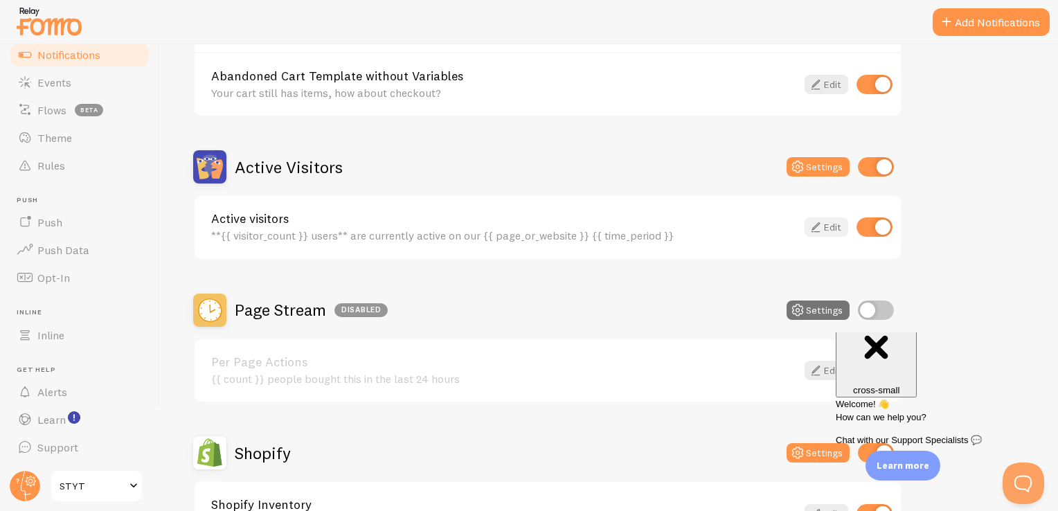
click at [820, 226] on icon at bounding box center [815, 227] width 17 height 17
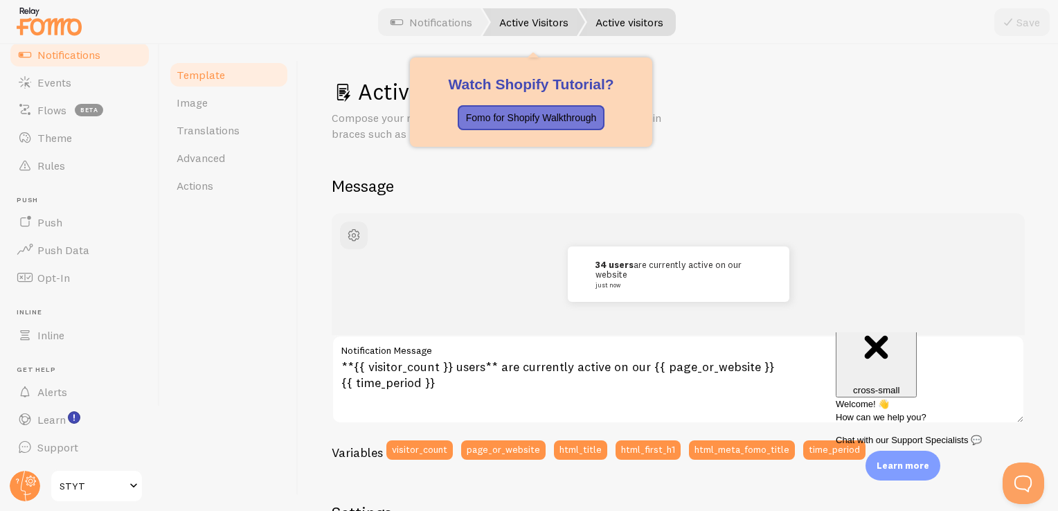
click at [529, 31] on link "Active Visitors" at bounding box center [533, 22] width 102 height 28
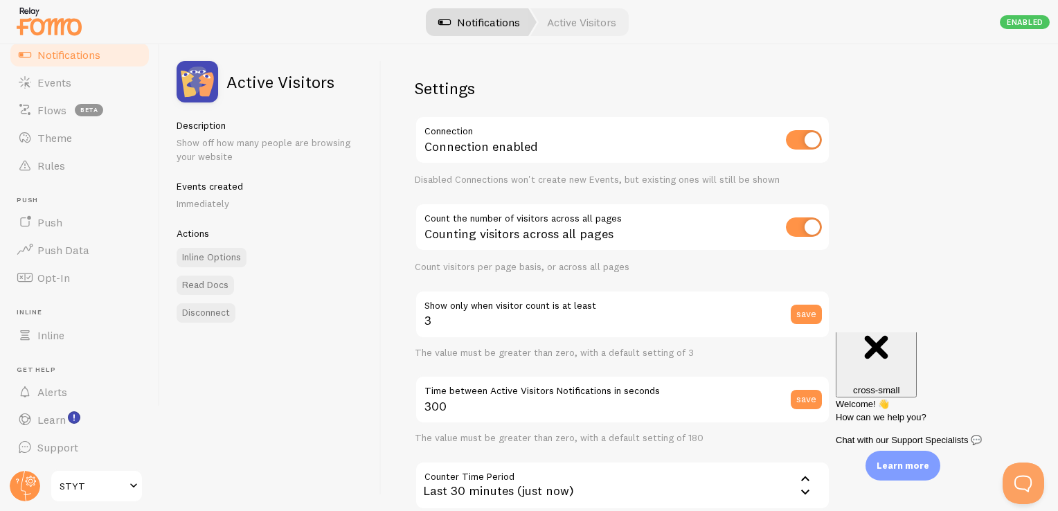
click at [505, 22] on link "Notifications" at bounding box center [479, 22] width 115 height 28
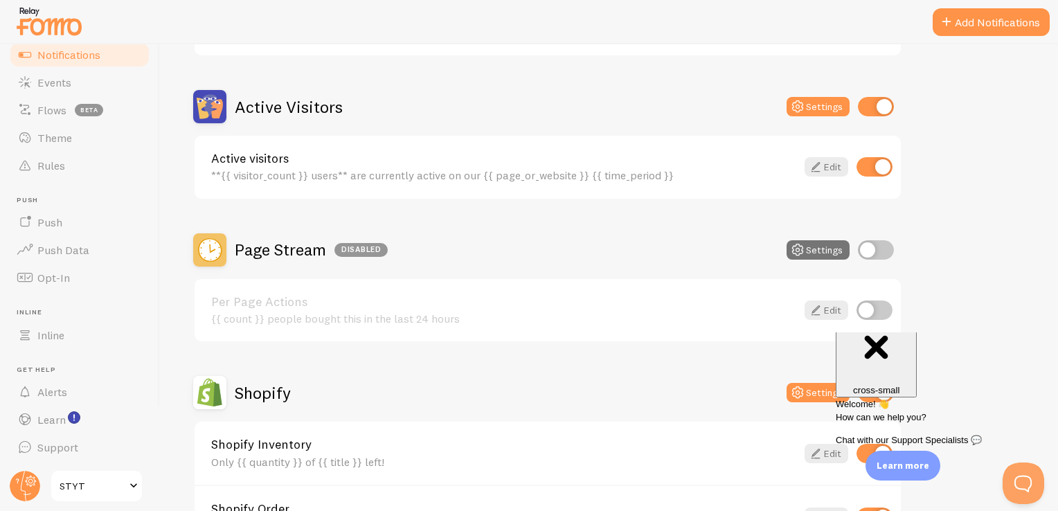
scroll to position [307, 0]
click at [888, 101] on input "checkbox" at bounding box center [876, 105] width 36 height 19
checkbox input "false"
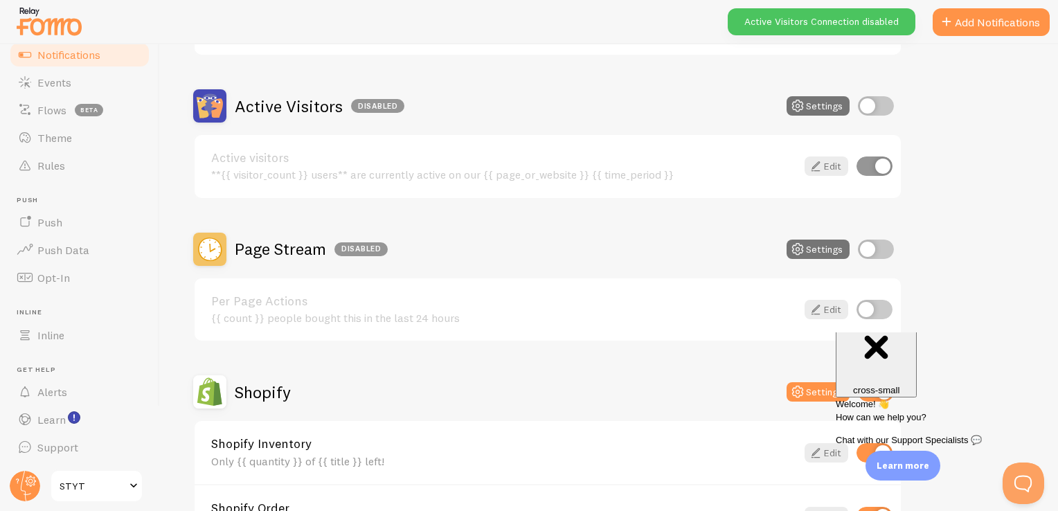
click at [874, 237] on div "Page Stream Disabled Settings" at bounding box center [547, 249] width 709 height 33
click at [874, 246] on input "checkbox" at bounding box center [876, 248] width 36 height 19
click at [876, 249] on input "checkbox" at bounding box center [876, 248] width 36 height 19
checkbox input "false"
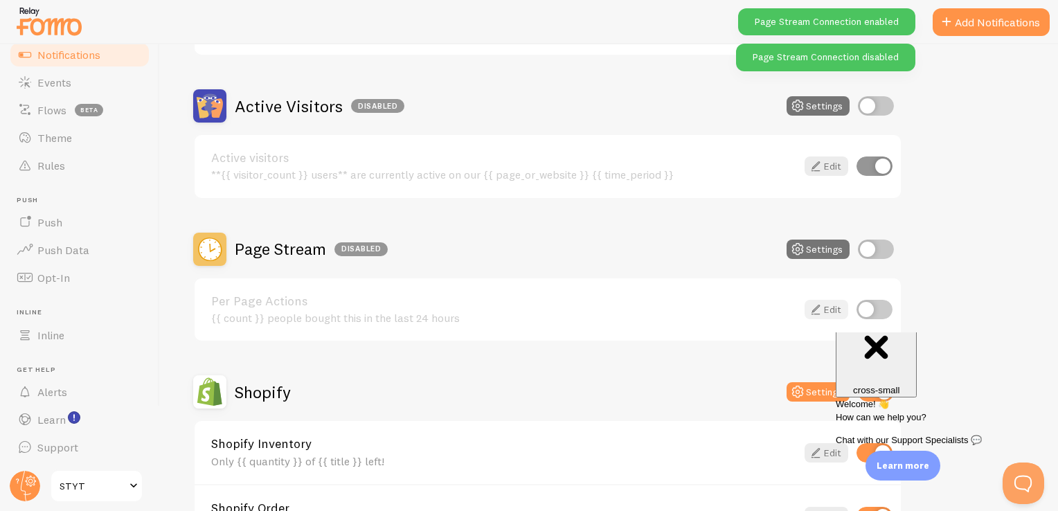
click at [833, 307] on link "Edit" at bounding box center [826, 309] width 44 height 19
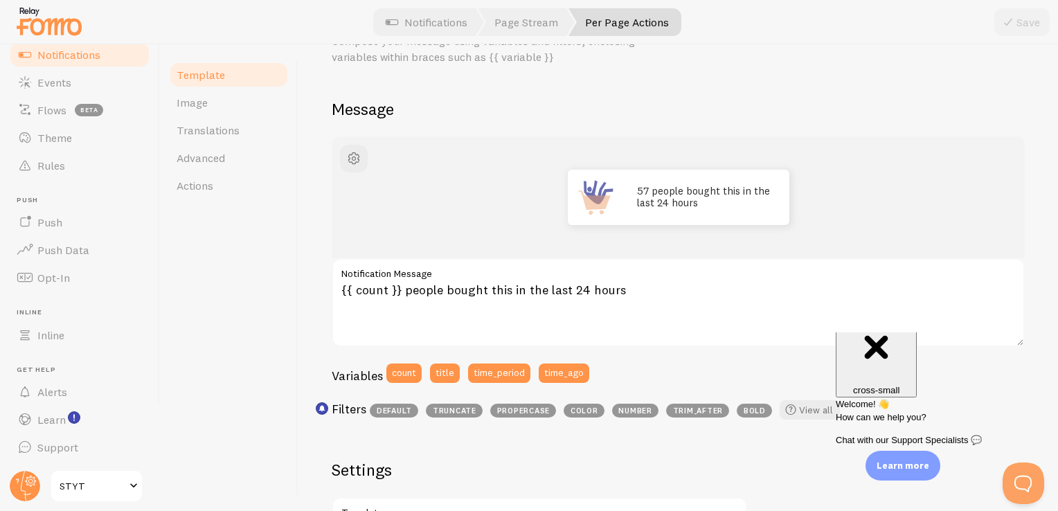
scroll to position [78, 0]
click at [245, 98] on link "Image" at bounding box center [228, 103] width 121 height 28
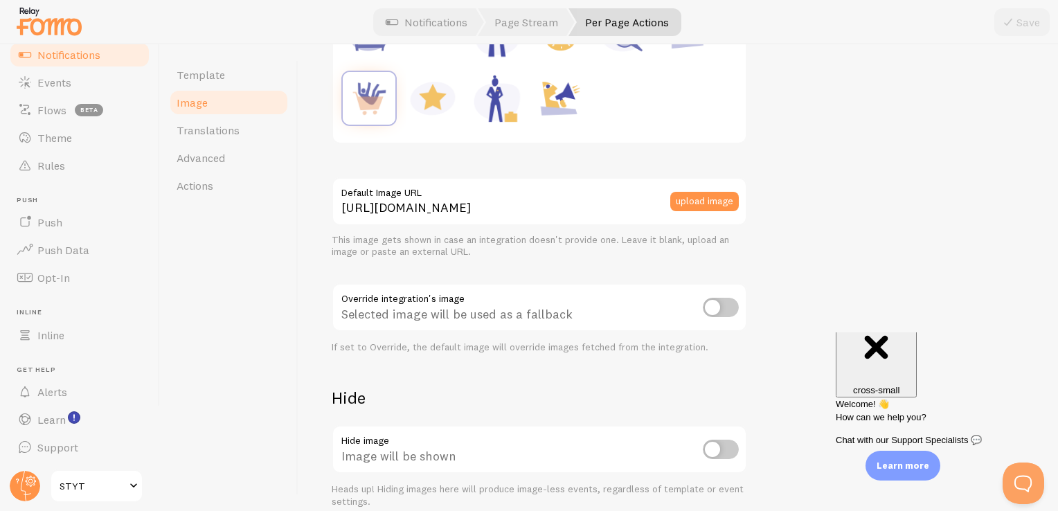
scroll to position [341, 0]
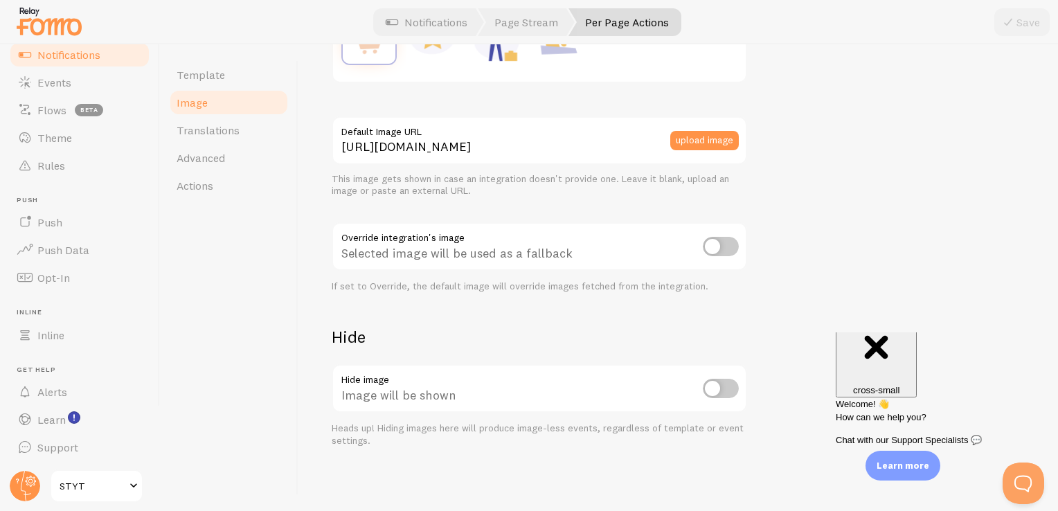
click at [702, 368] on div "Image will be shown" at bounding box center [539, 389] width 415 height 51
click at [722, 382] on input "checkbox" at bounding box center [721, 388] width 36 height 19
checkbox input "true"
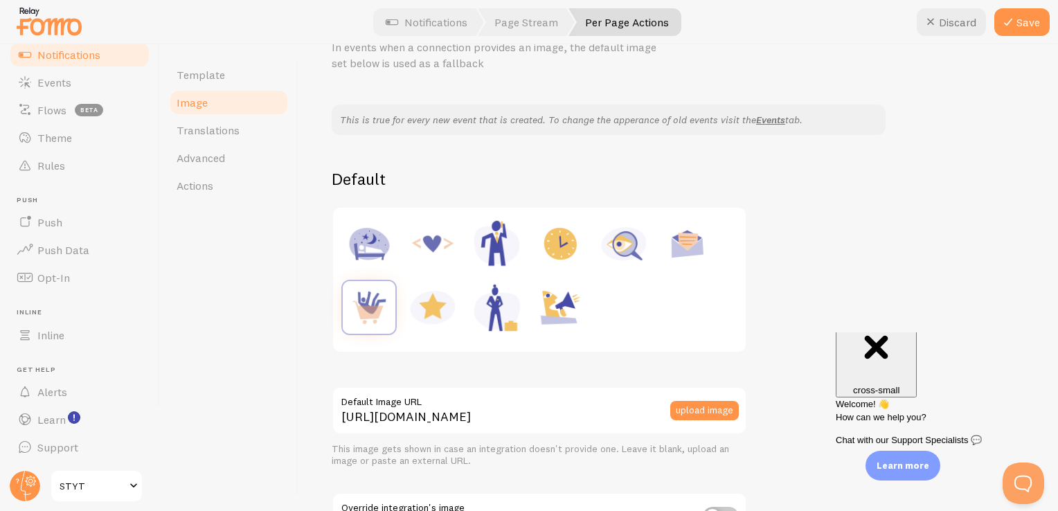
scroll to position [43, 0]
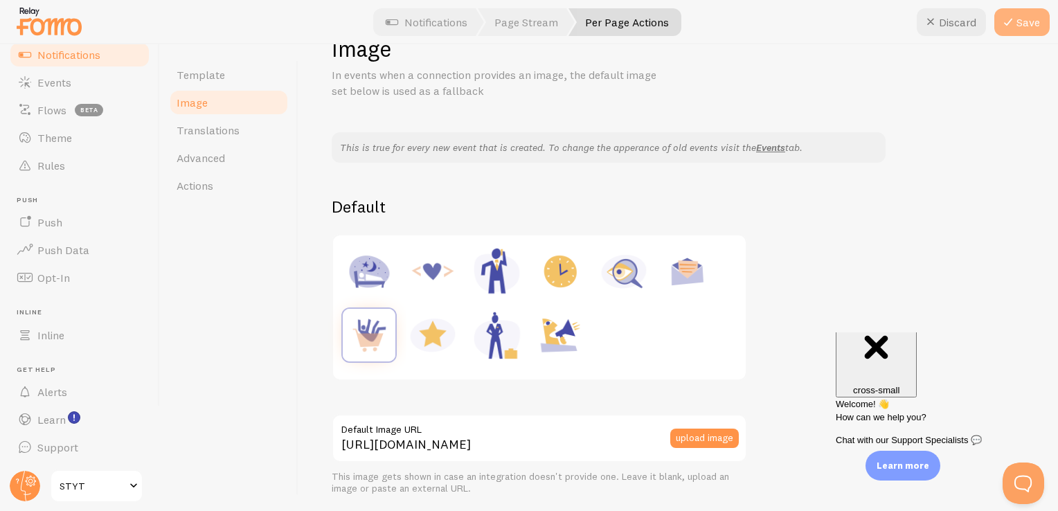
click at [1022, 23] on button "Save" at bounding box center [1021, 22] width 55 height 28
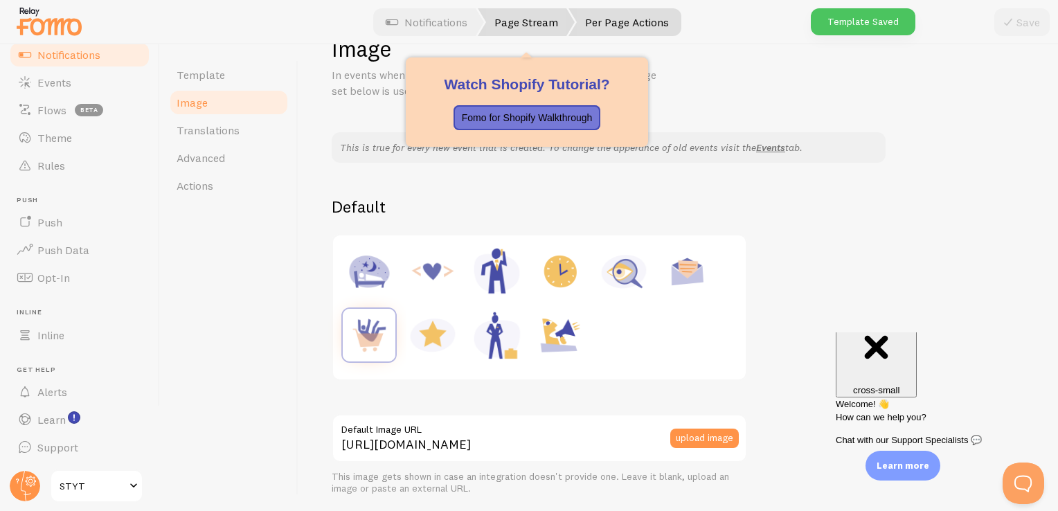
click at [518, 17] on link "Page Stream" at bounding box center [526, 22] width 97 height 28
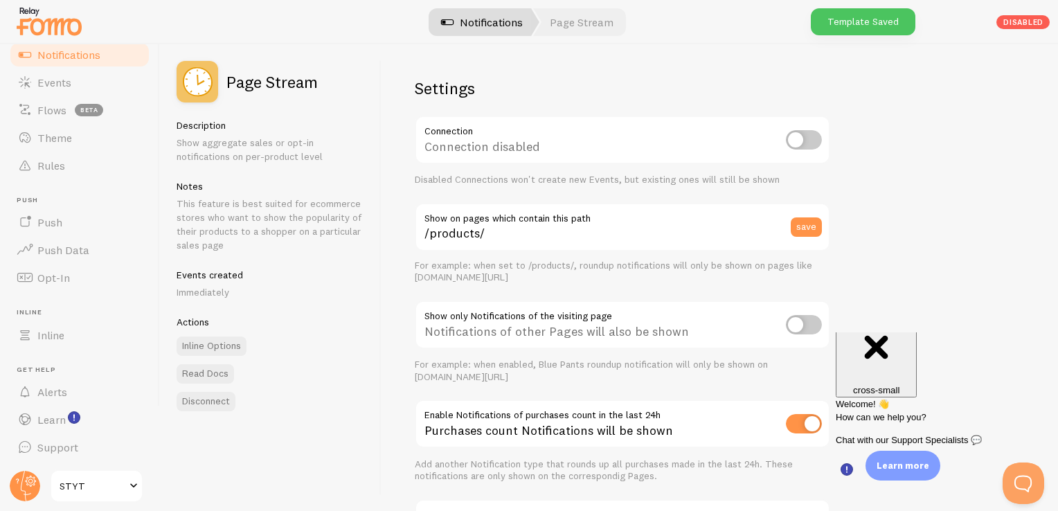
click at [471, 21] on link "Notifications" at bounding box center [481, 22] width 115 height 28
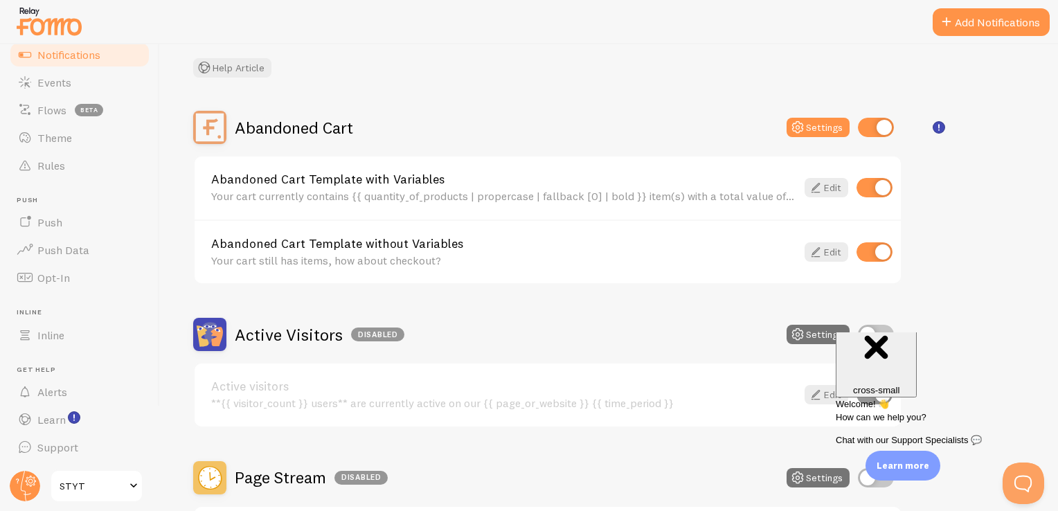
scroll to position [80, 0]
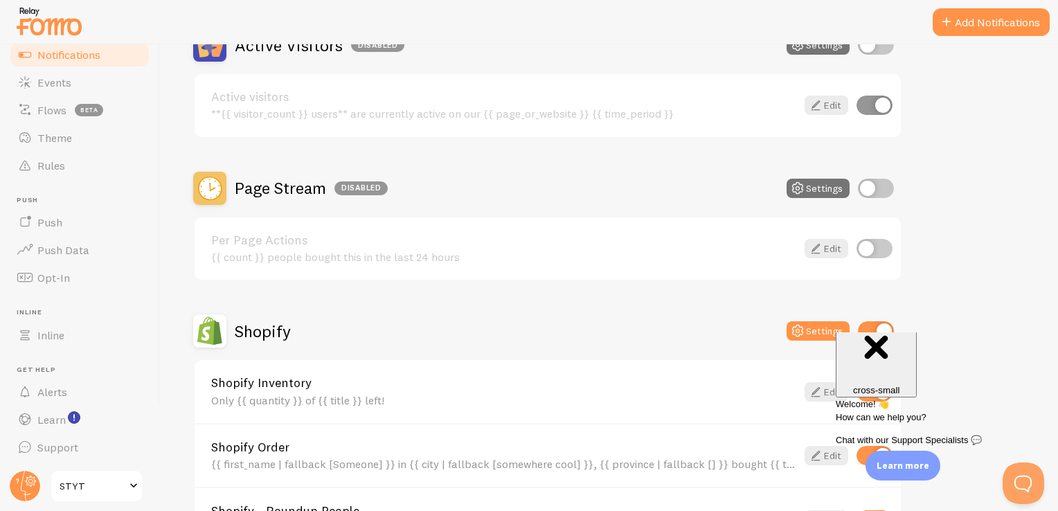
scroll to position [368, 0]
click at [884, 188] on input "checkbox" at bounding box center [876, 188] width 36 height 19
checkbox input "true"
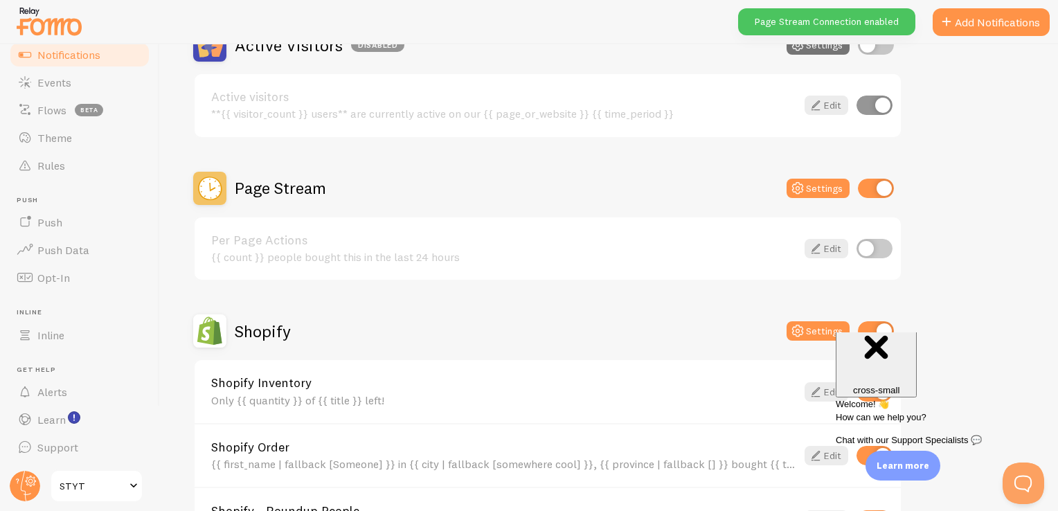
click at [885, 244] on input "checkbox" at bounding box center [874, 248] width 36 height 19
checkbox input "true"
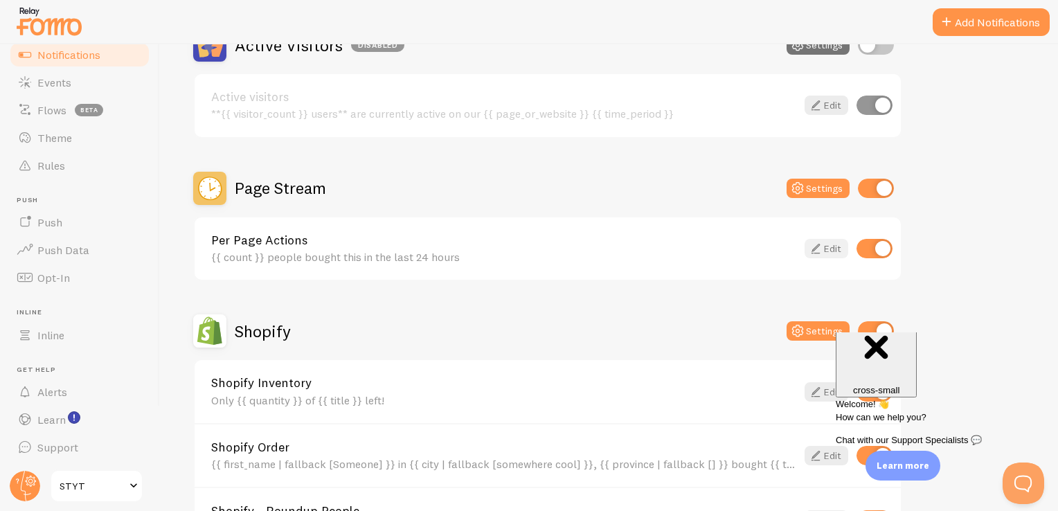
click at [842, 248] on link "Edit" at bounding box center [826, 248] width 44 height 19
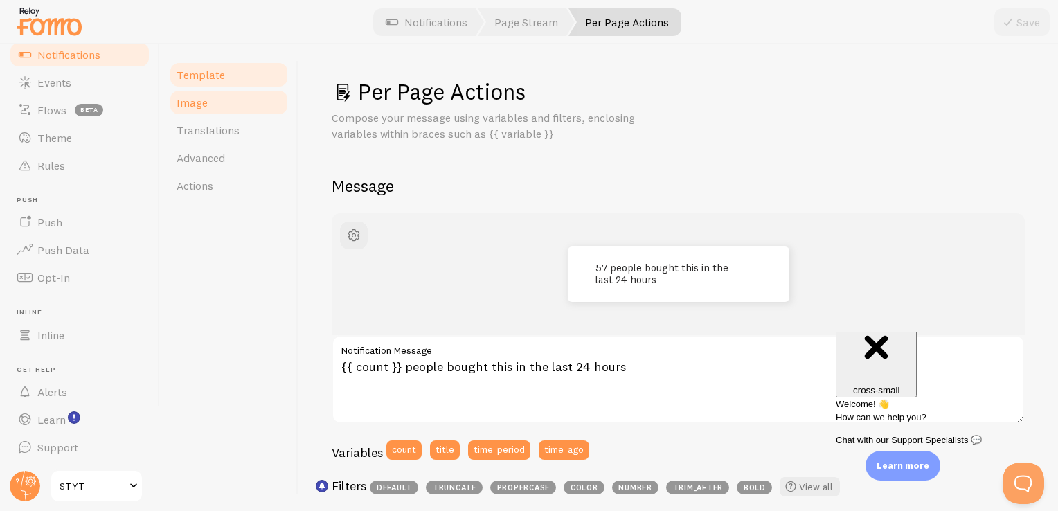
click at [219, 111] on link "Image" at bounding box center [228, 103] width 121 height 28
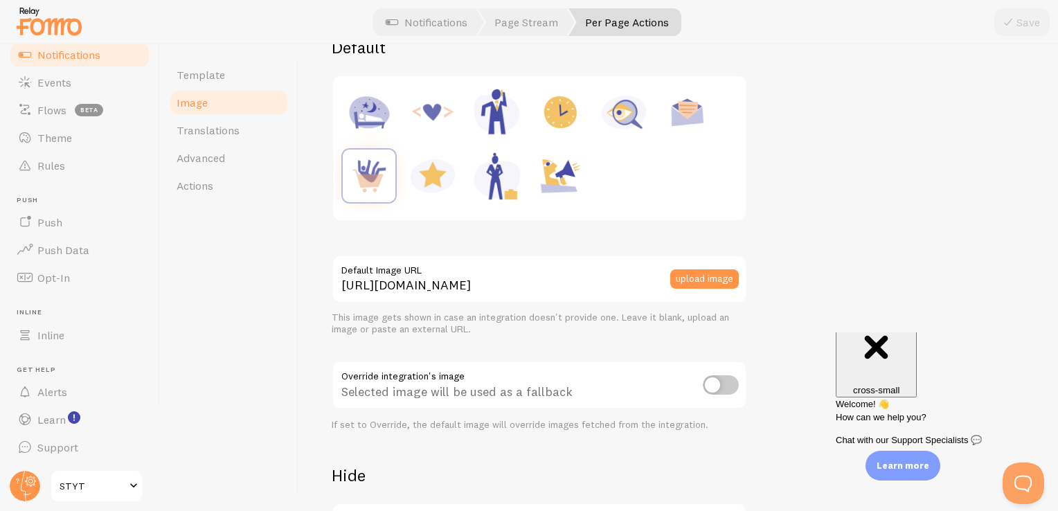
scroll to position [199, 0]
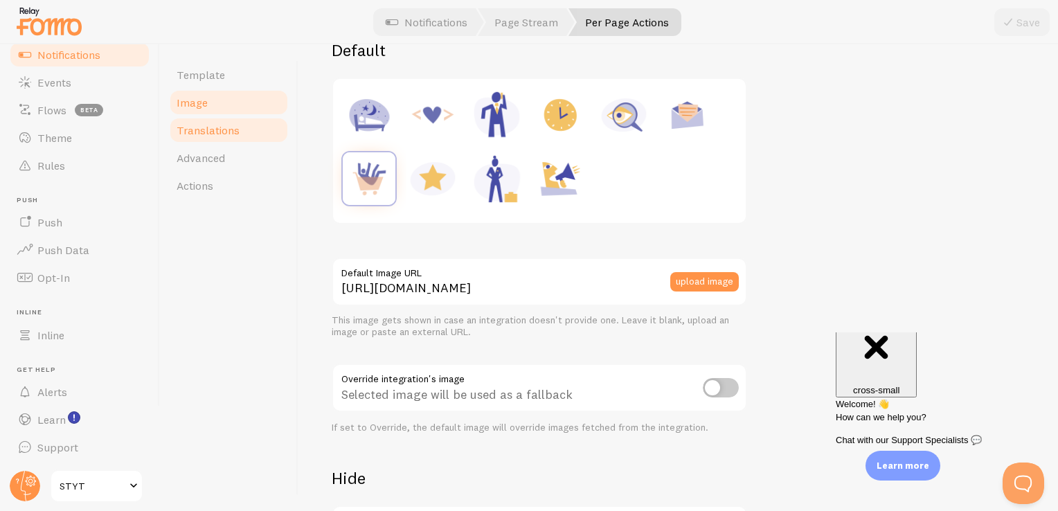
click at [206, 128] on span "Translations" at bounding box center [208, 130] width 63 height 14
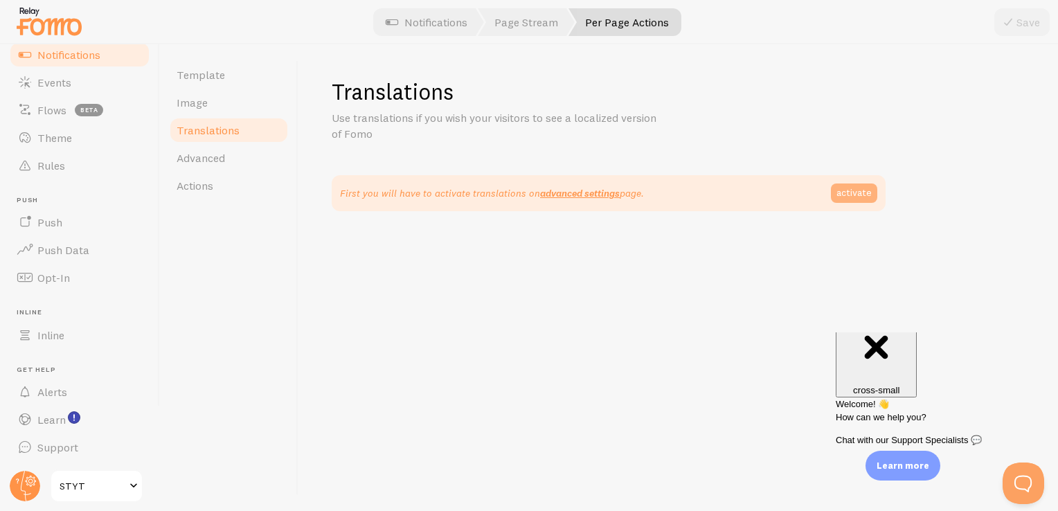
click at [853, 187] on link "activate" at bounding box center [854, 192] width 46 height 19
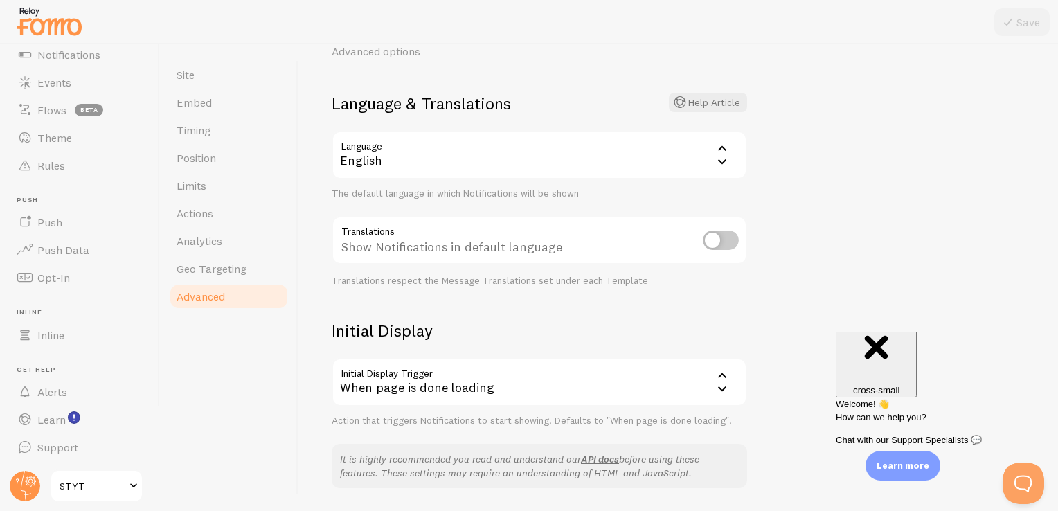
scroll to position [149, 0]
click at [722, 242] on input "checkbox" at bounding box center [721, 240] width 36 height 19
checkbox input "true"
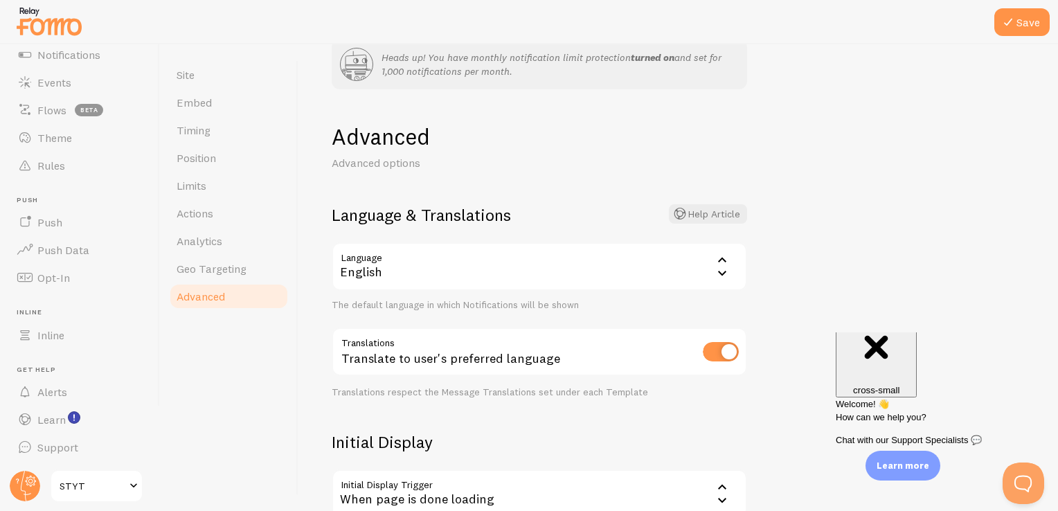
scroll to position [29, 0]
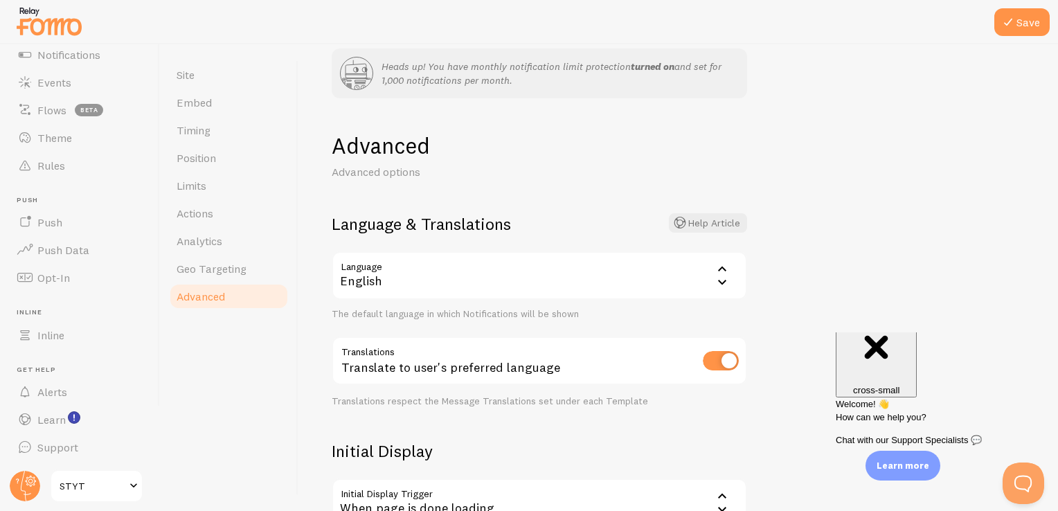
click at [681, 272] on div "English" at bounding box center [539, 275] width 415 height 48
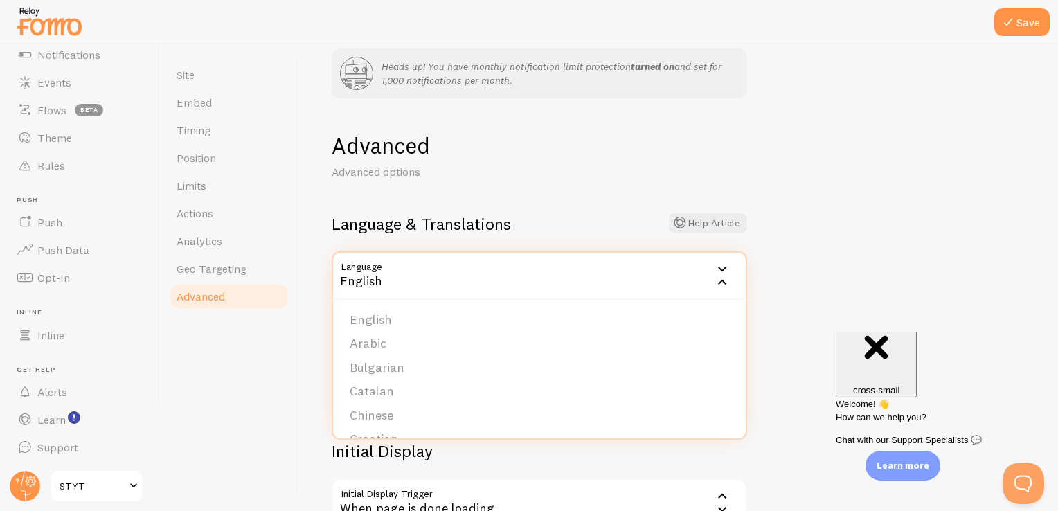
click at [681, 272] on div "English" at bounding box center [539, 275] width 415 height 48
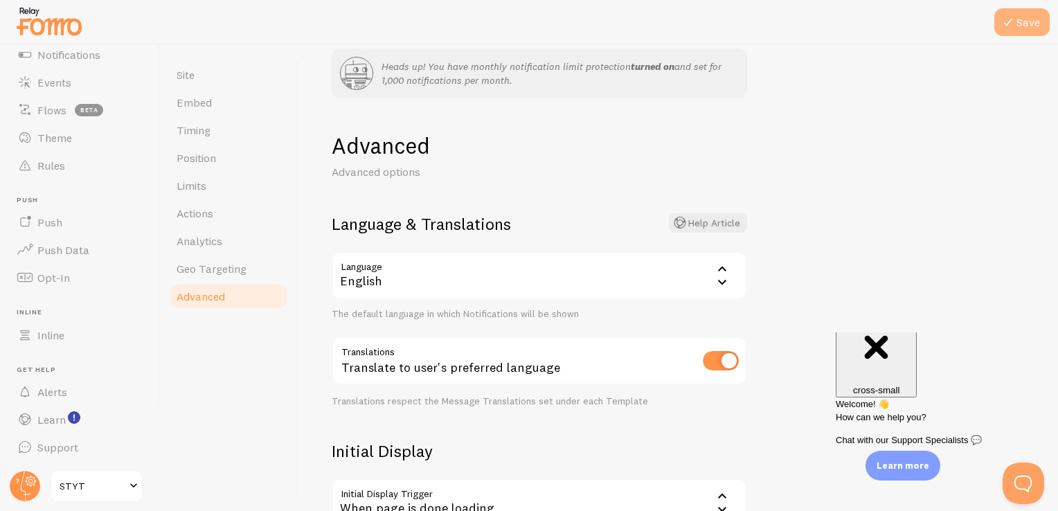
click at [1020, 24] on button "Save" at bounding box center [1021, 22] width 55 height 28
click at [199, 76] on link "Site" at bounding box center [228, 75] width 121 height 28
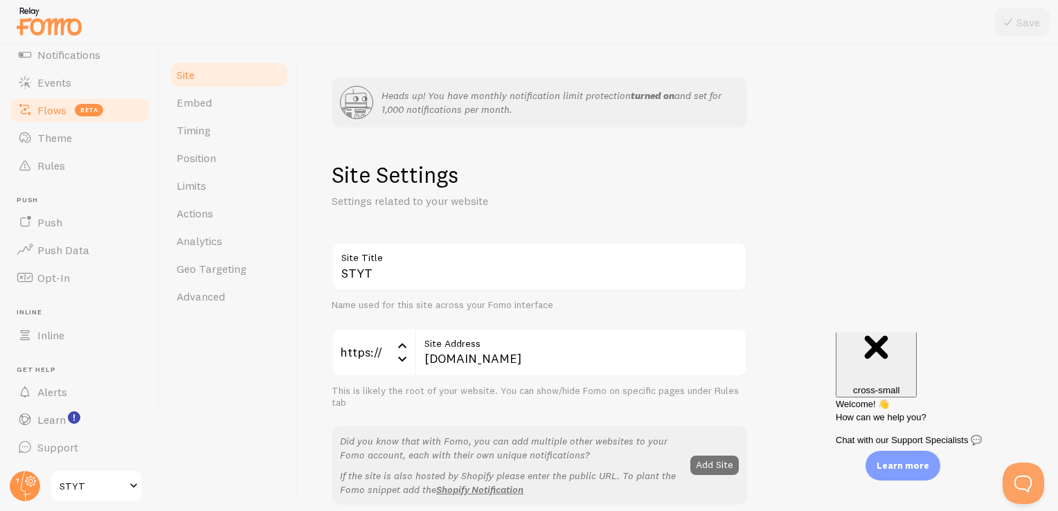
click at [54, 105] on span "Flows" at bounding box center [51, 110] width 29 height 14
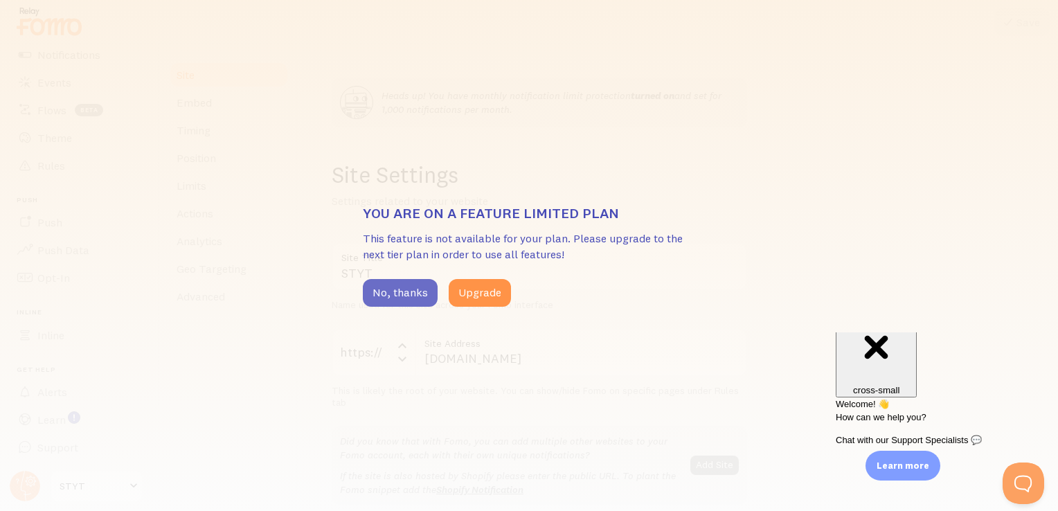
click at [397, 305] on button "No, thanks" at bounding box center [400, 293] width 75 height 28
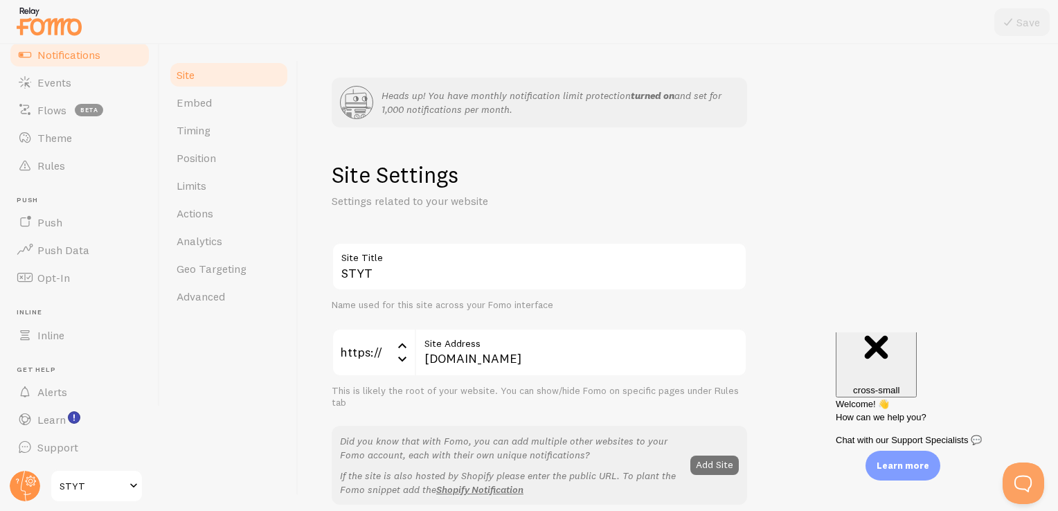
click at [84, 65] on link "Notifications" at bounding box center [79, 55] width 143 height 28
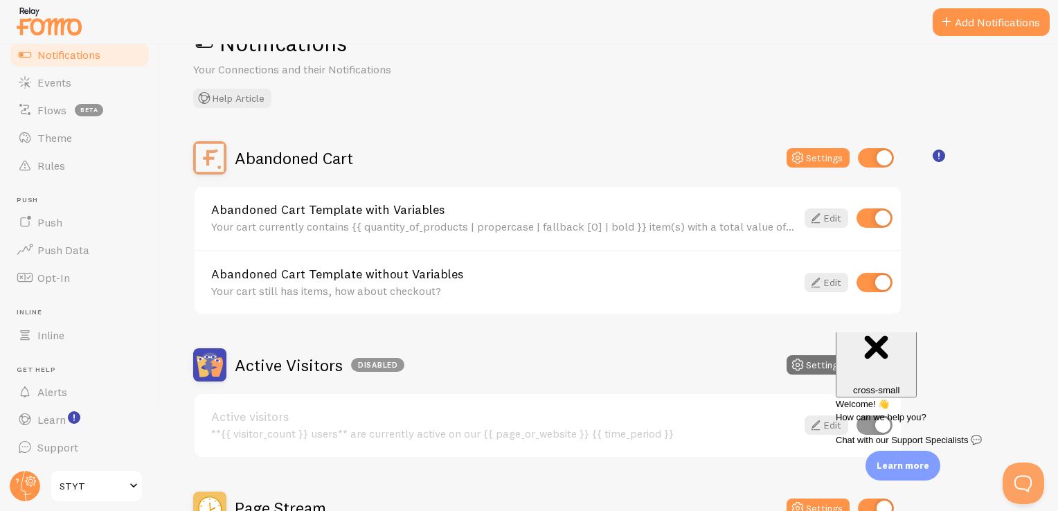
scroll to position [49, 0]
click at [813, 219] on icon at bounding box center [815, 217] width 17 height 17
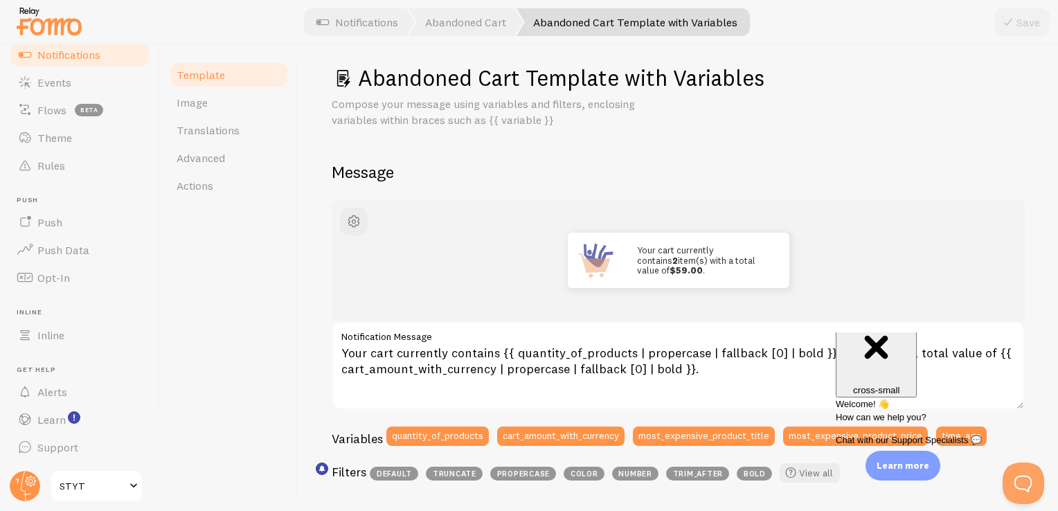
scroll to position [1, 0]
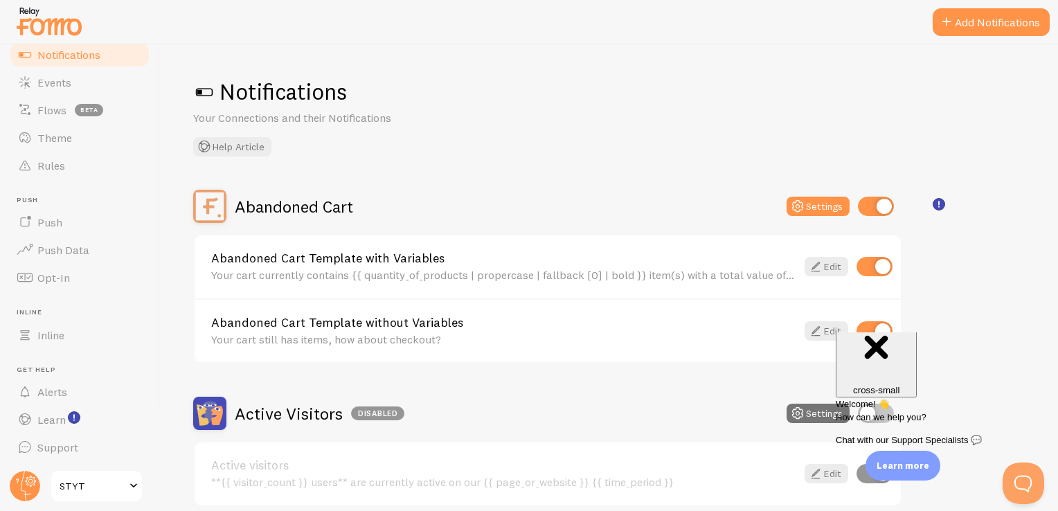
click at [874, 209] on input "checkbox" at bounding box center [876, 206] width 36 height 19
checkbox input "false"
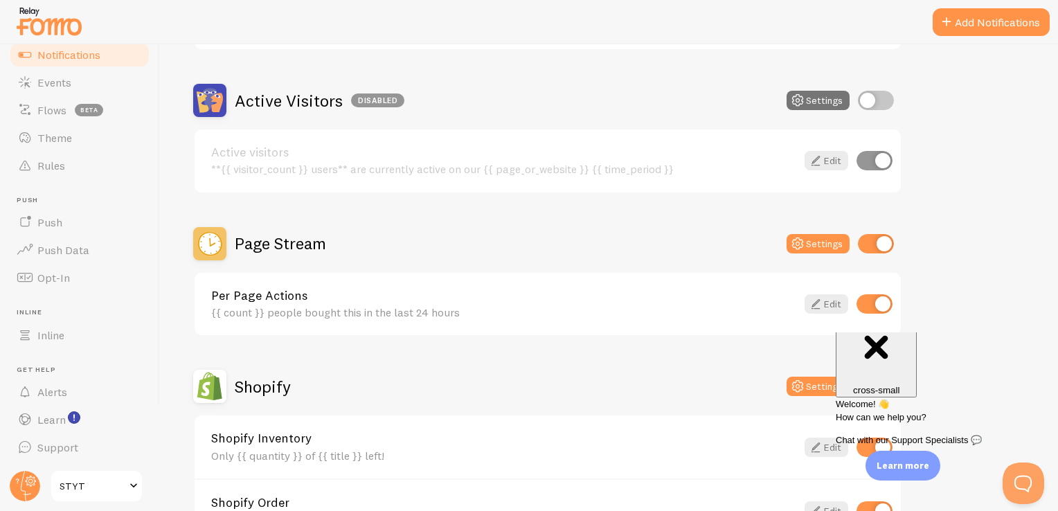
scroll to position [313, 0]
click at [814, 300] on icon at bounding box center [815, 304] width 17 height 17
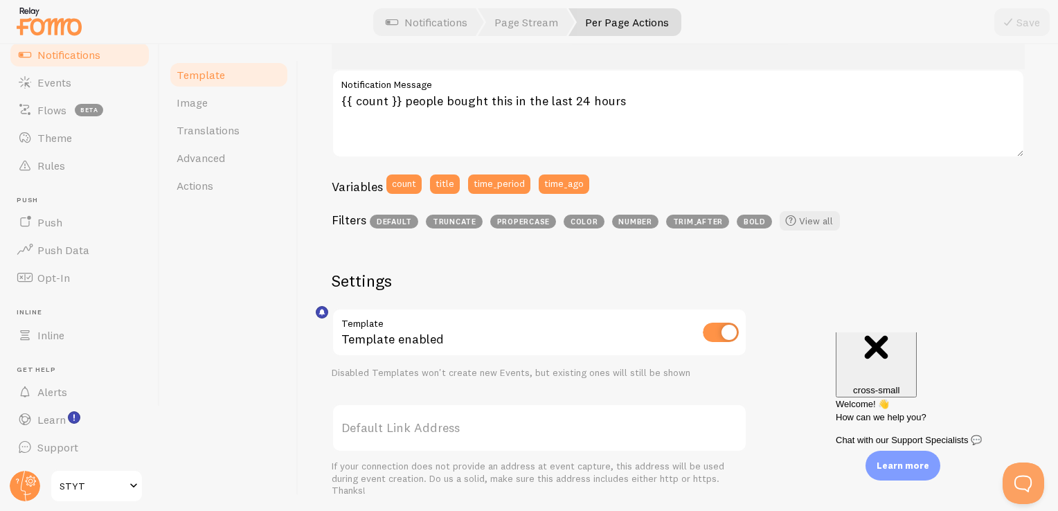
scroll to position [127, 0]
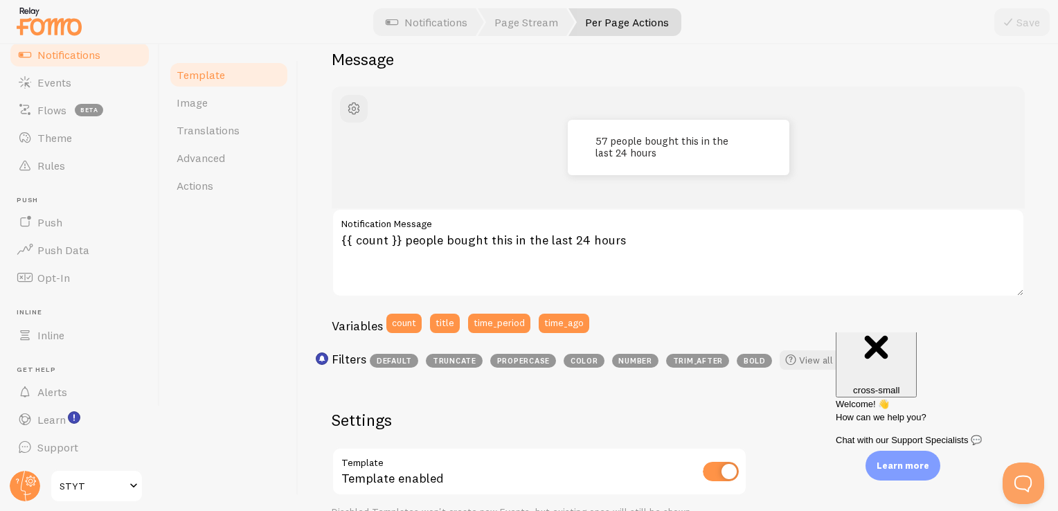
click at [454, 364] on span "truncate" at bounding box center [454, 361] width 57 height 14
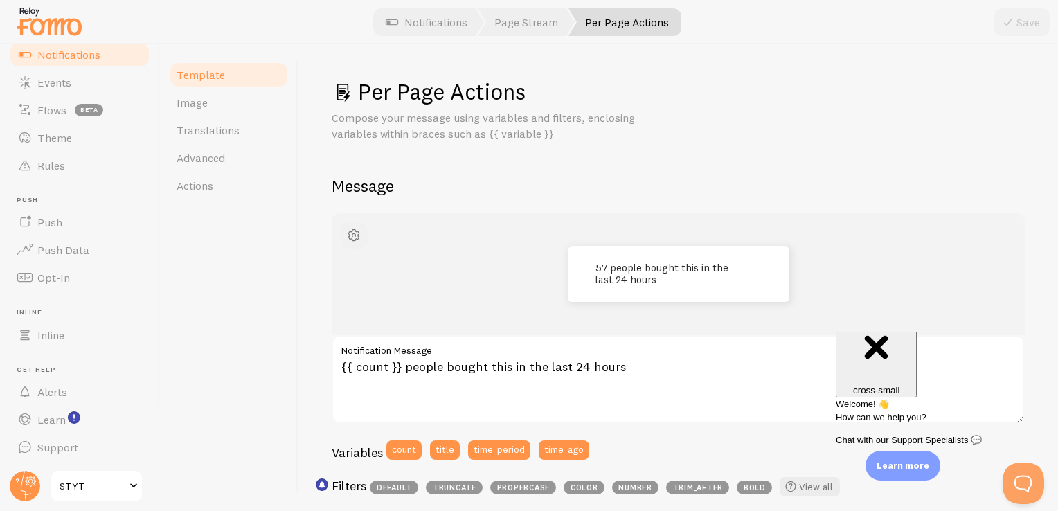
click at [358, 232] on span "button" at bounding box center [353, 235] width 17 height 17
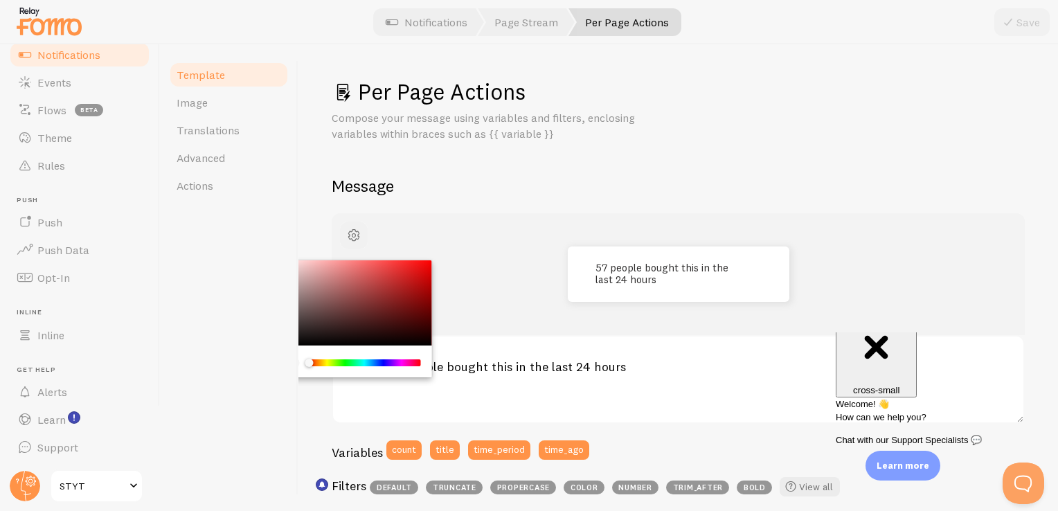
click at [358, 232] on span "button" at bounding box center [353, 235] width 17 height 17
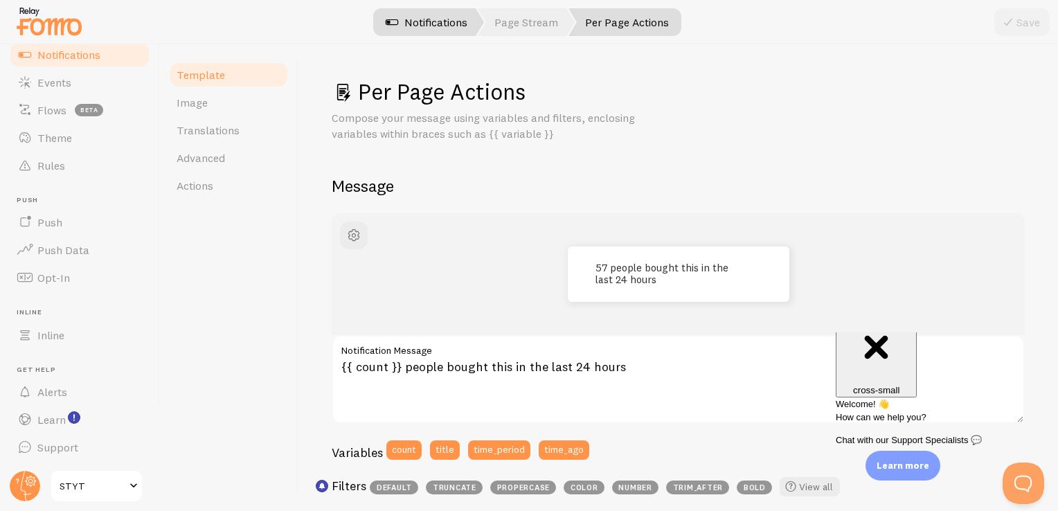
click at [451, 21] on link "Notifications" at bounding box center [426, 22] width 115 height 28
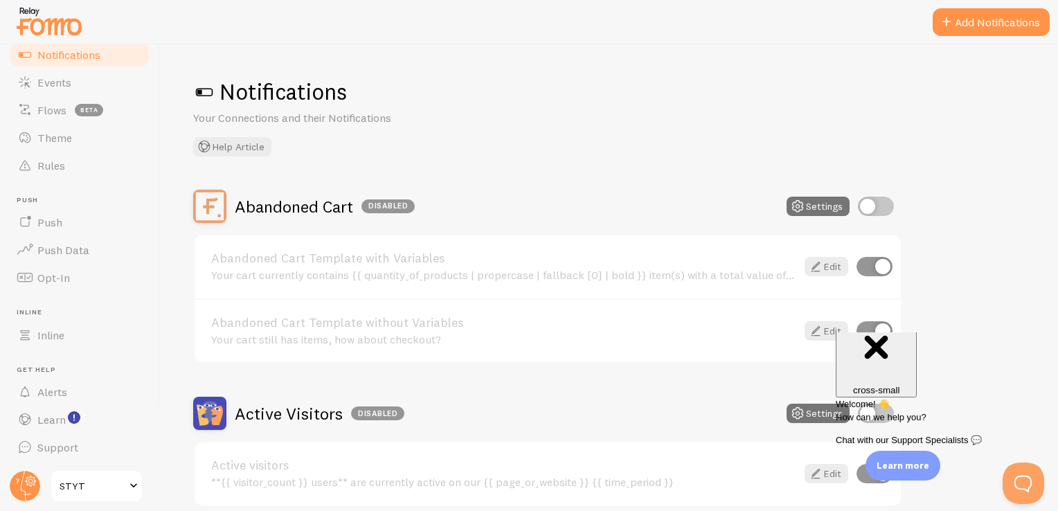
scroll to position [293, 0]
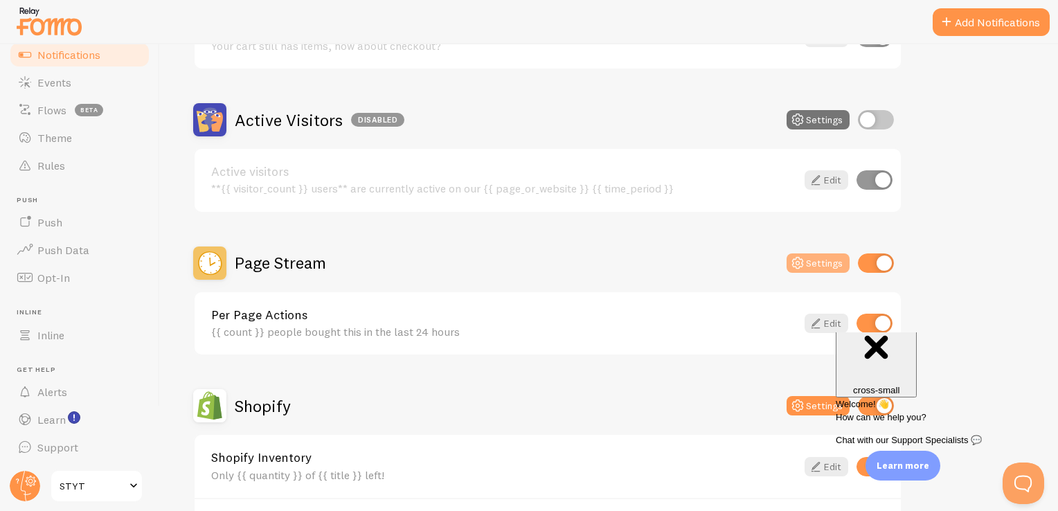
click at [815, 264] on button "Settings" at bounding box center [817, 262] width 63 height 19
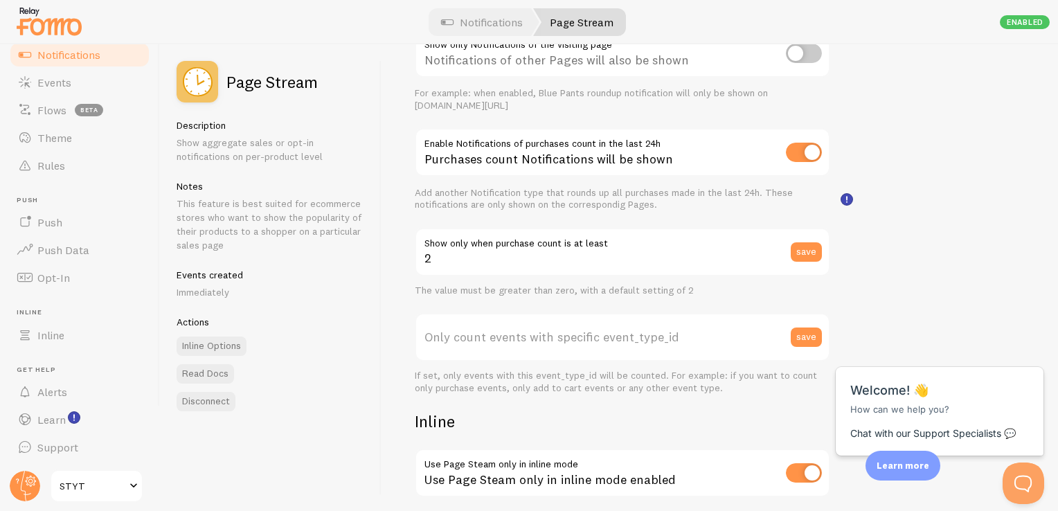
scroll to position [271, 0]
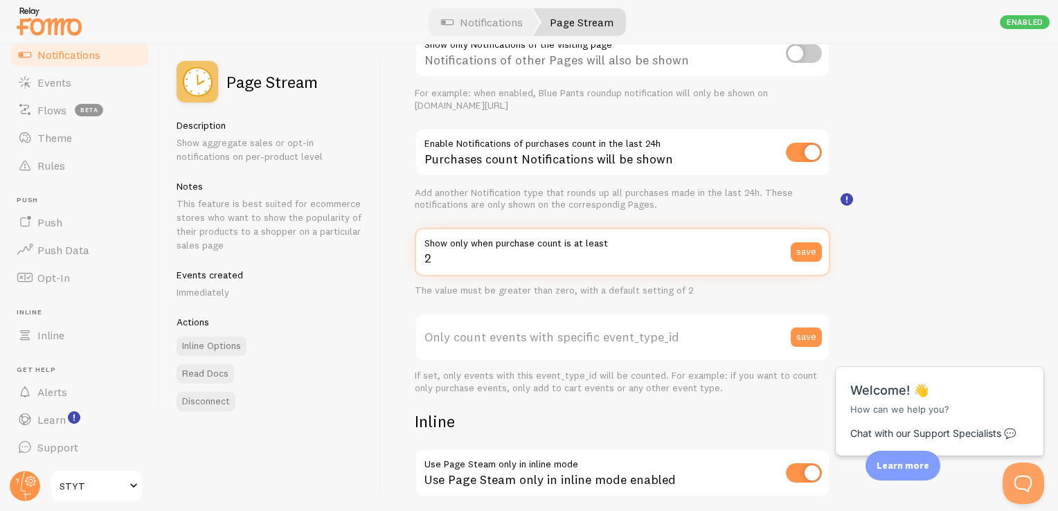
click at [612, 268] on input "2" at bounding box center [622, 252] width 415 height 48
type input "1"
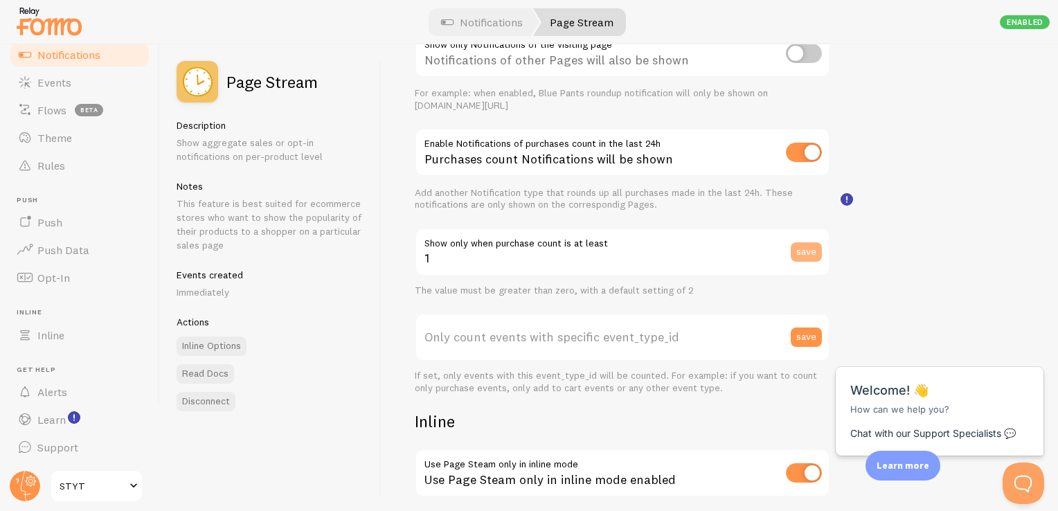
click at [810, 245] on button "save" at bounding box center [805, 251] width 31 height 19
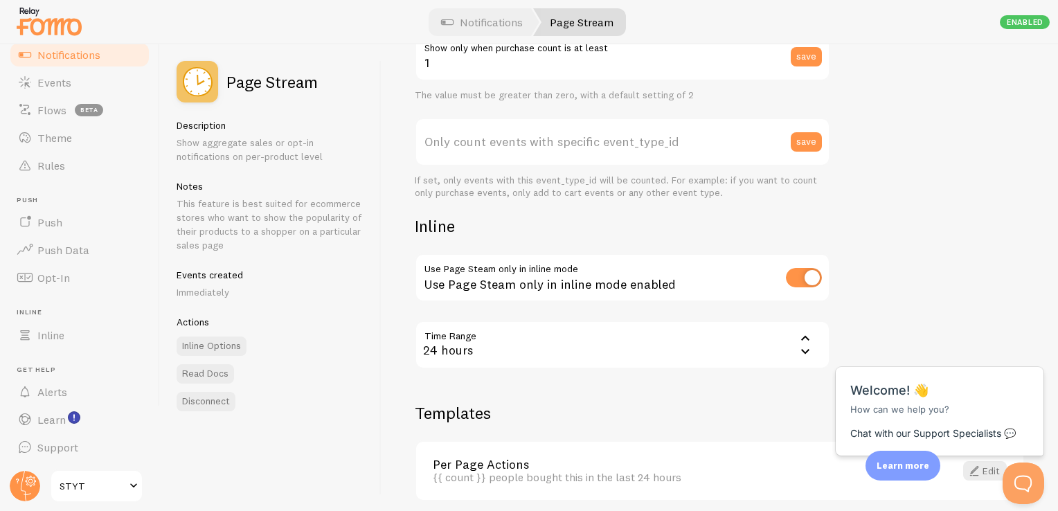
scroll to position [521, 0]
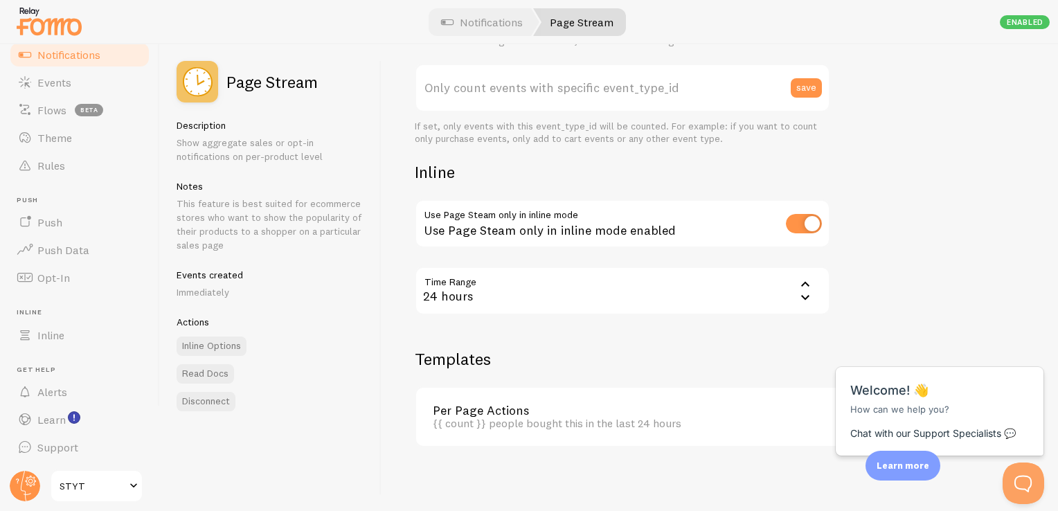
click at [709, 292] on div "24 hours" at bounding box center [622, 290] width 415 height 48
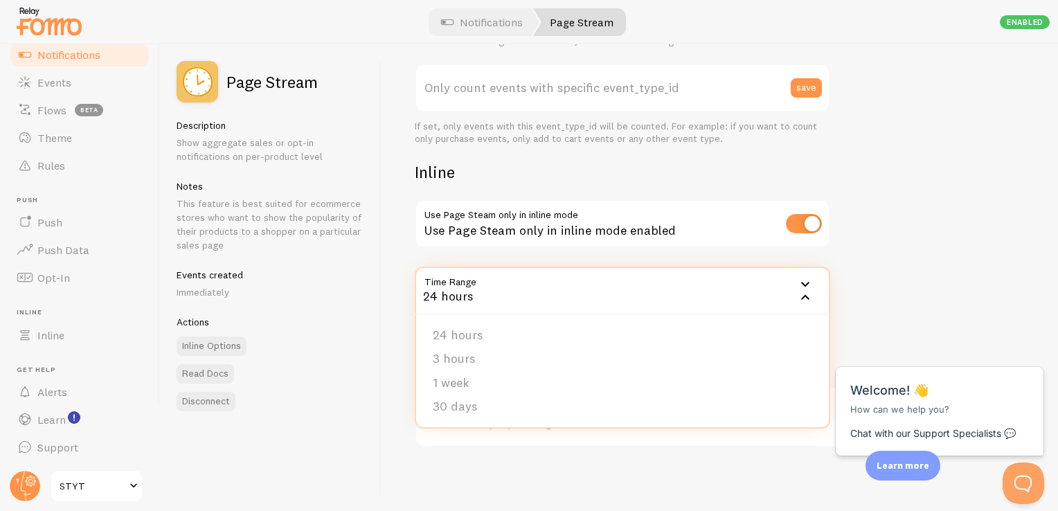
click at [702, 267] on div "24 hours" at bounding box center [622, 290] width 415 height 48
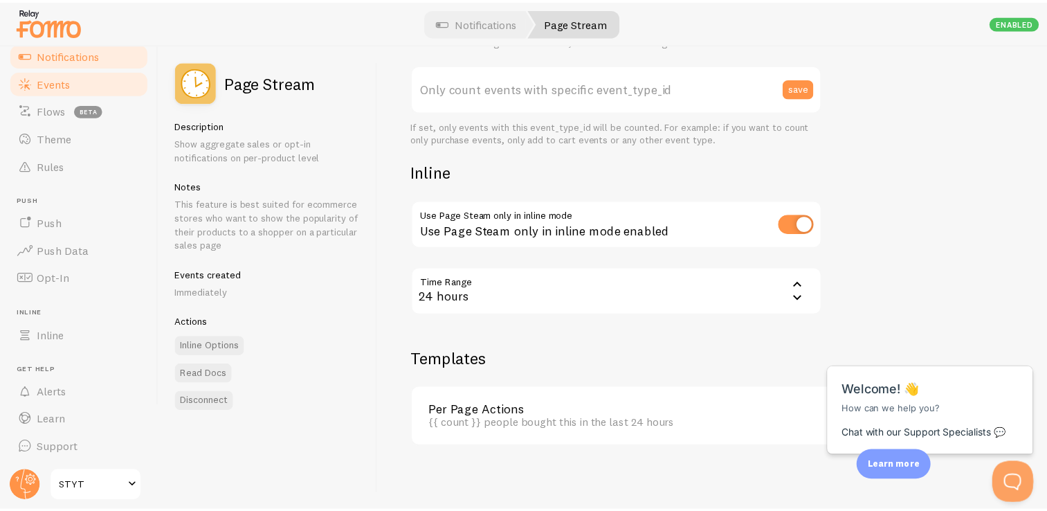
scroll to position [0, 0]
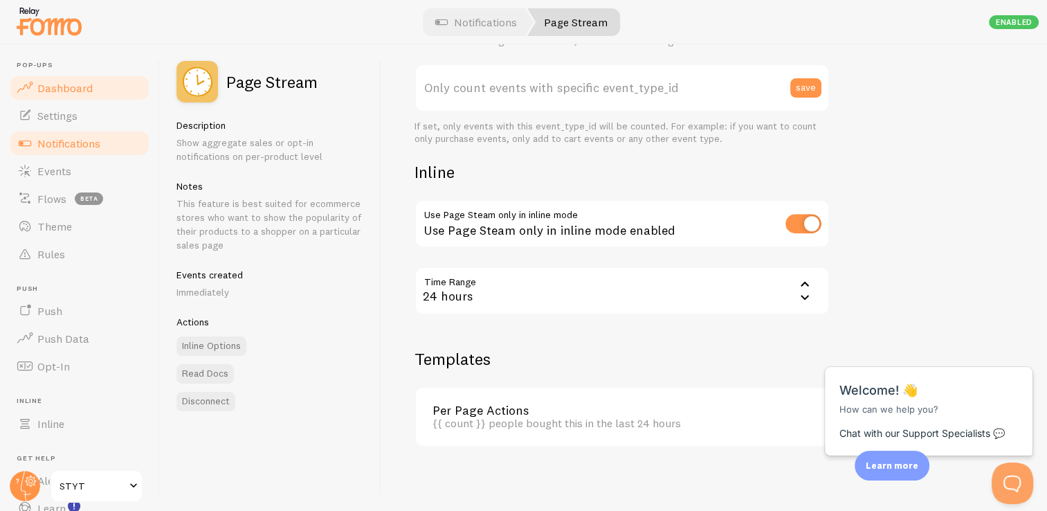
click at [64, 82] on span "Dashboard" at bounding box center [64, 88] width 55 height 14
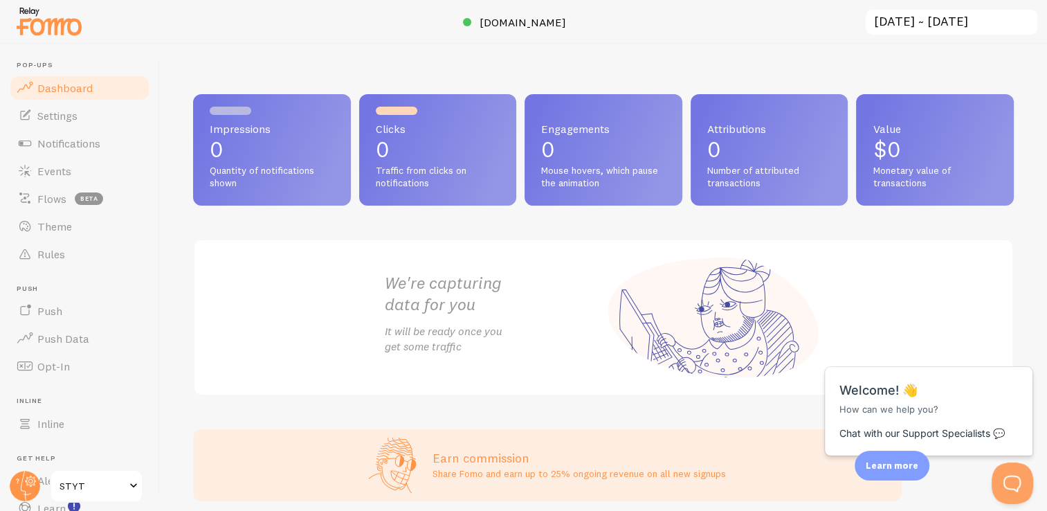
click at [429, 172] on span "Traffic from clicks on notifications" at bounding box center [438, 177] width 125 height 24
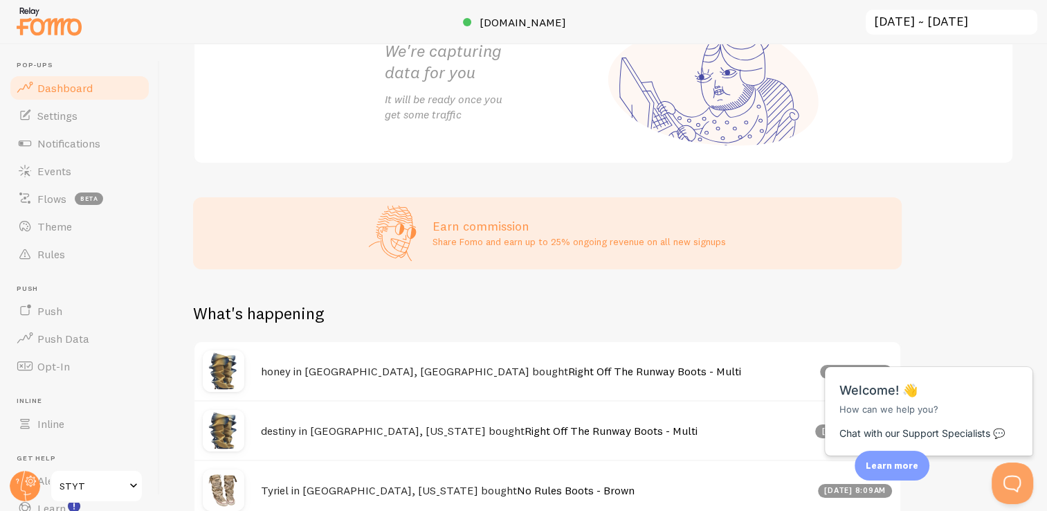
scroll to position [484, 0]
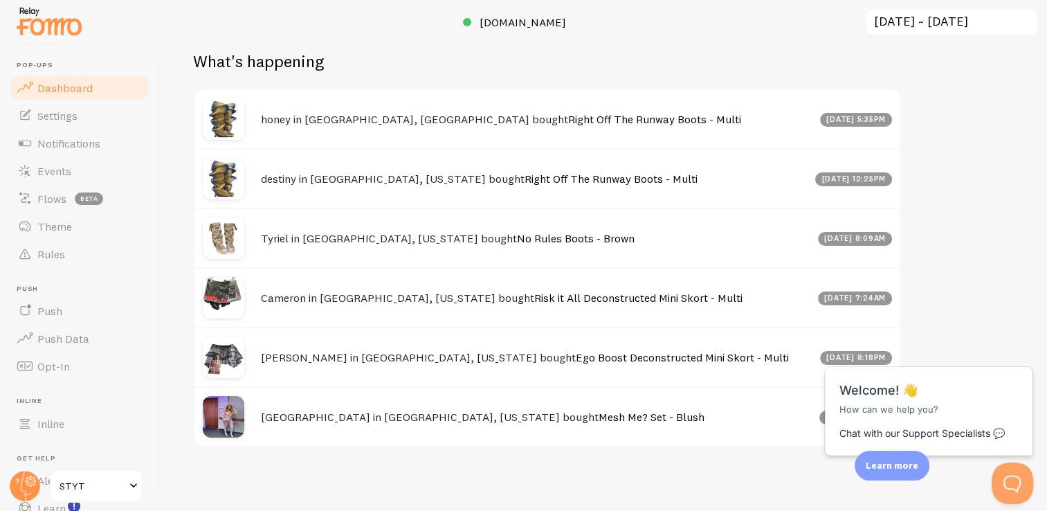
click at [568, 120] on link "Right Off The Runway Boots - Multi" at bounding box center [654, 119] width 173 height 14
click at [89, 115] on link "Settings" at bounding box center [79, 116] width 143 height 28
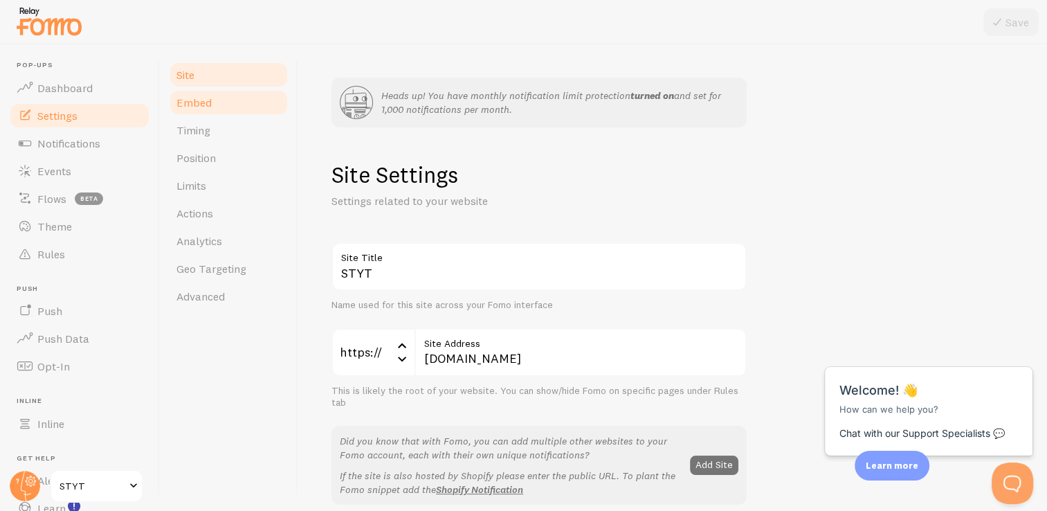
click at [183, 105] on span "Embed" at bounding box center [194, 103] width 35 height 14
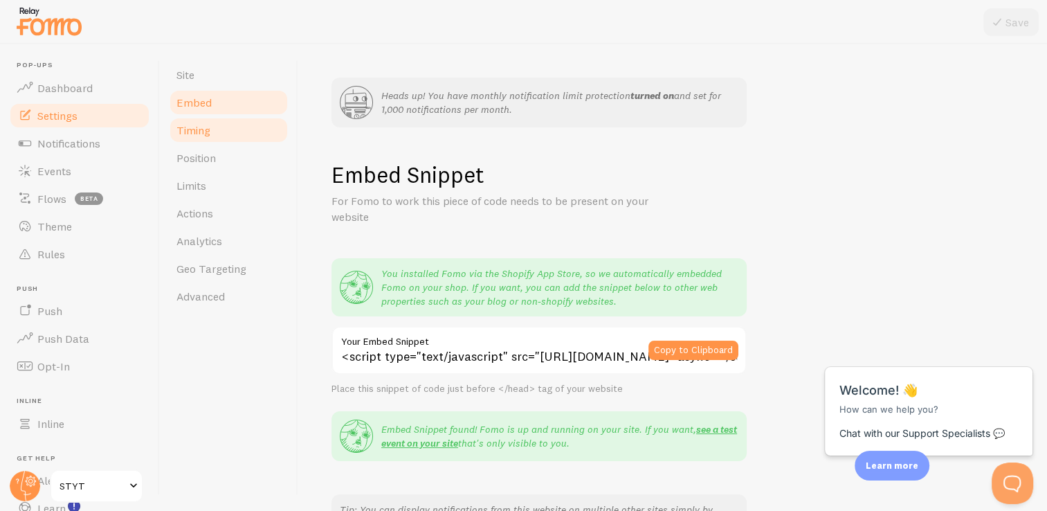
click at [193, 126] on span "Timing" at bounding box center [194, 130] width 34 height 14
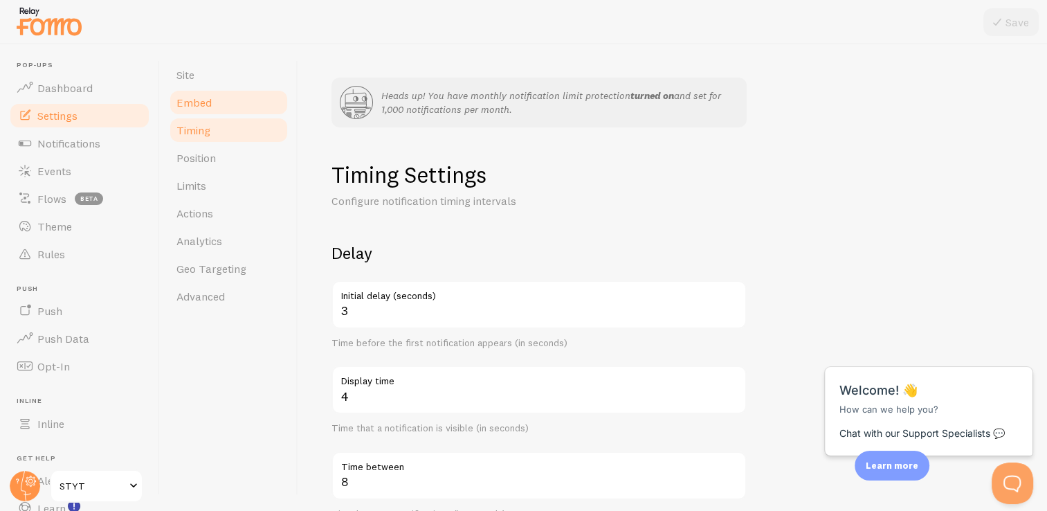
click at [219, 111] on link "Embed" at bounding box center [228, 103] width 121 height 28
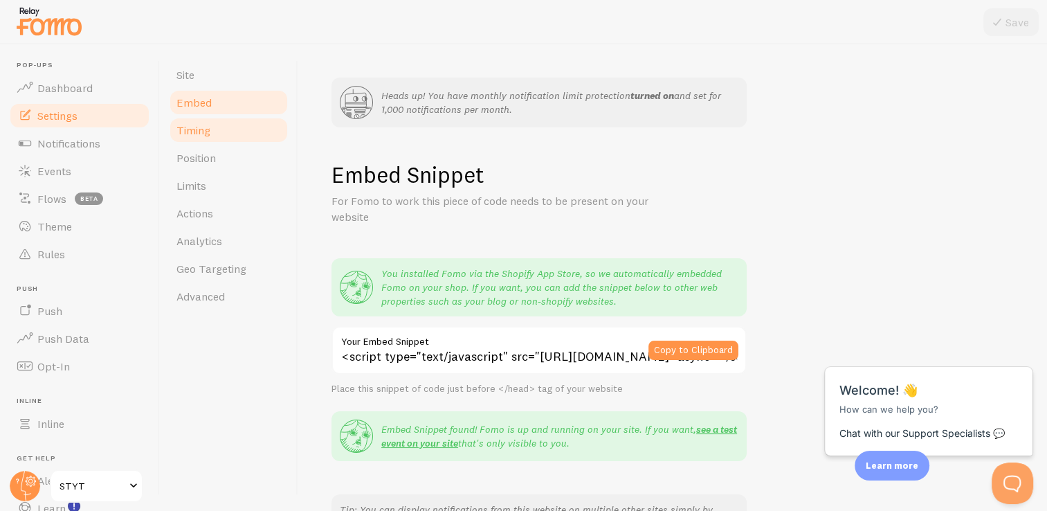
click at [225, 136] on link "Timing" at bounding box center [228, 130] width 121 height 28
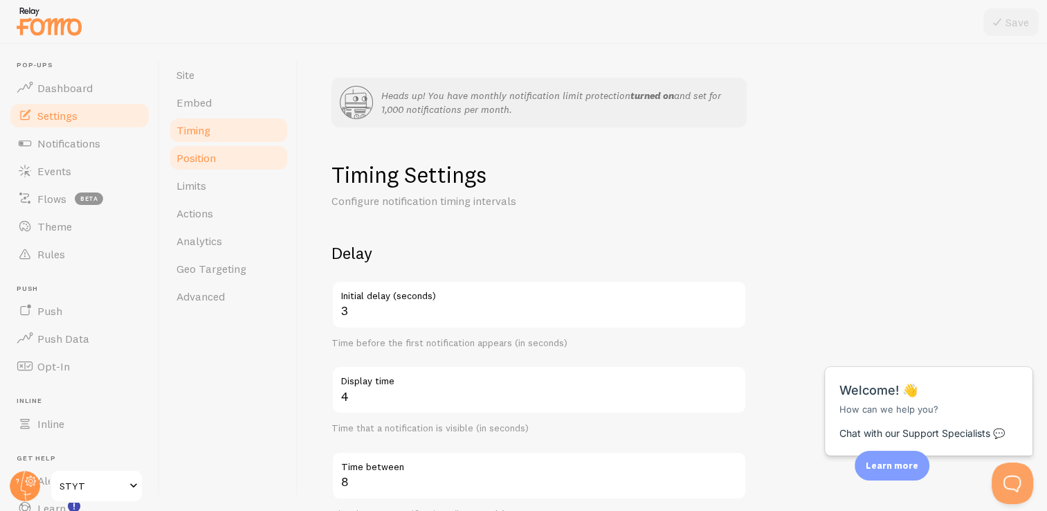
click at [228, 157] on link "Position" at bounding box center [228, 158] width 121 height 28
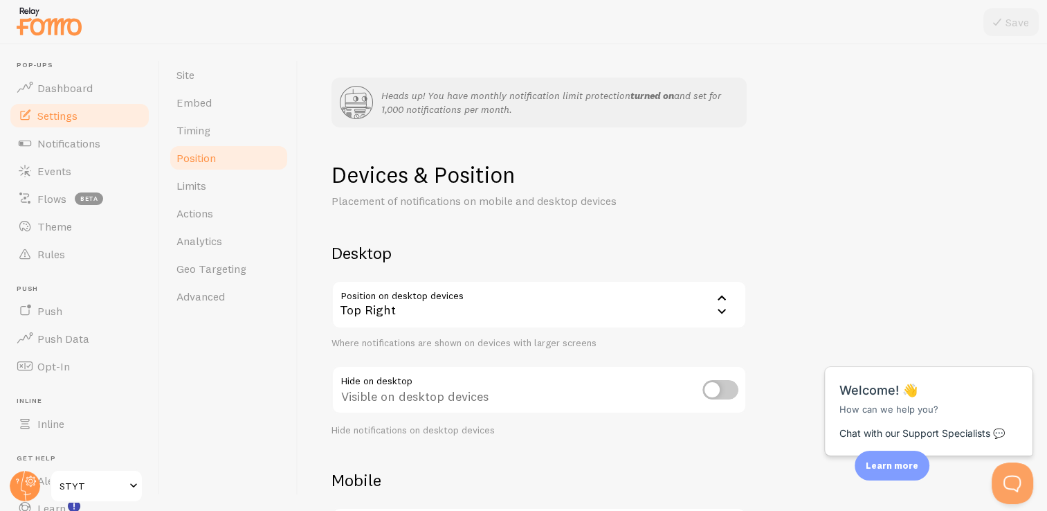
scroll to position [217, 0]
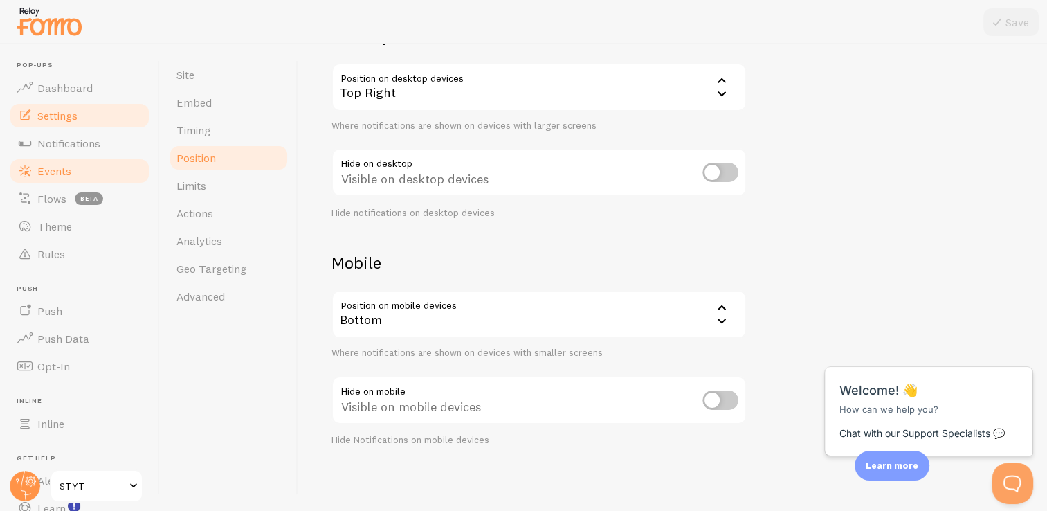
click at [70, 171] on span "Events" at bounding box center [54, 171] width 34 height 14
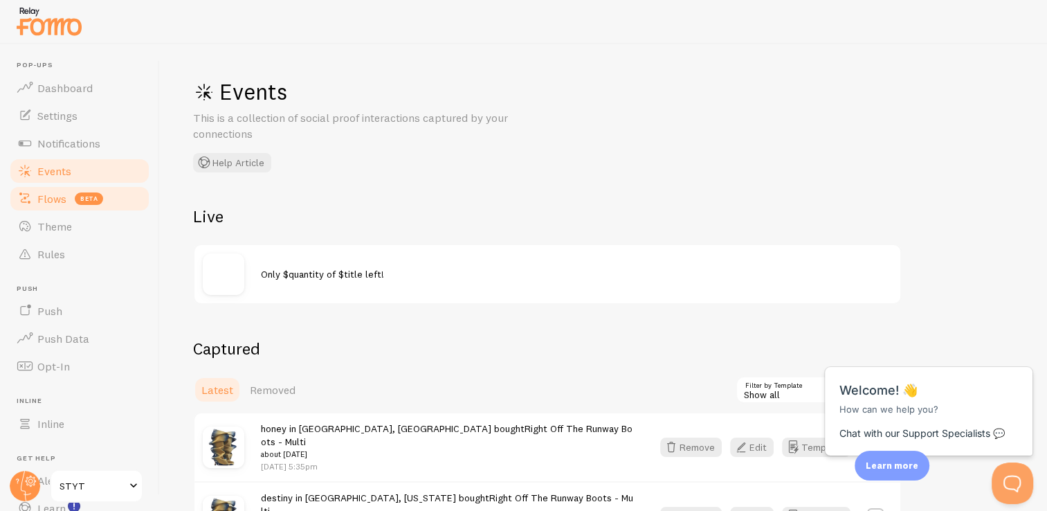
click at [46, 198] on span "Flows" at bounding box center [51, 199] width 29 height 14
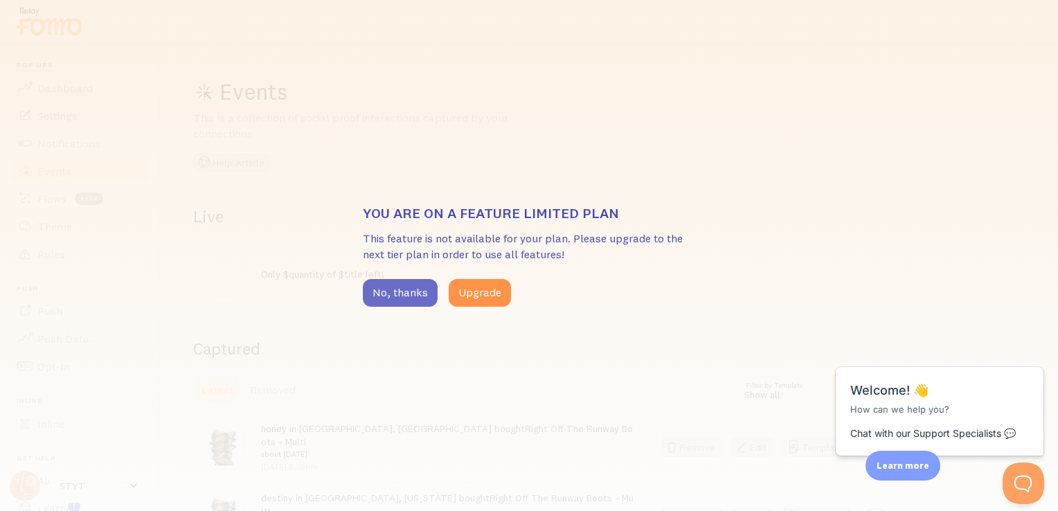
click at [386, 291] on button "No, thanks" at bounding box center [400, 293] width 75 height 28
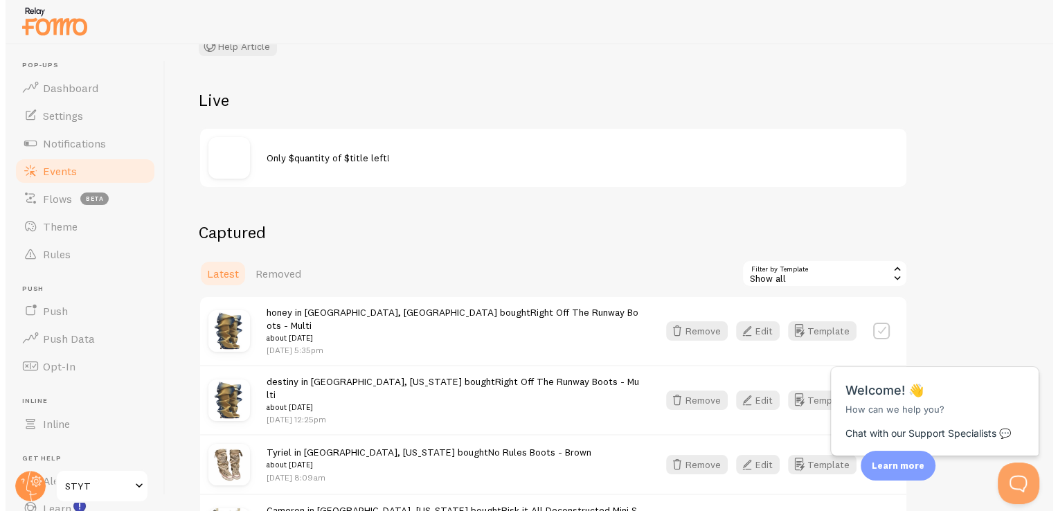
scroll to position [116, 0]
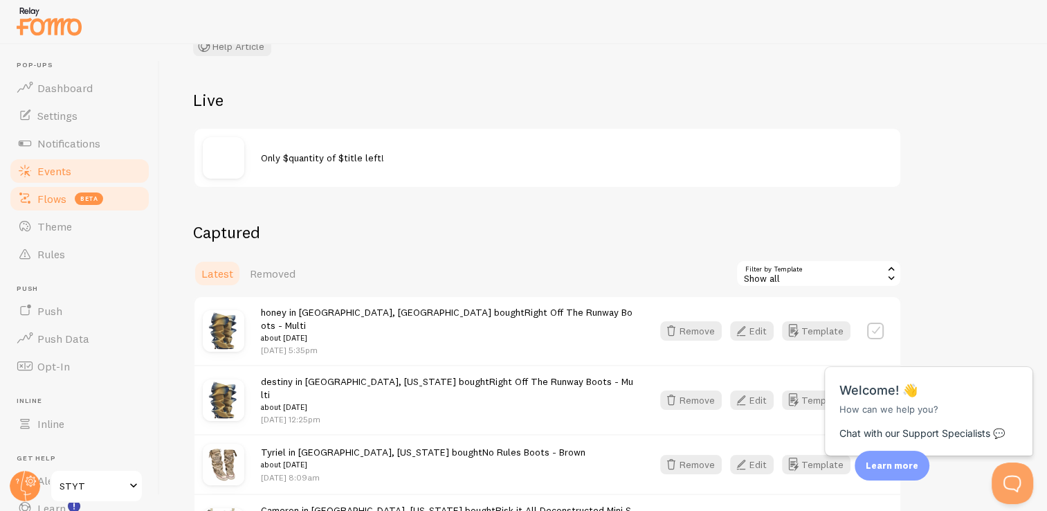
click at [53, 201] on span "Flows" at bounding box center [51, 199] width 29 height 14
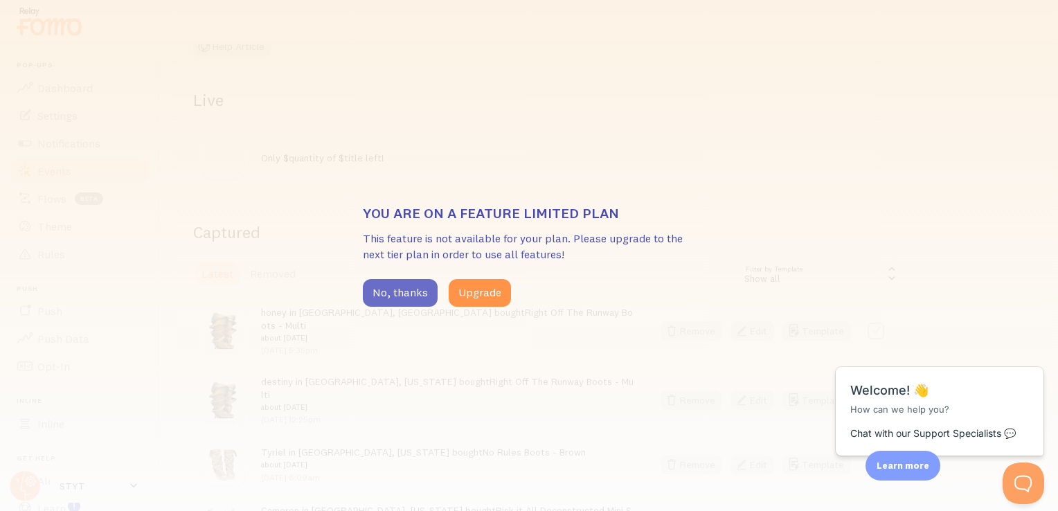
click at [390, 295] on button "No, thanks" at bounding box center [400, 293] width 75 height 28
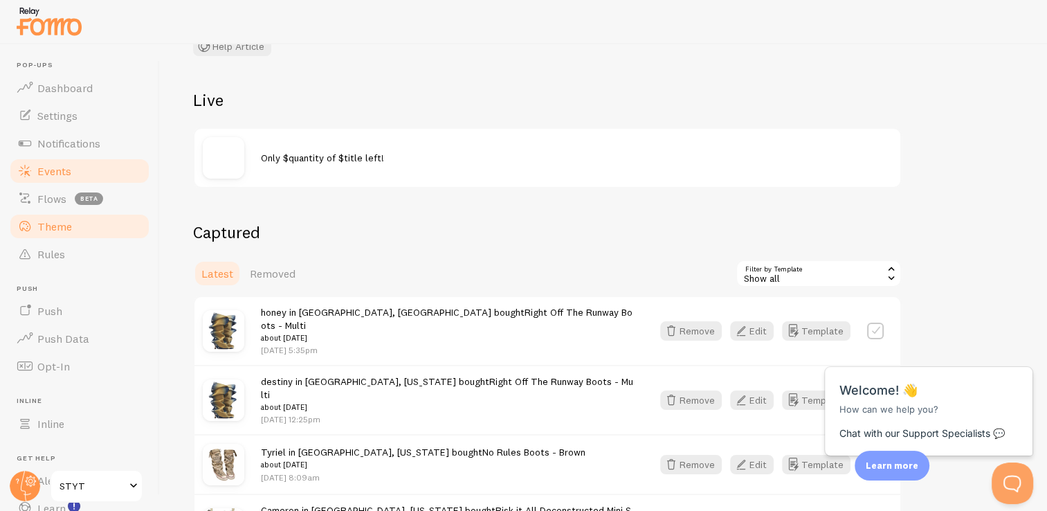
click at [73, 231] on link "Theme" at bounding box center [79, 226] width 143 height 28
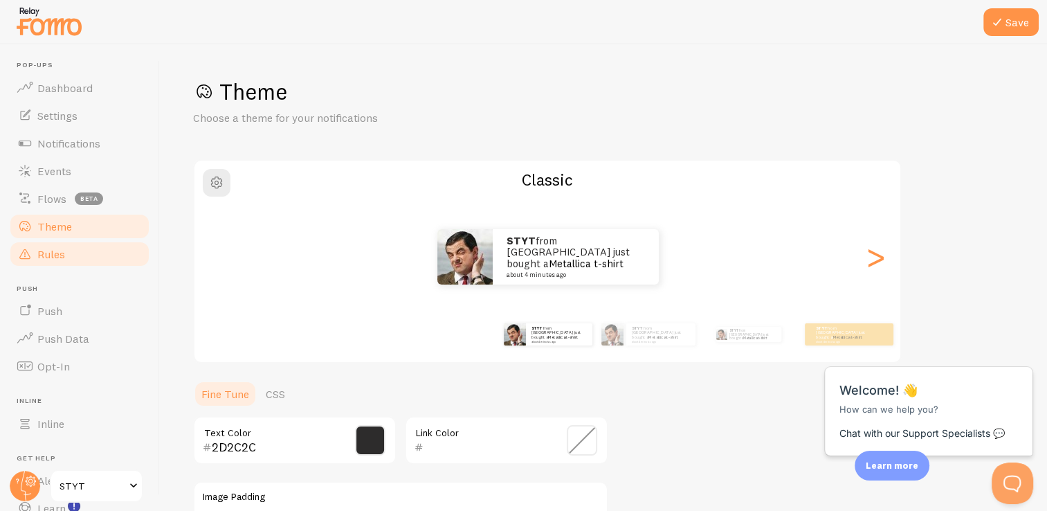
click at [83, 260] on link "Rules" at bounding box center [79, 254] width 143 height 28
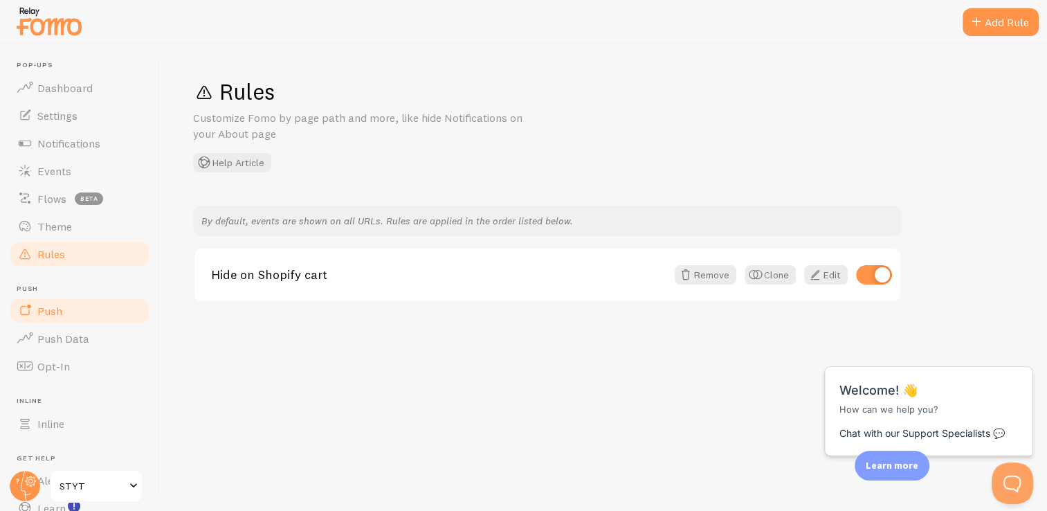
click at [87, 314] on link "Push" at bounding box center [79, 311] width 143 height 28
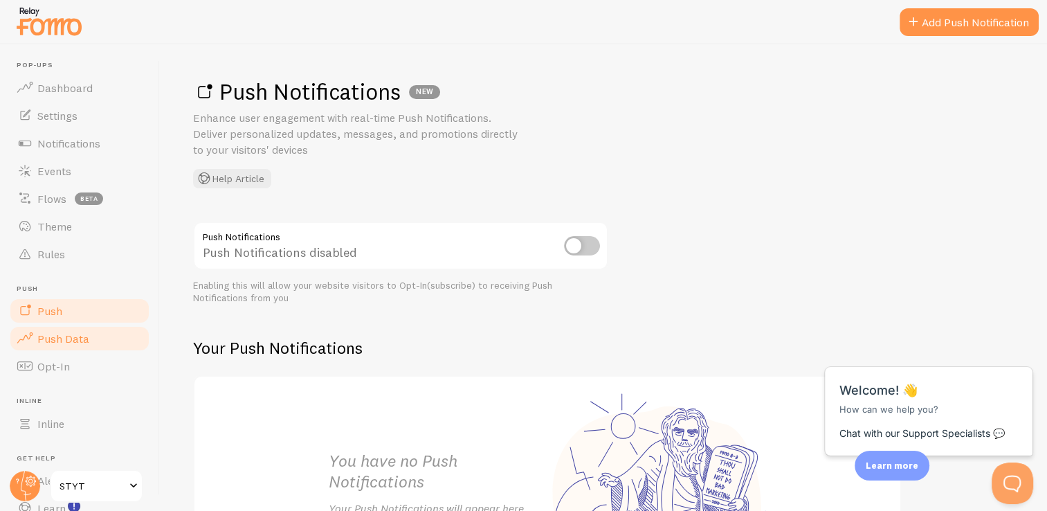
click at [87, 332] on link "Push Data" at bounding box center [79, 339] width 143 height 28
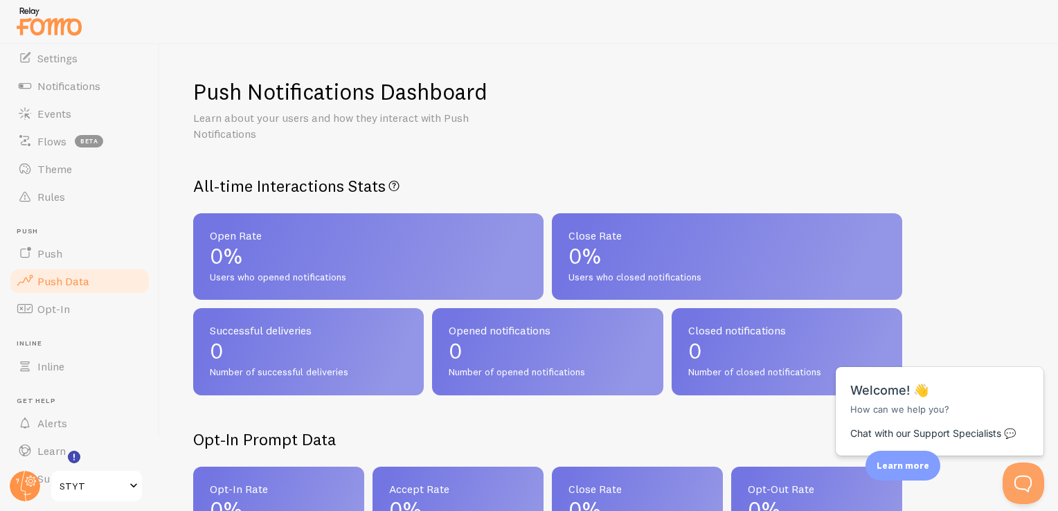
scroll to position [58, 0]
click at [77, 305] on link "Opt-In" at bounding box center [79, 308] width 143 height 28
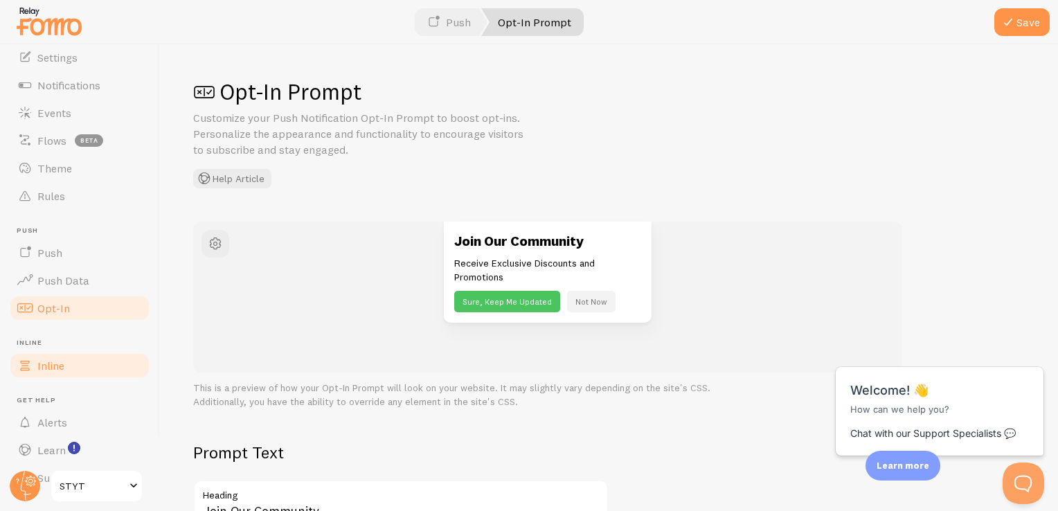
click at [85, 364] on link "Inline" at bounding box center [79, 366] width 143 height 28
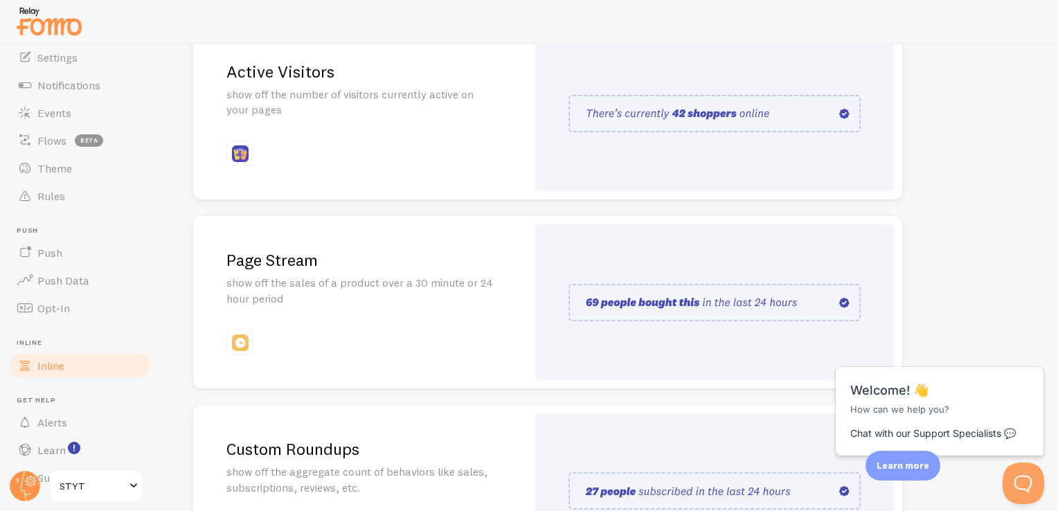
scroll to position [326, 0]
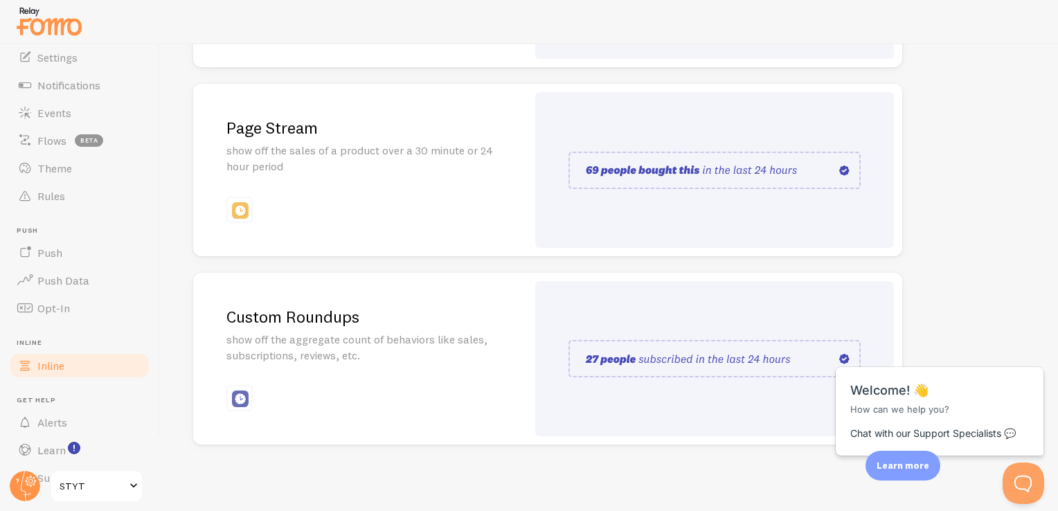
click at [424, 350] on p "show off the aggregate count of behaviors like sales, subscriptions, reviews, e…" at bounding box center [359, 348] width 267 height 32
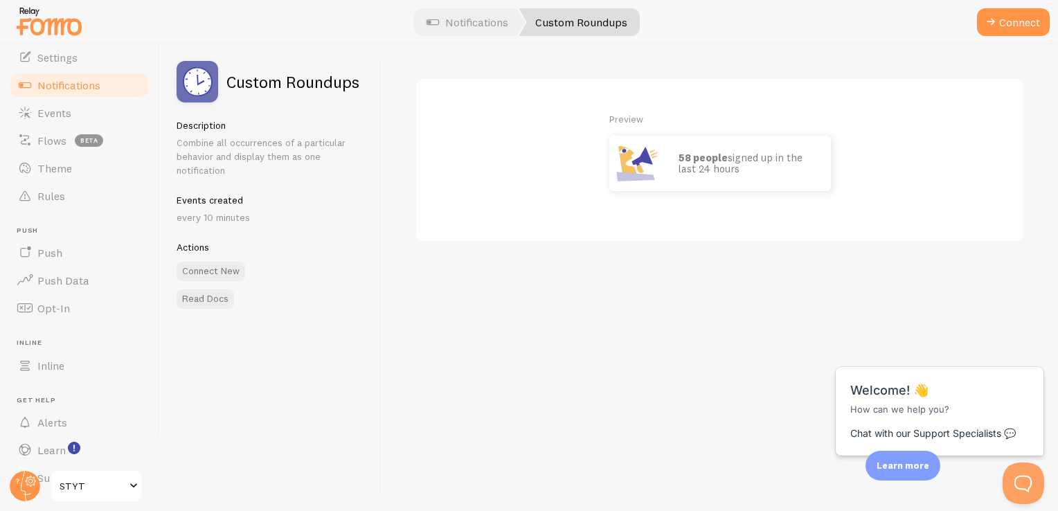
click at [554, 177] on div "Preview 58 people signed up in the last 24 hours" at bounding box center [719, 151] width 541 height 79
click at [457, 16] on link "Notifications" at bounding box center [467, 22] width 115 height 28
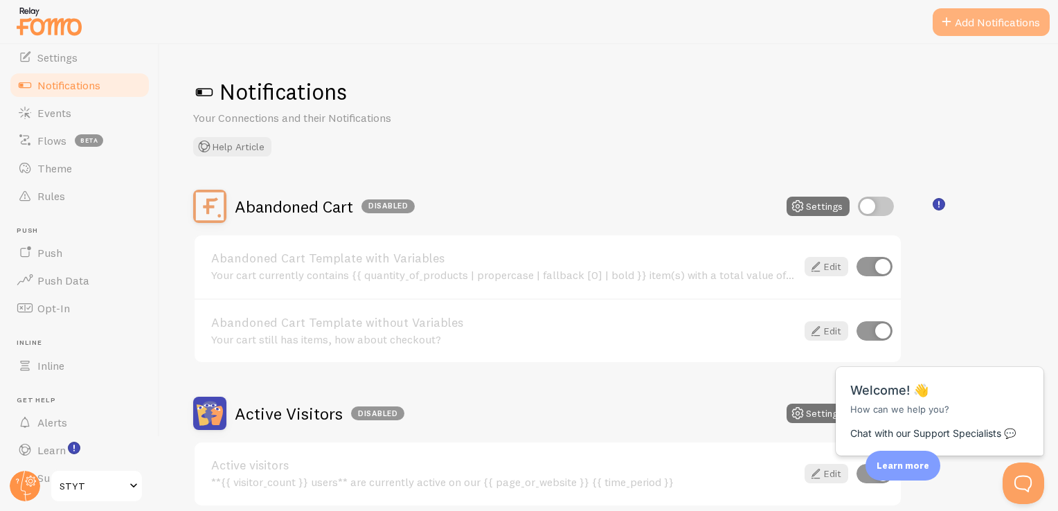
click at [948, 22] on span at bounding box center [946, 22] width 17 height 17
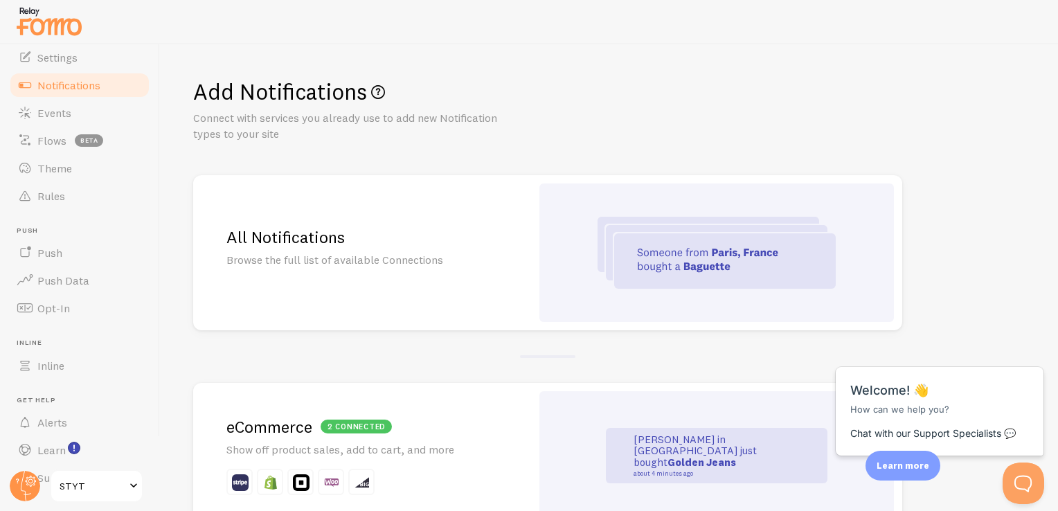
click at [489, 262] on p "Browse the full list of available Connections" at bounding box center [361, 260] width 271 height 16
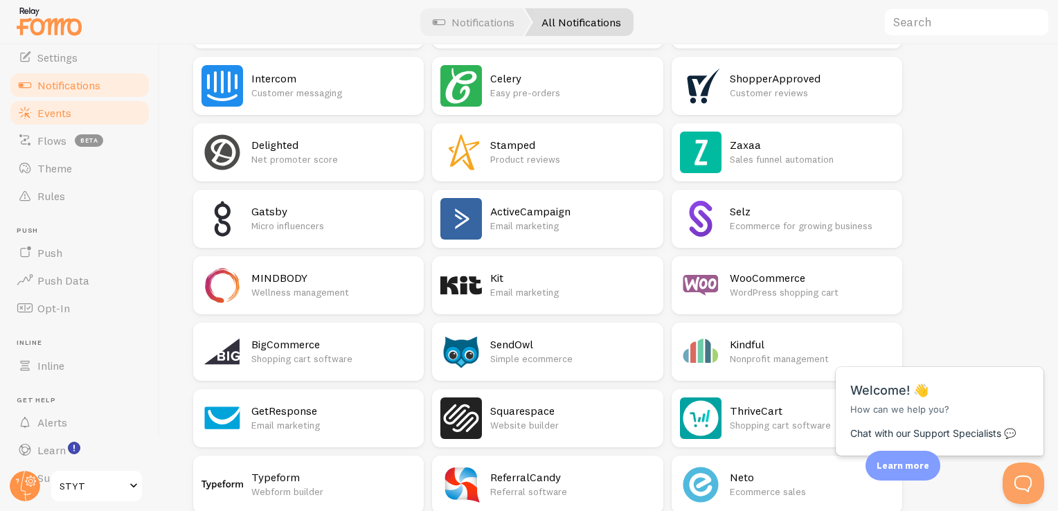
scroll to position [991, 0]
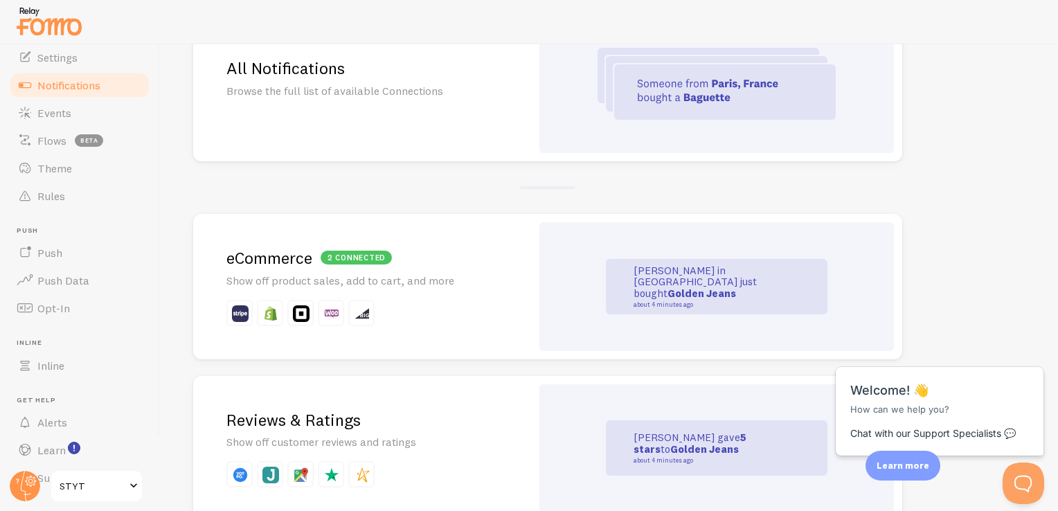
scroll to position [170, 0]
click at [563, 282] on div "John in San Francisco just bought Golden Jeans about 4 minutes ago" at bounding box center [716, 285] width 354 height 129
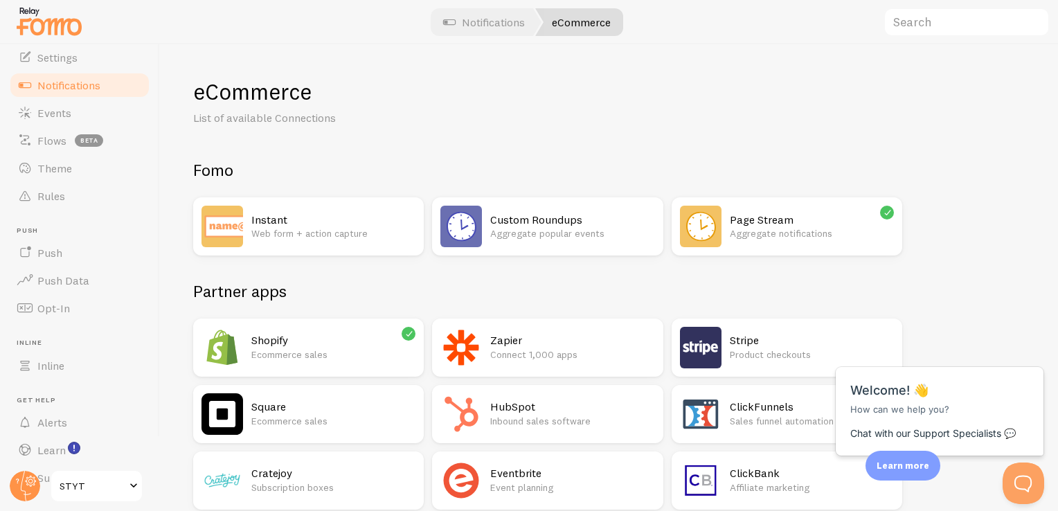
click at [490, 226] on p "Aggregate popular events" at bounding box center [572, 233] width 164 height 14
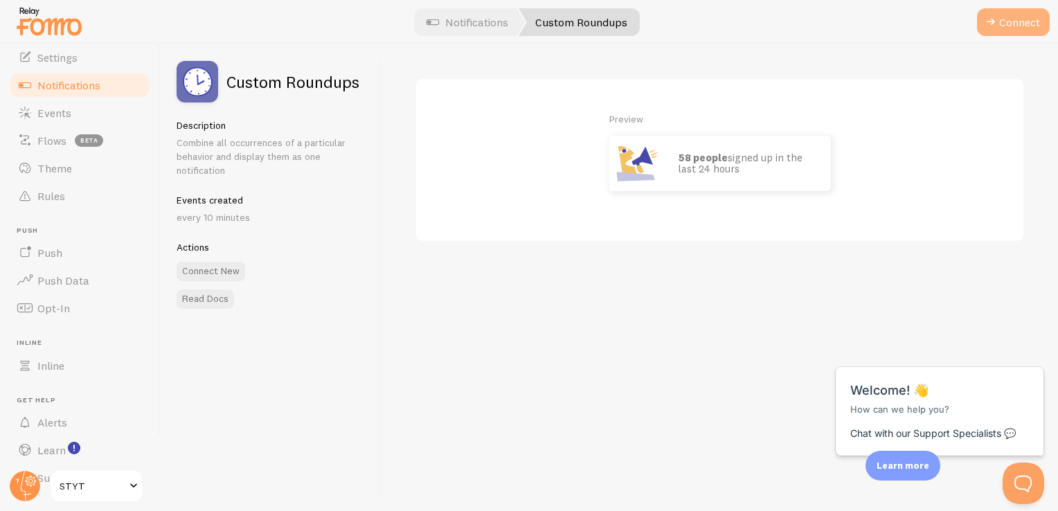
click at [994, 26] on span at bounding box center [990, 22] width 17 height 17
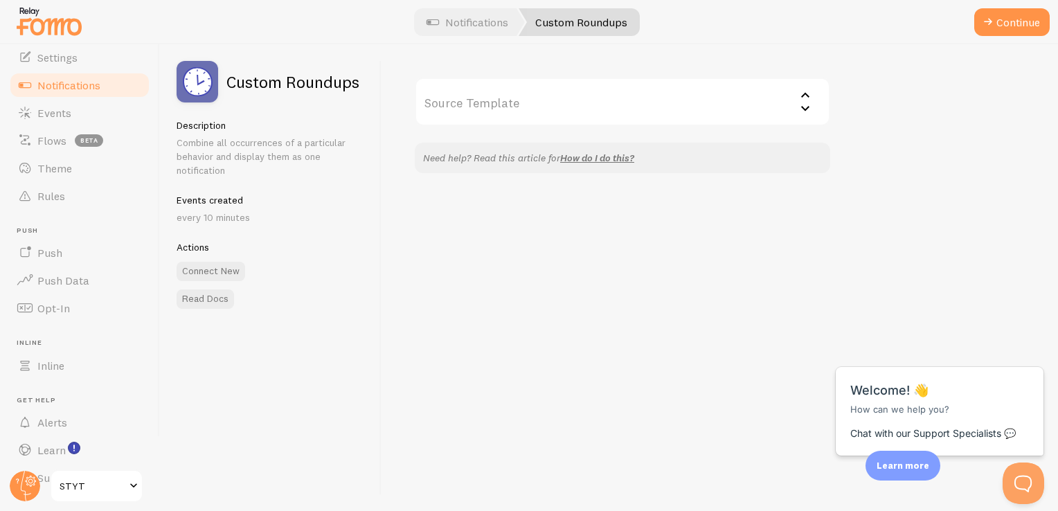
click at [647, 104] on input "Source Template" at bounding box center [622, 102] width 415 height 48
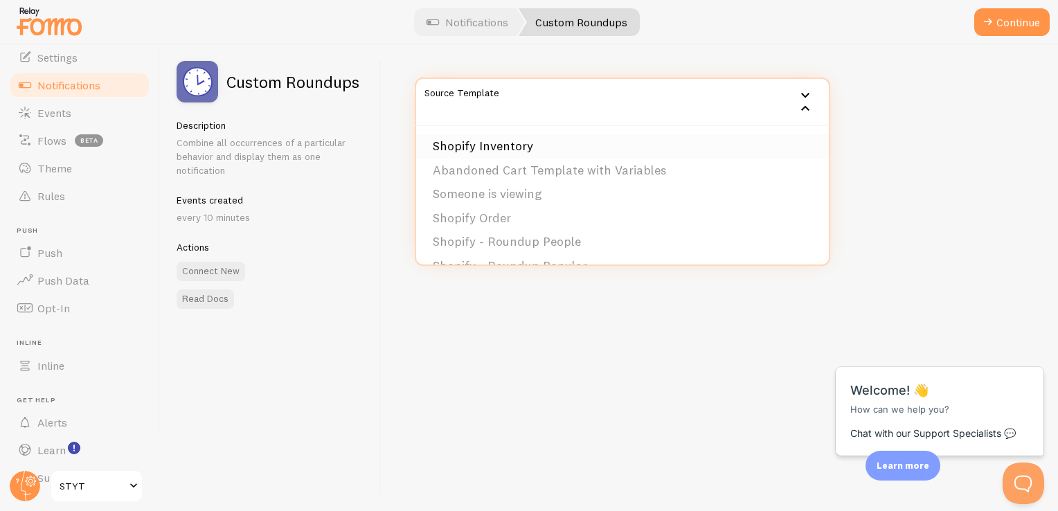
click at [583, 151] on li "Shopify Inventory" at bounding box center [622, 146] width 413 height 24
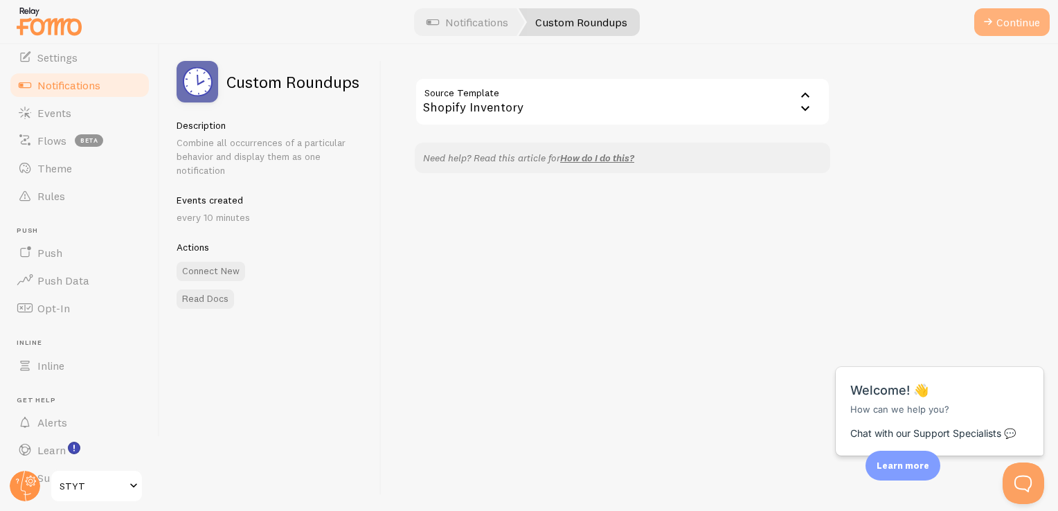
click at [1008, 26] on button "Continue" at bounding box center [1011, 22] width 75 height 28
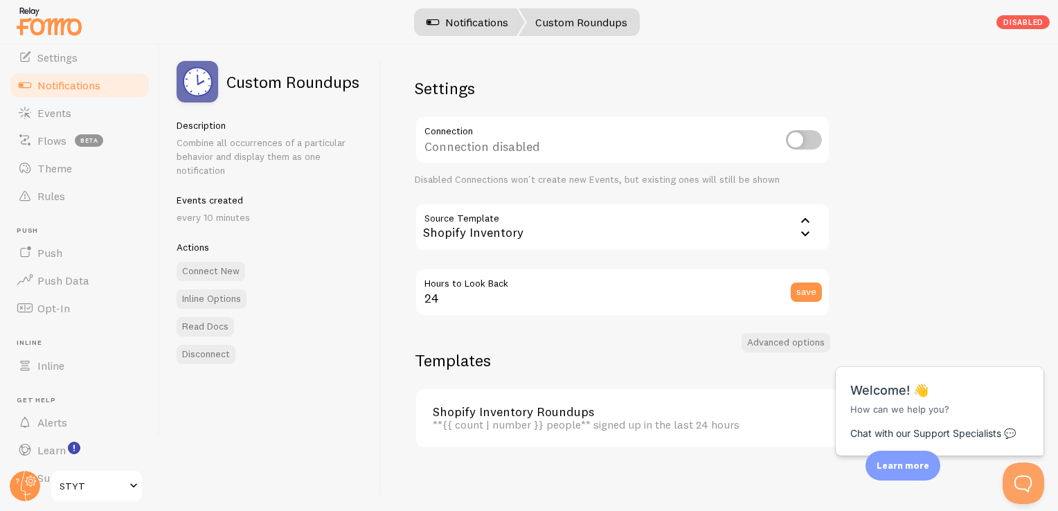
click at [496, 27] on link "Notifications" at bounding box center [467, 22] width 115 height 28
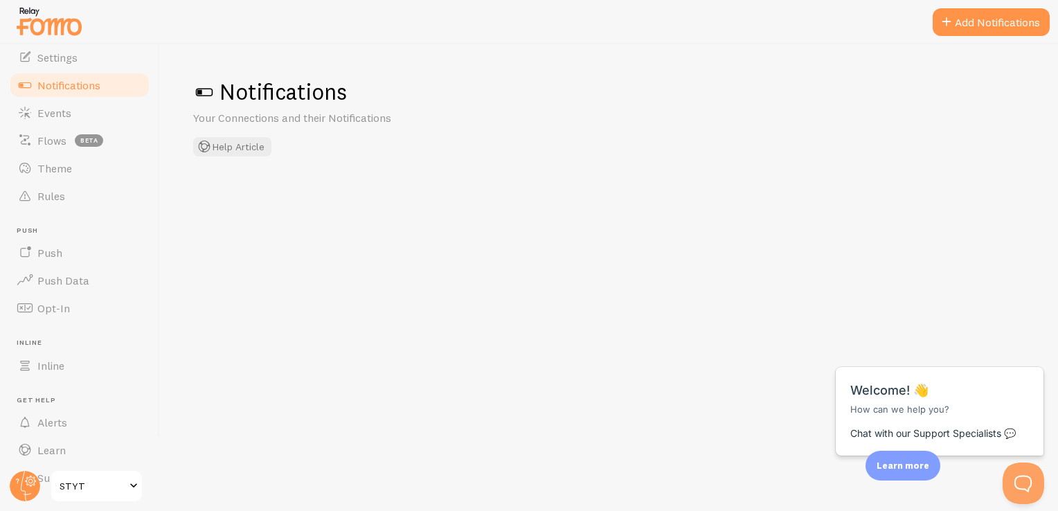
checkbox input "false"
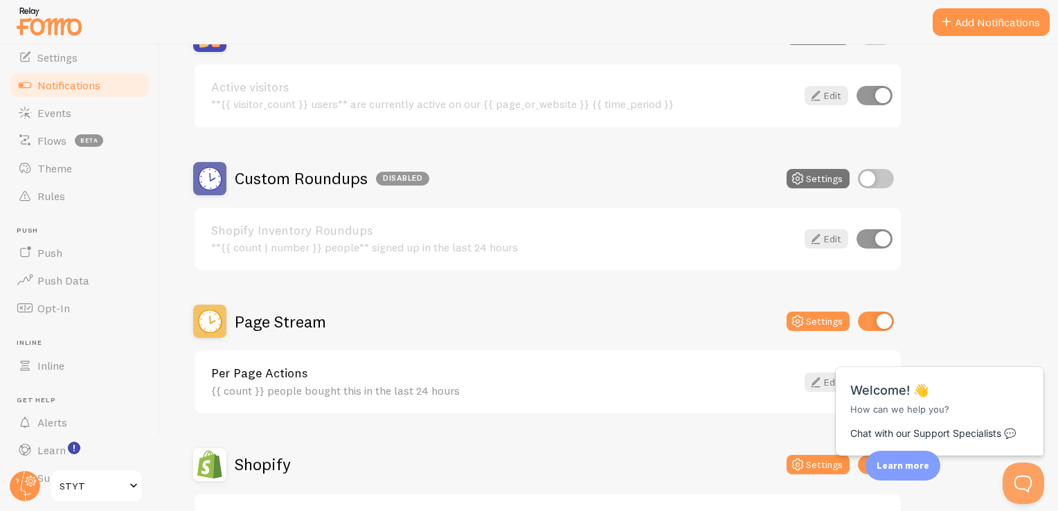
scroll to position [380, 0]
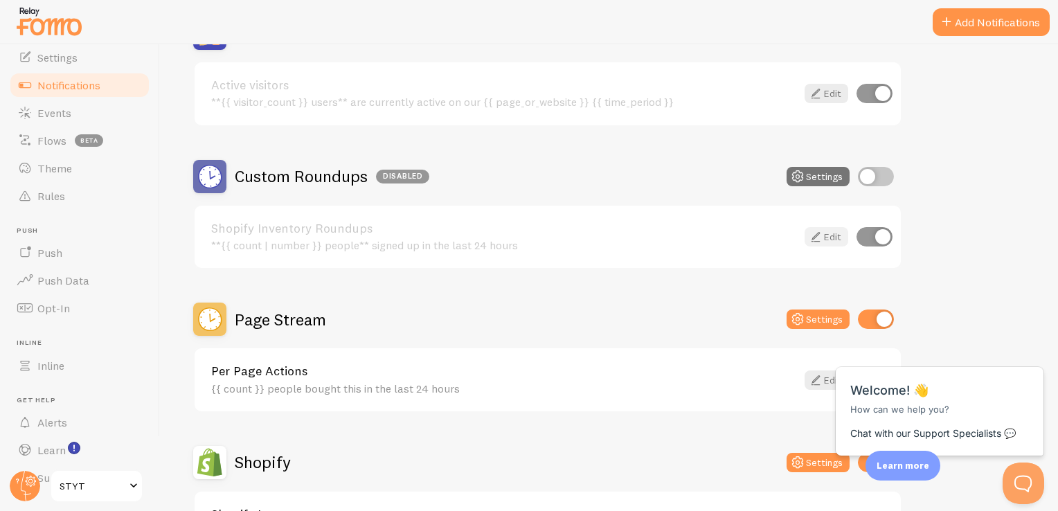
click at [828, 240] on link "Edit" at bounding box center [826, 236] width 44 height 19
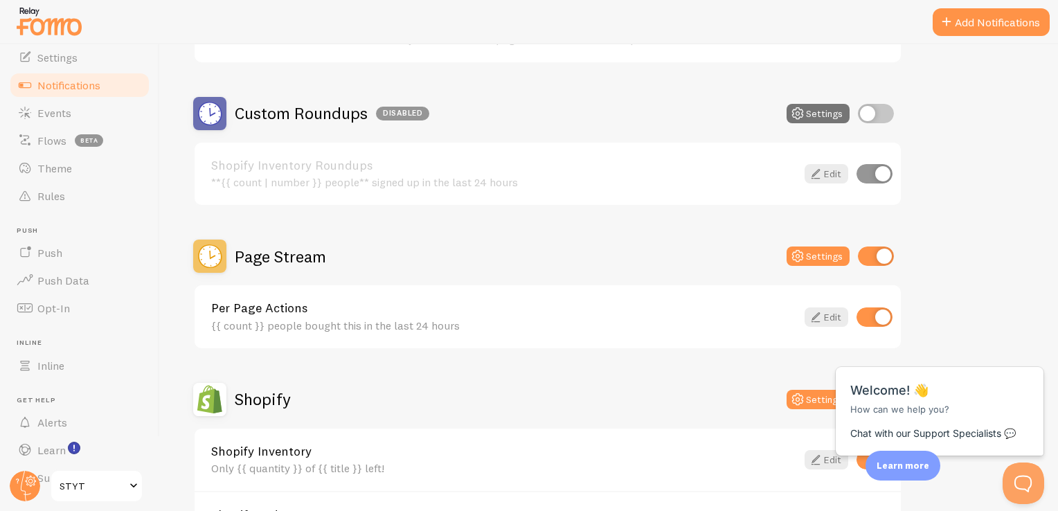
scroll to position [442, 0]
click at [820, 259] on button "Settings" at bounding box center [817, 256] width 63 height 19
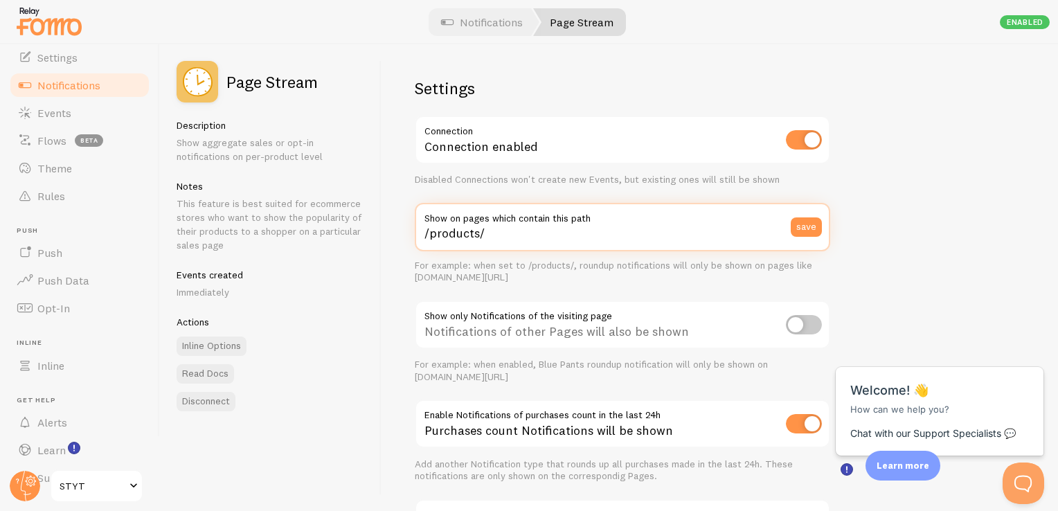
click at [550, 237] on input "/products/" at bounding box center [622, 227] width 415 height 48
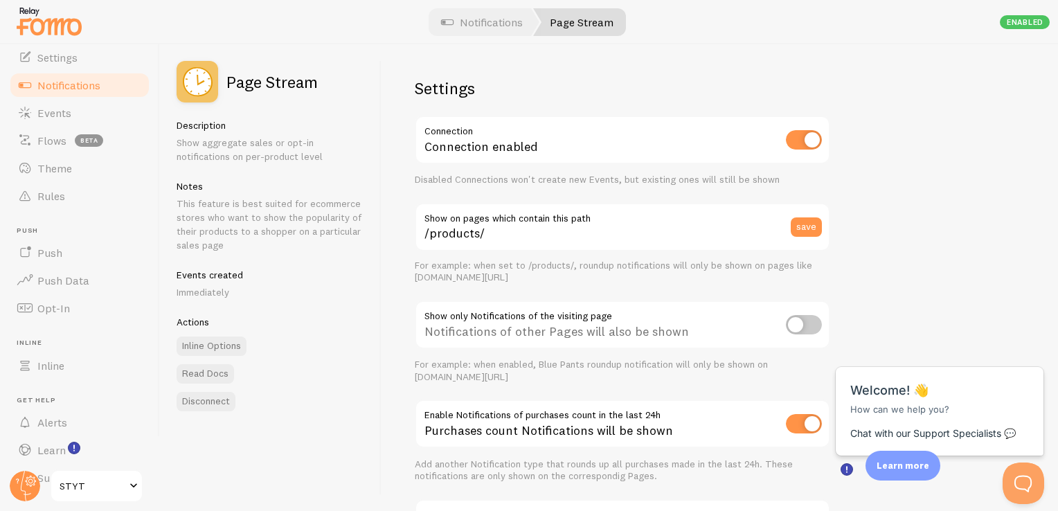
click at [457, 223] on label "Show on pages which contain this path" at bounding box center [622, 215] width 415 height 24
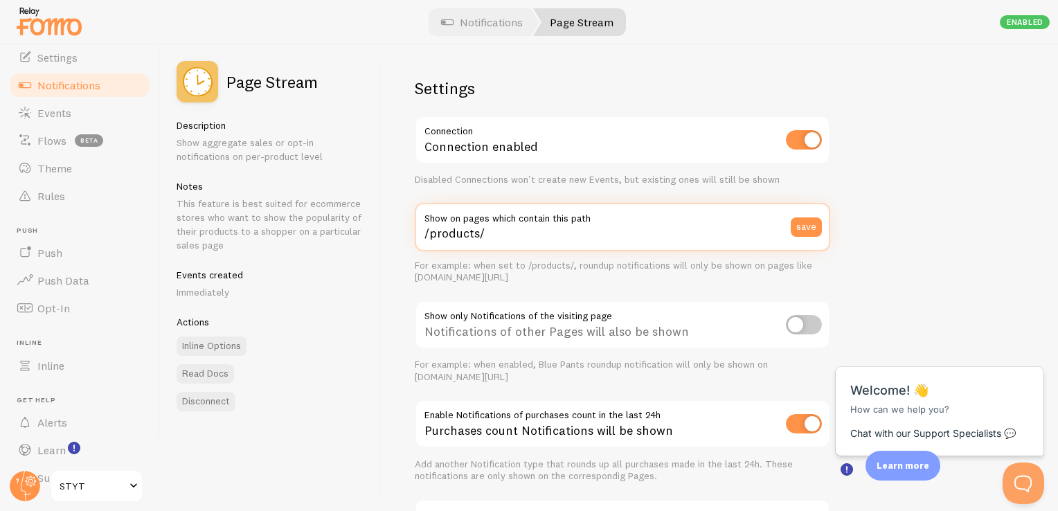
click at [457, 223] on input "/products/" at bounding box center [622, 227] width 415 height 48
click at [466, 231] on input "/products/" at bounding box center [622, 227] width 415 height 48
click at [506, 237] on input "/products/" at bounding box center [622, 227] width 415 height 48
